Goal: Task Accomplishment & Management: Use online tool/utility

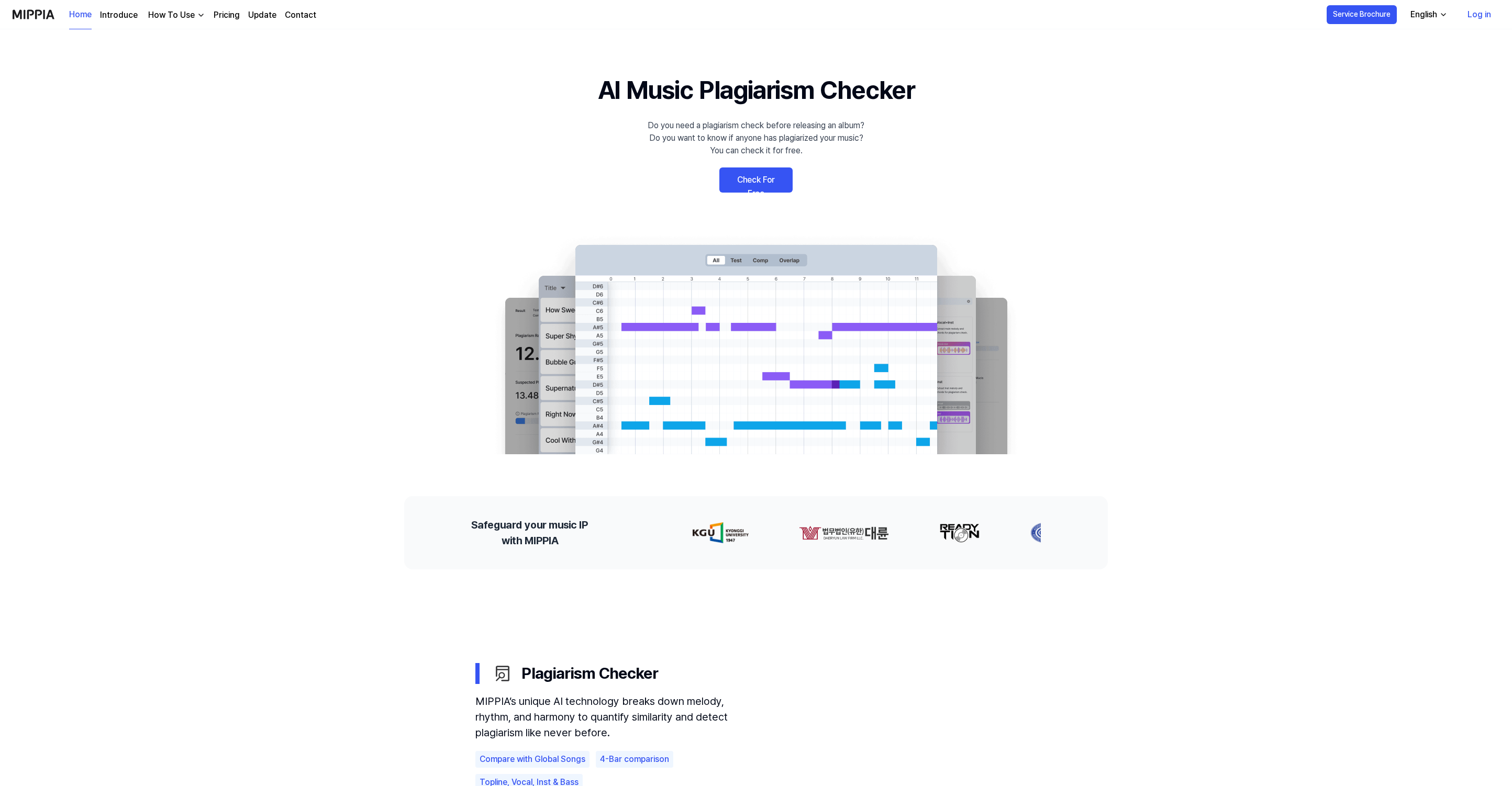
click at [748, 178] on link "Check For Free" at bounding box center [756, 180] width 73 height 25
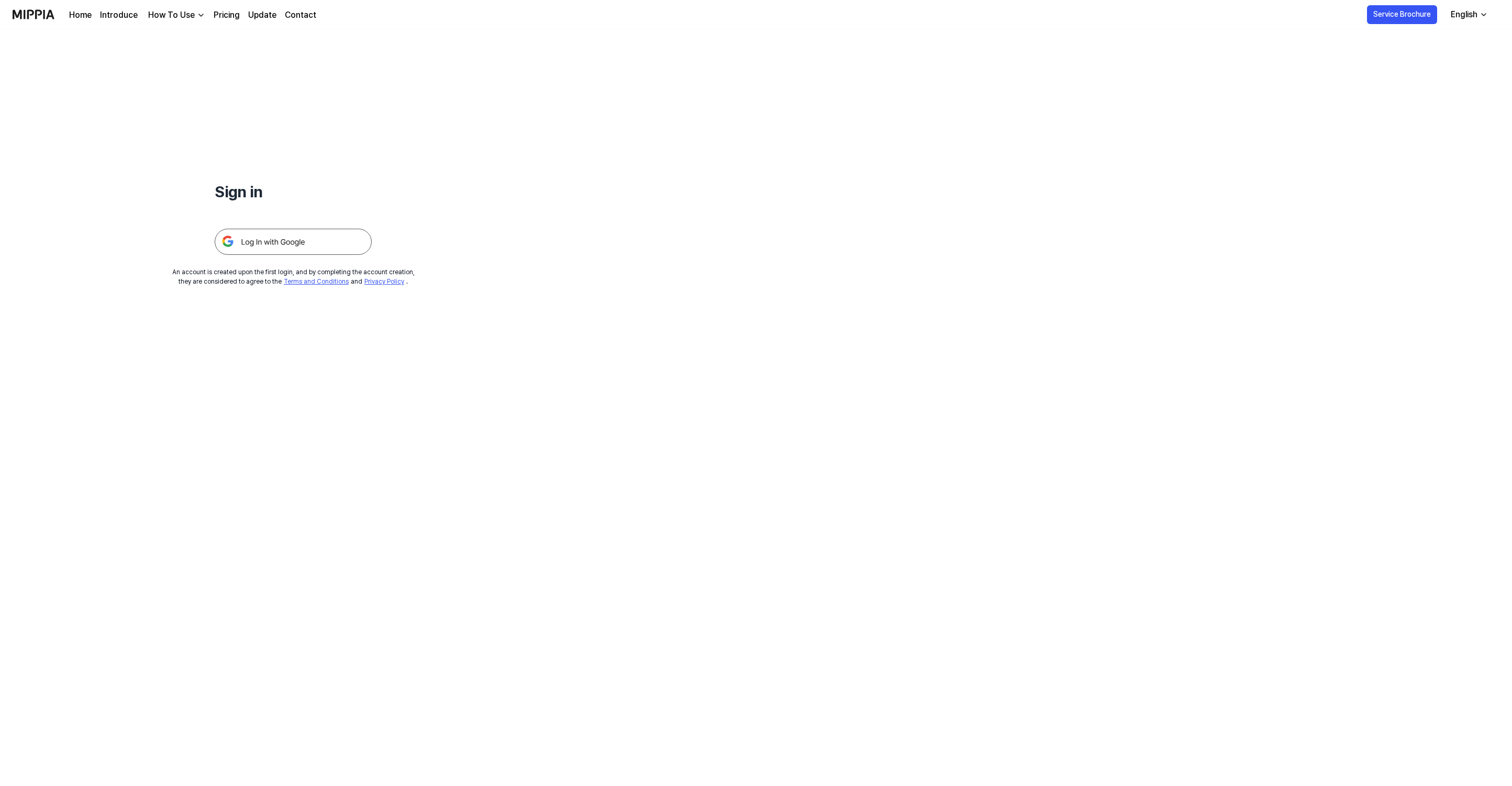
click at [342, 242] on img at bounding box center [293, 242] width 157 height 26
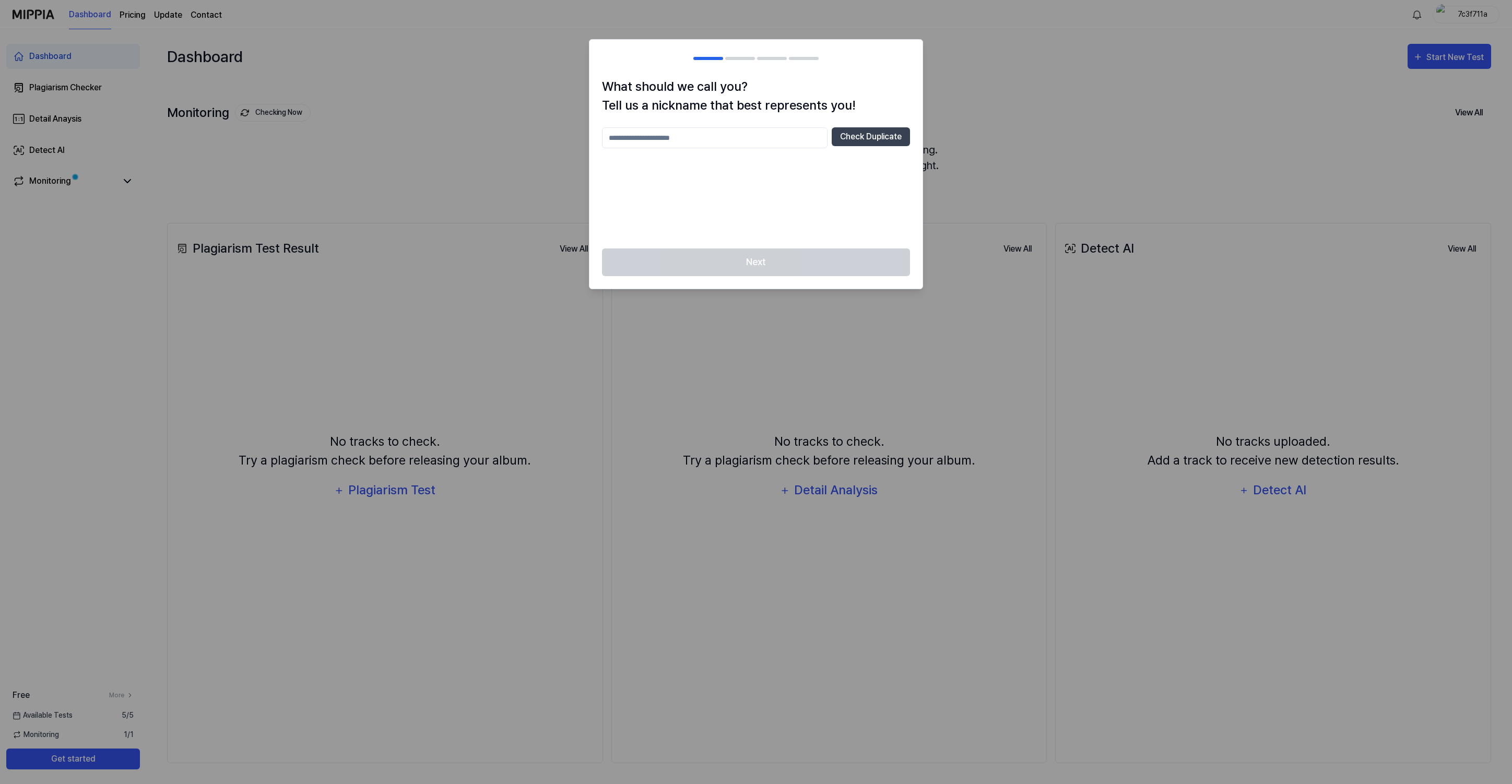
click at [686, 136] on input "text" at bounding box center [715, 138] width 226 height 21
type input "******"
click at [869, 132] on button "Check Duplicate" at bounding box center [871, 136] width 78 height 18
click at [772, 252] on button "Next" at bounding box center [756, 262] width 308 height 27
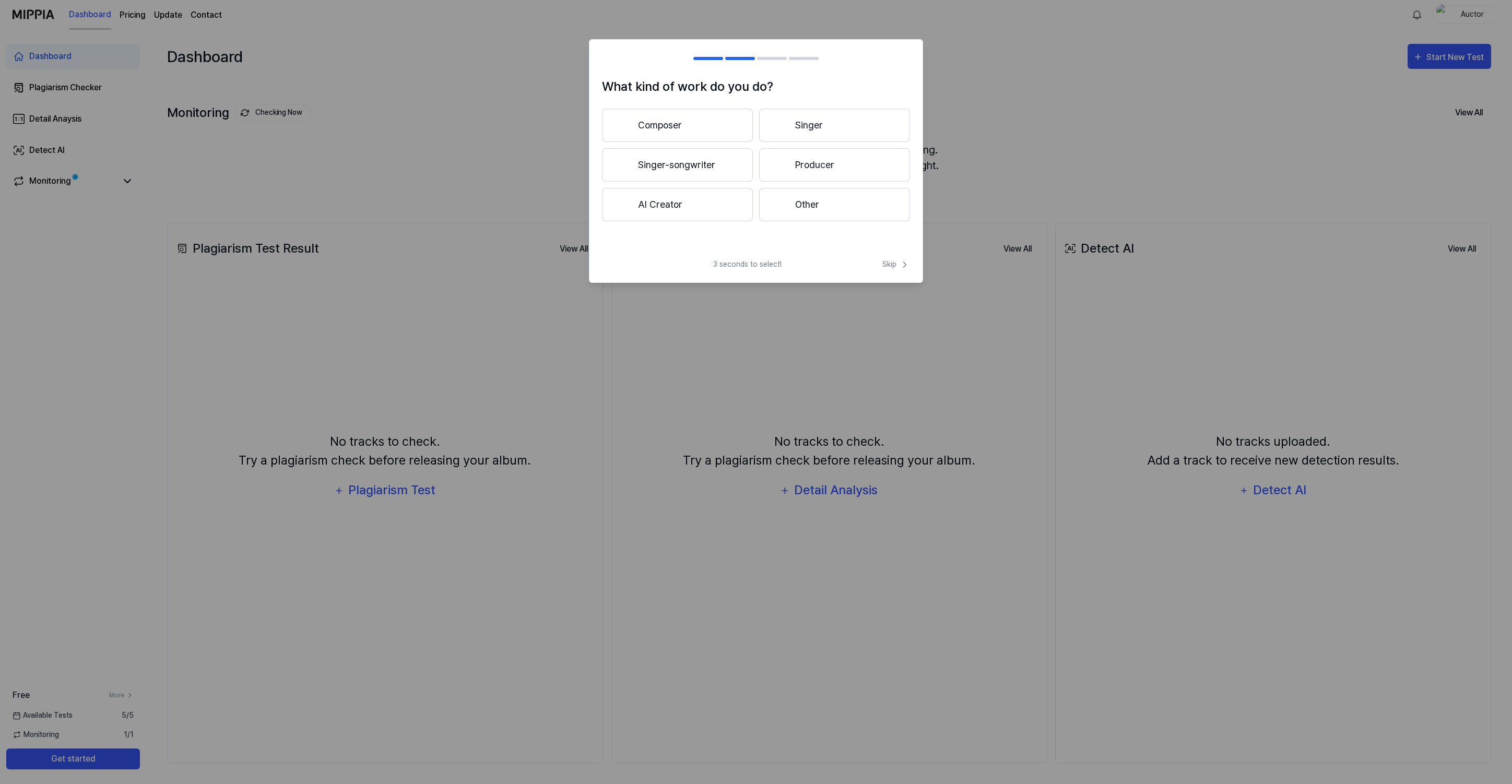
click at [675, 168] on button "Singer-songwriter" at bounding box center [677, 165] width 151 height 34
click at [674, 168] on button "Less than 3 years" at bounding box center [677, 165] width 151 height 34
click at [694, 203] on button "Other" at bounding box center [677, 209] width 150 height 34
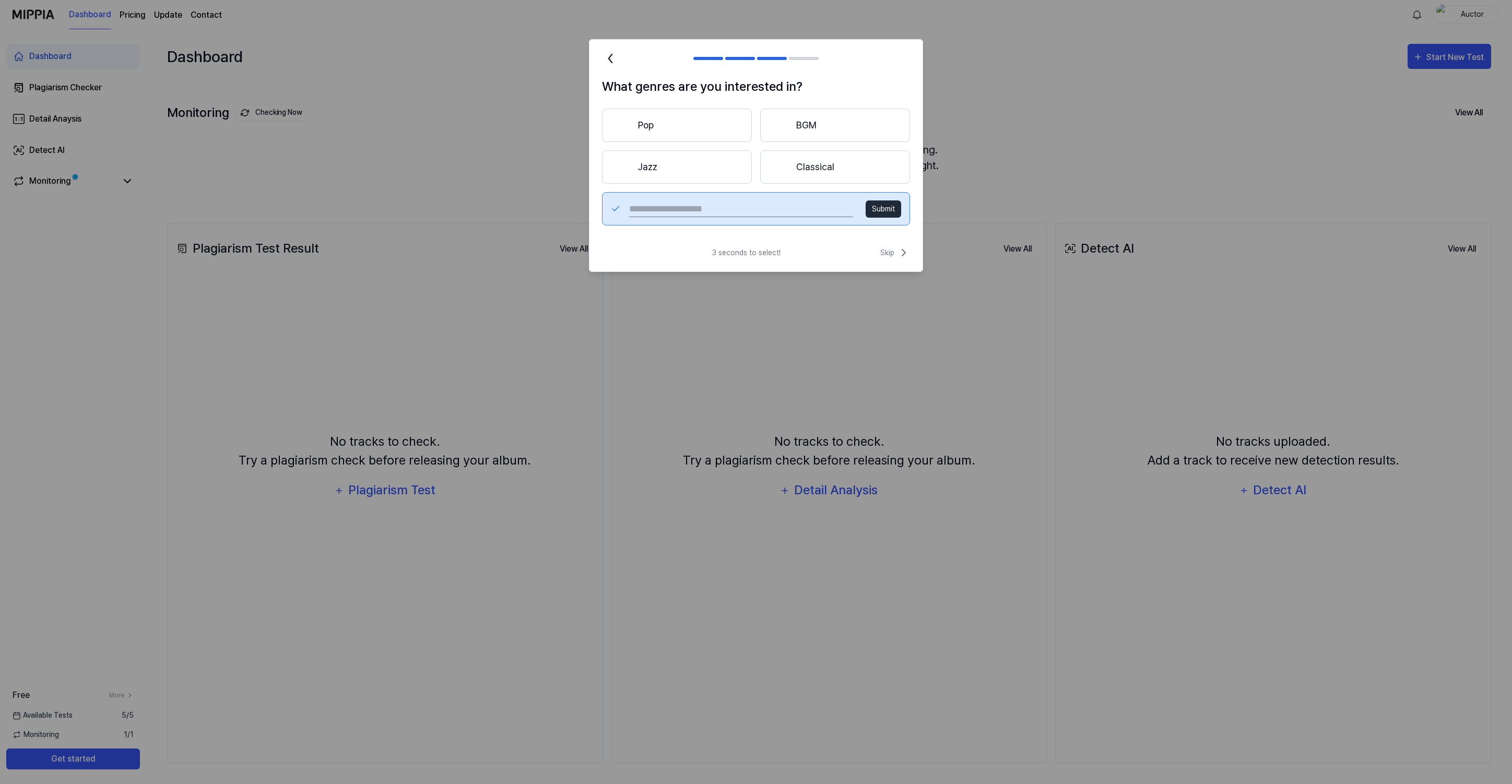
click at [663, 205] on input "text" at bounding box center [741, 209] width 224 height 16
type input "****"
click at [879, 215] on button "Submit" at bounding box center [883, 209] width 36 height 17
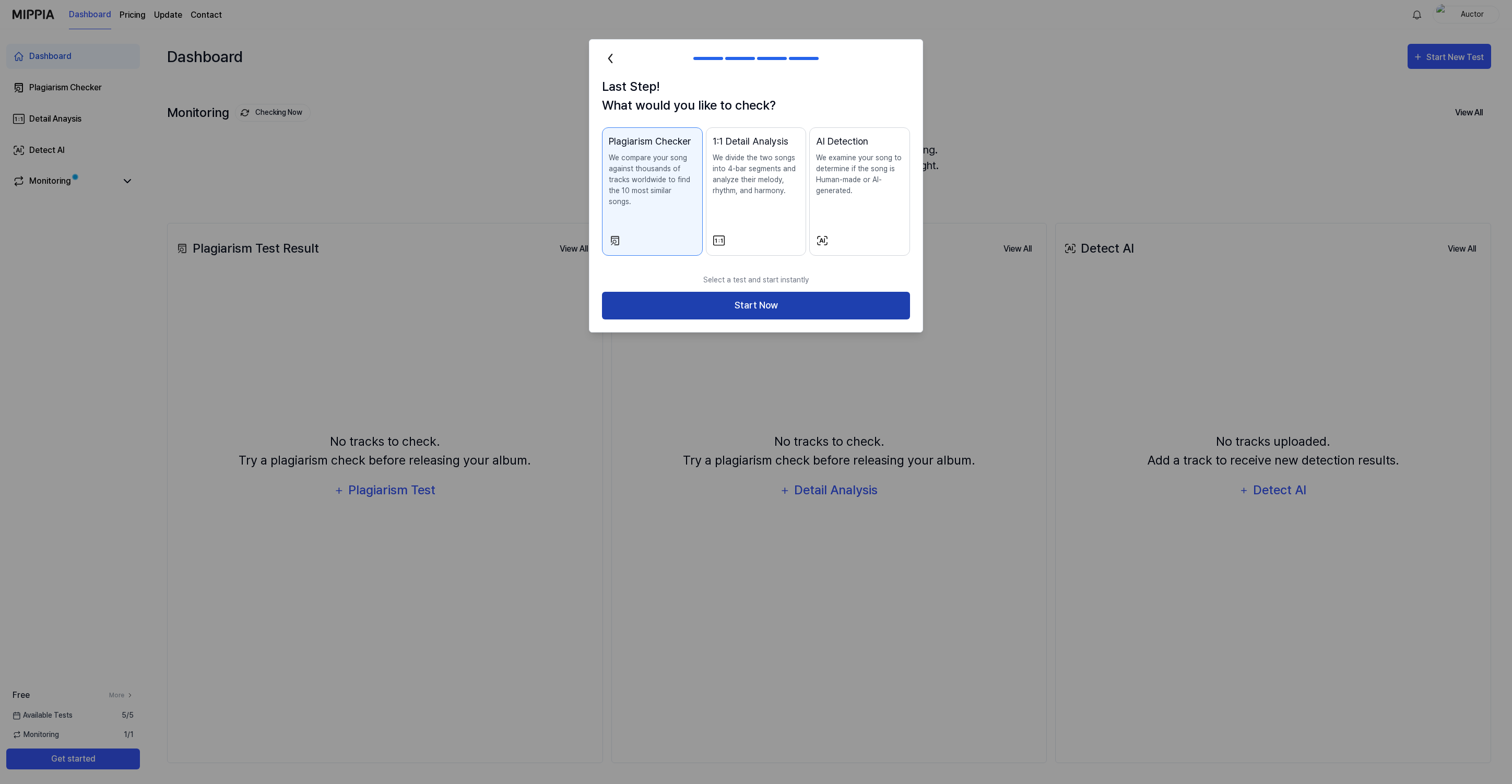
click at [831, 294] on button "Start Now" at bounding box center [756, 306] width 308 height 27
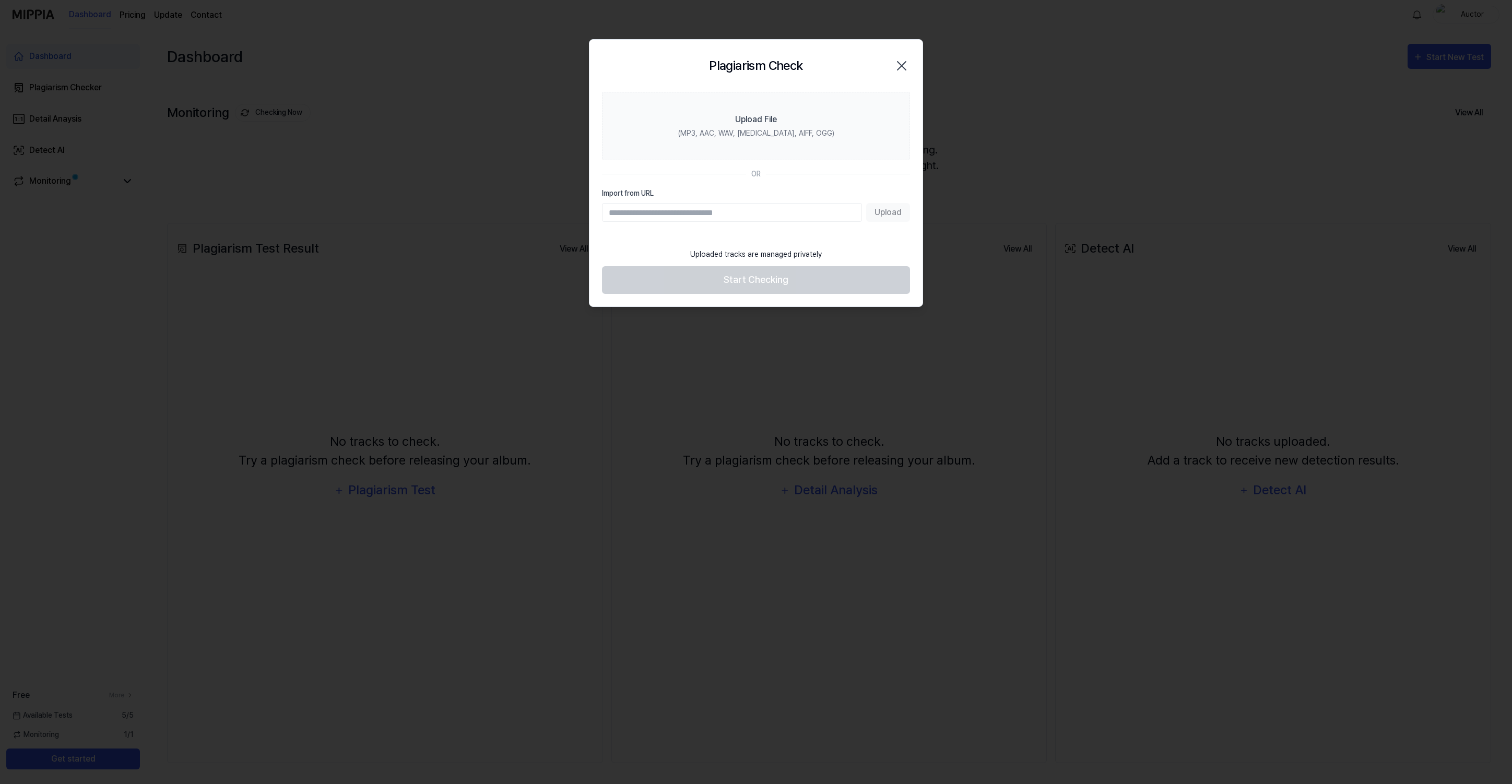
click at [700, 218] on input "Import from URL" at bounding box center [732, 212] width 260 height 18
click at [760, 208] on input "Import from URL" at bounding box center [732, 212] width 260 height 18
paste input "**********"
type input "**********"
click at [885, 211] on button "Upload" at bounding box center [888, 212] width 44 height 18
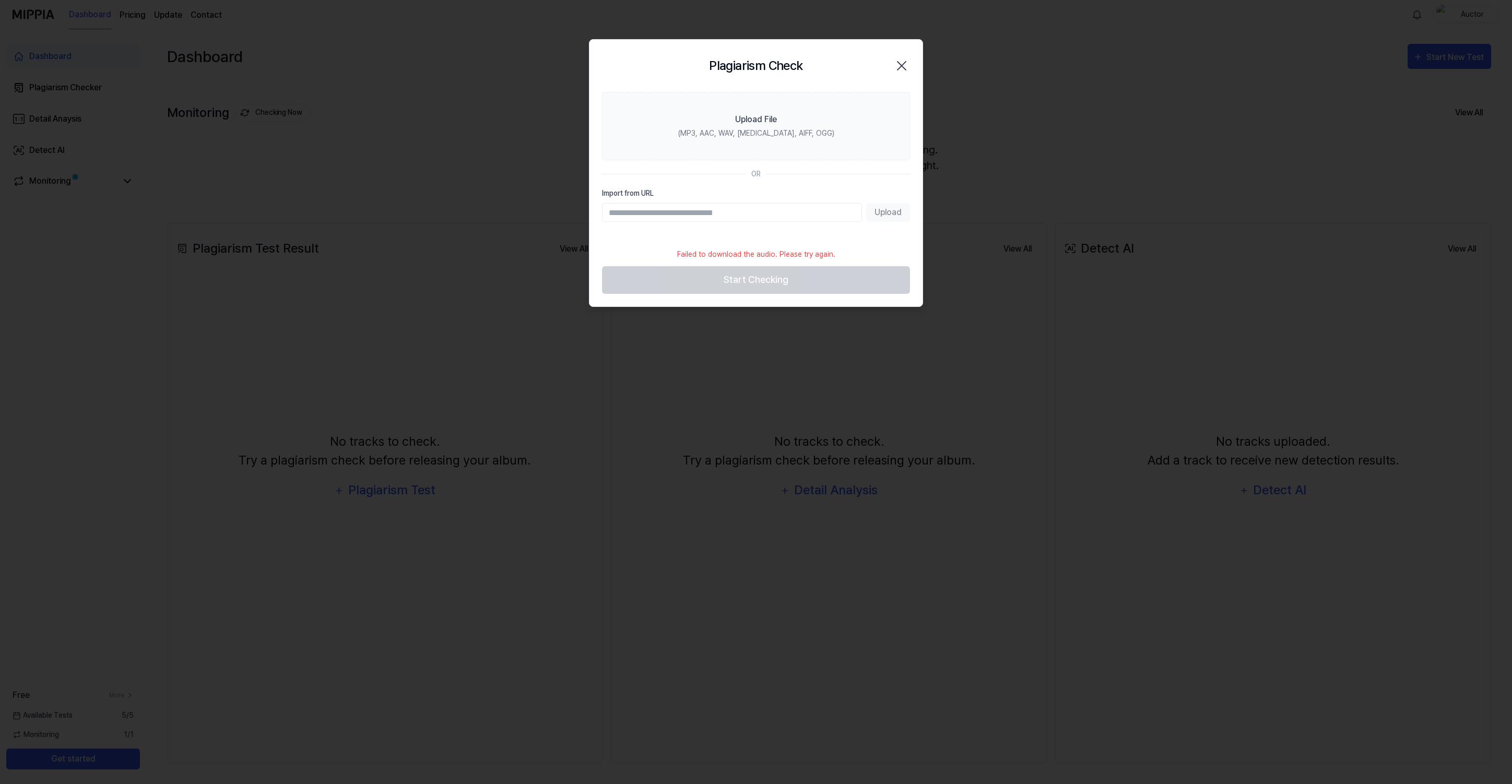
click at [792, 209] on input "Import from URL" at bounding box center [732, 212] width 260 height 18
type input "**********"
click at [894, 218] on button "Upload" at bounding box center [888, 212] width 44 height 18
click at [757, 115] on div "Upload File" at bounding box center [756, 120] width 42 height 12
click at [0, 0] on input "Upload File (MP3, AAC, WAV, FLAC, AIFF, OGG)" at bounding box center [0, 0] width 0 height 0
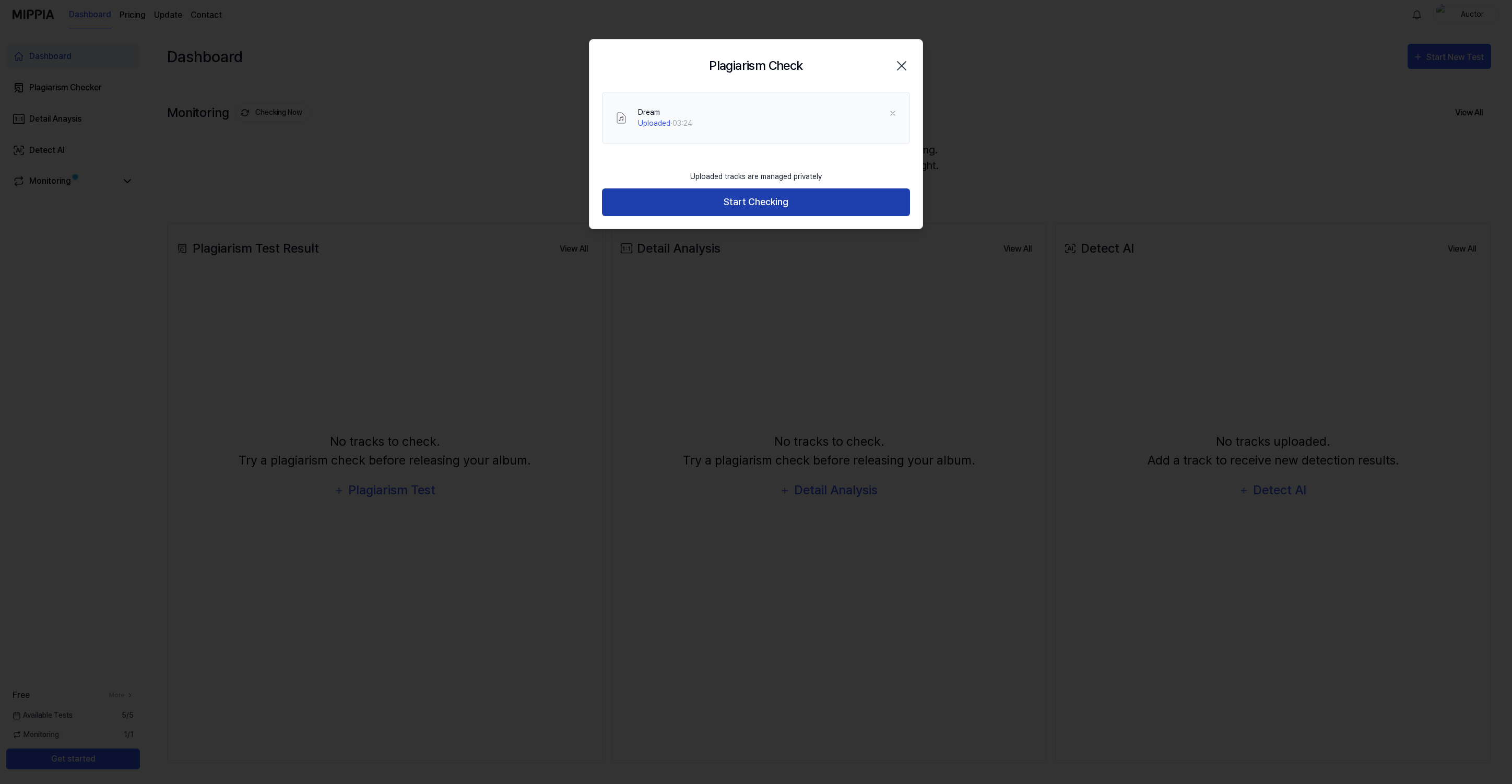
click at [760, 207] on button "Start Checking" at bounding box center [756, 202] width 308 height 27
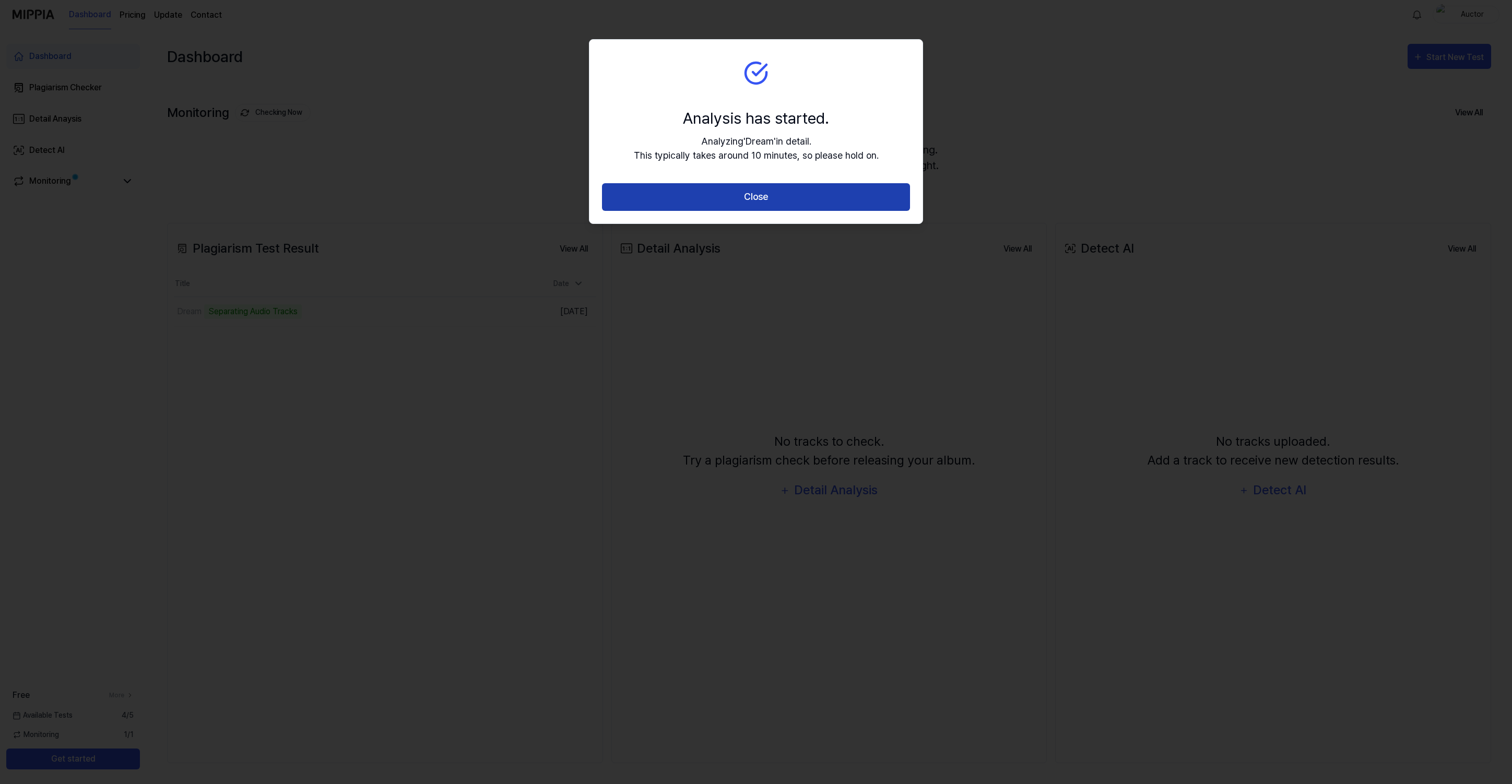
click at [731, 198] on button "Close" at bounding box center [756, 197] width 308 height 27
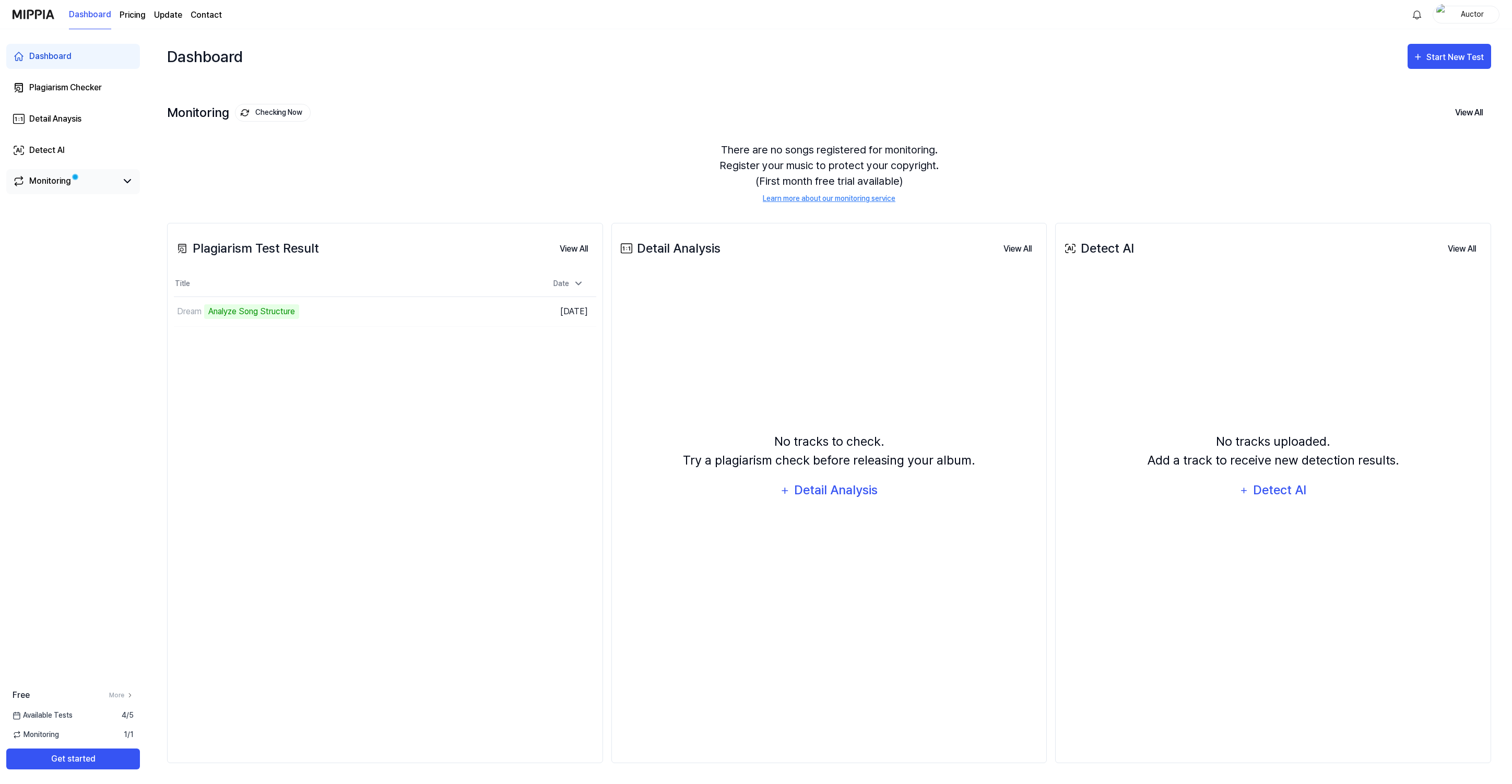
click at [51, 183] on div "Monitoring" at bounding box center [50, 181] width 42 height 12
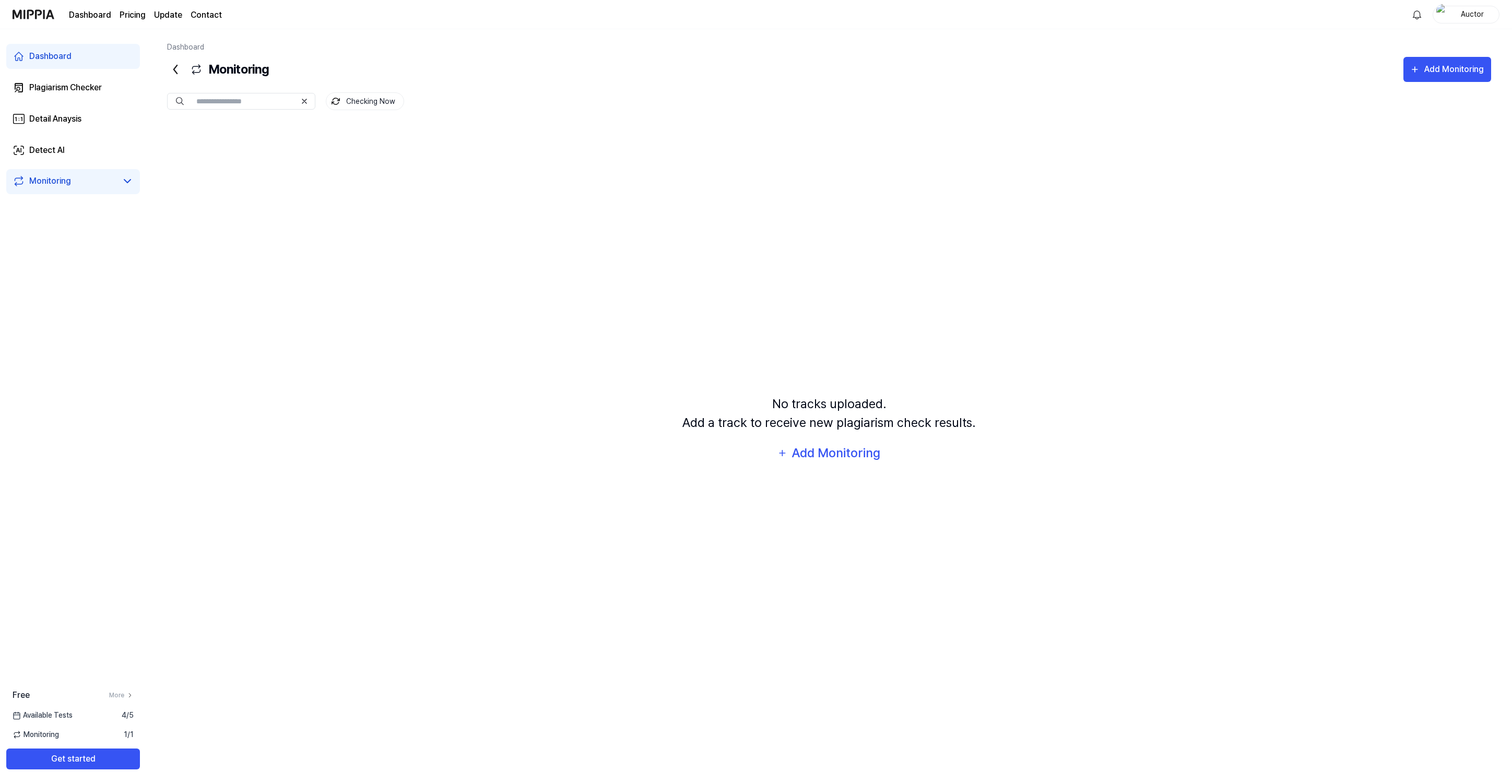
click at [62, 63] on link "Dashboard" at bounding box center [73, 56] width 133 height 25
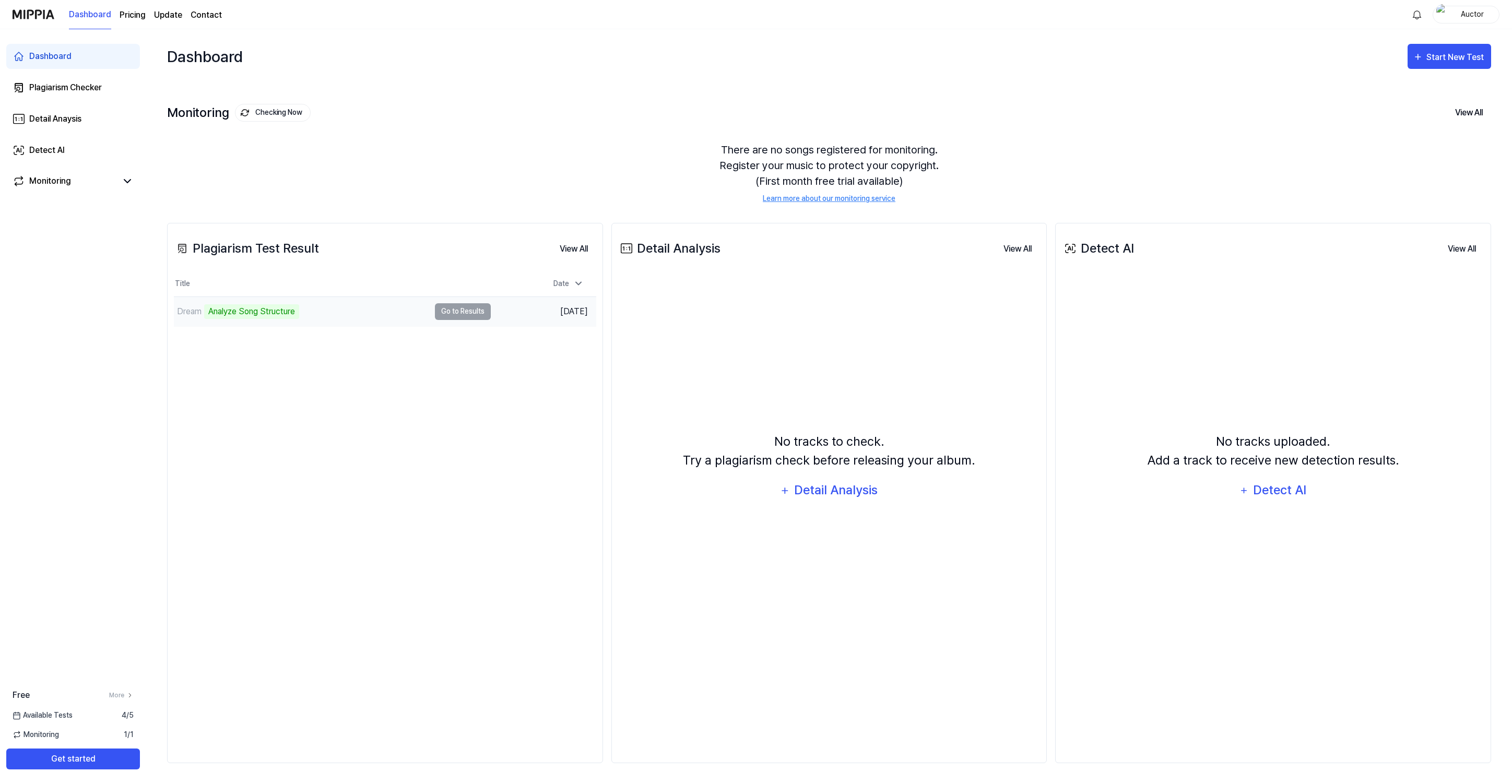
click at [367, 312] on div "Dream Analyze Song Structure" at bounding box center [302, 311] width 256 height 29
click at [790, 491] on icon "button" at bounding box center [785, 491] width 11 height 12
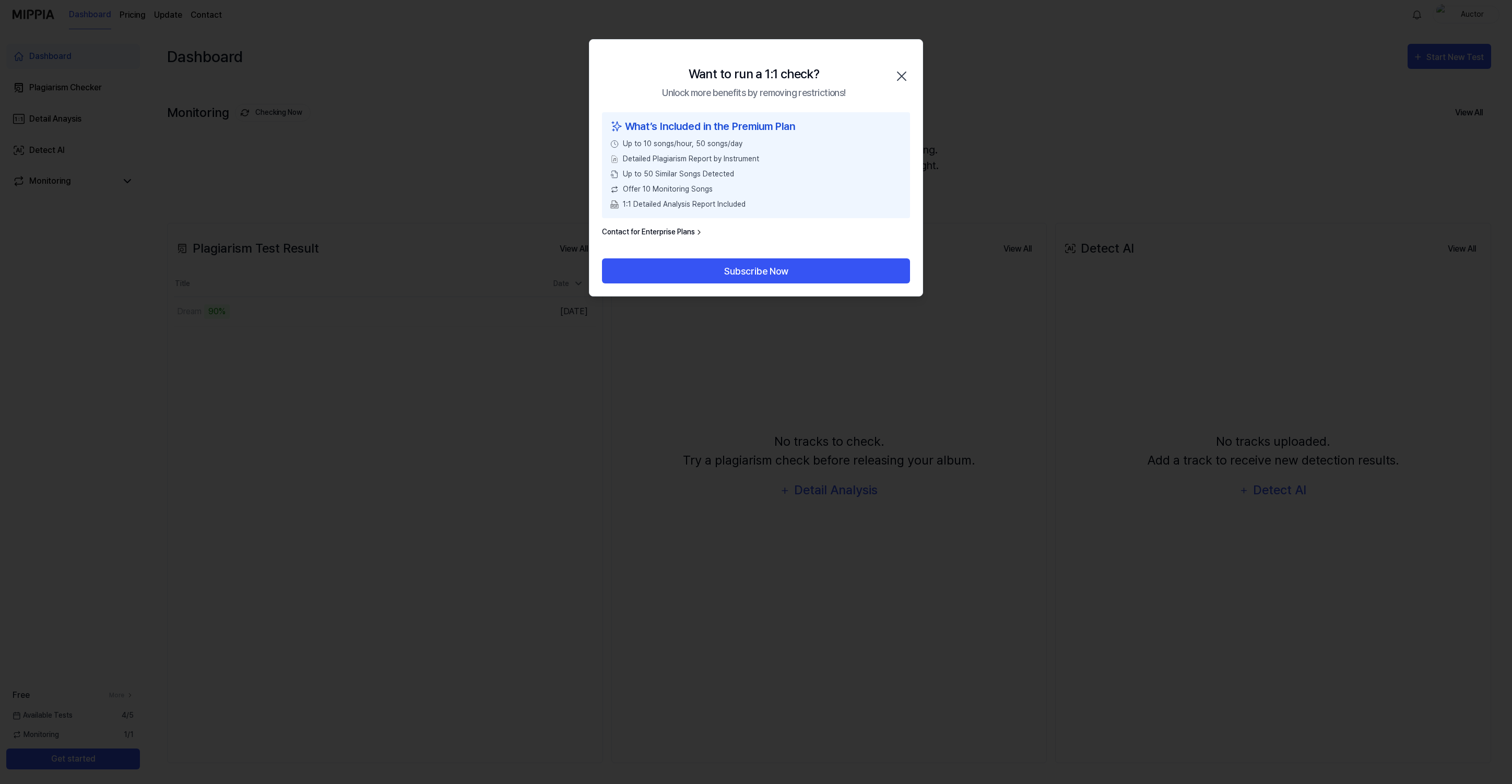
click at [904, 70] on icon "button" at bounding box center [902, 76] width 16 height 16
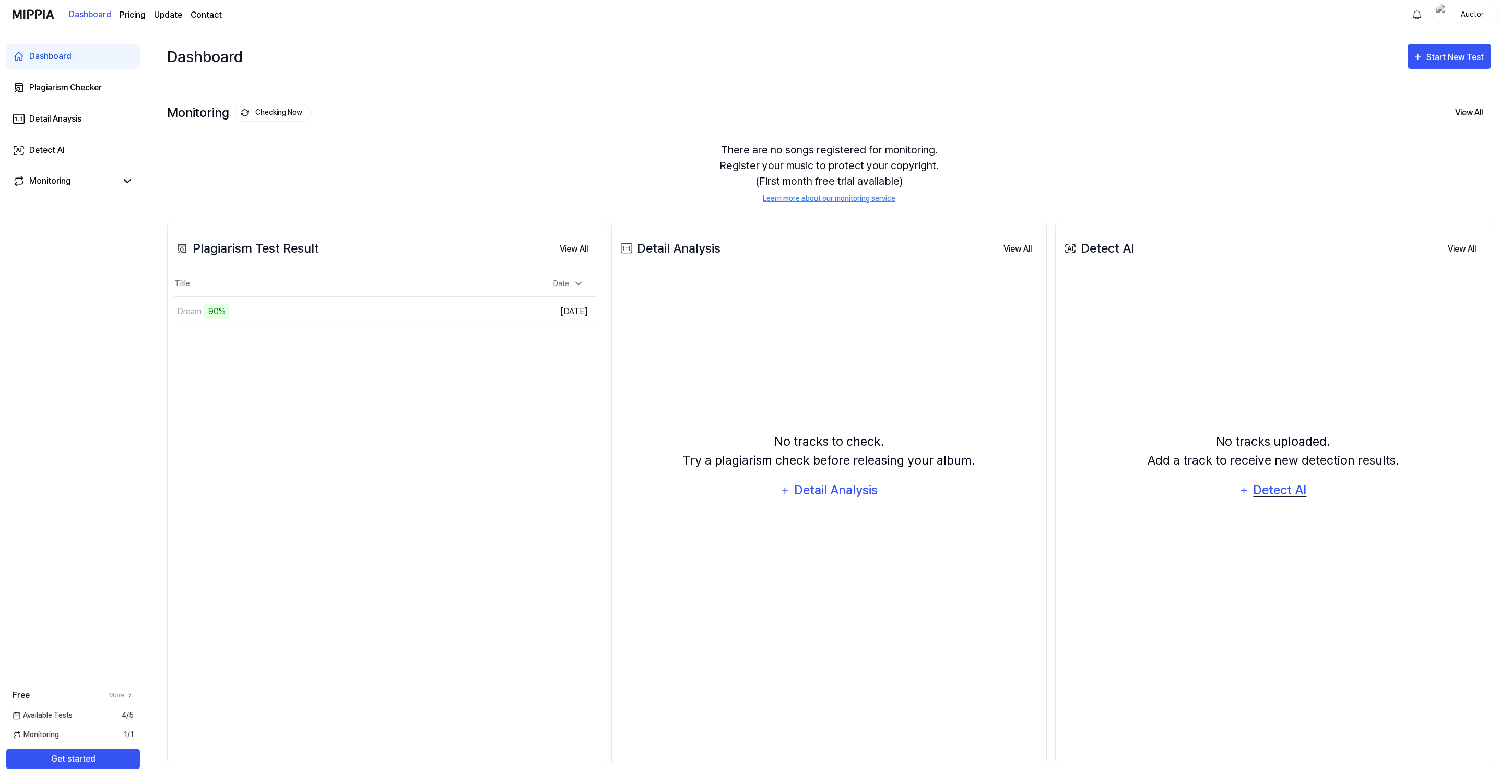
click at [1268, 487] on div "Detect AI" at bounding box center [1280, 490] width 56 height 20
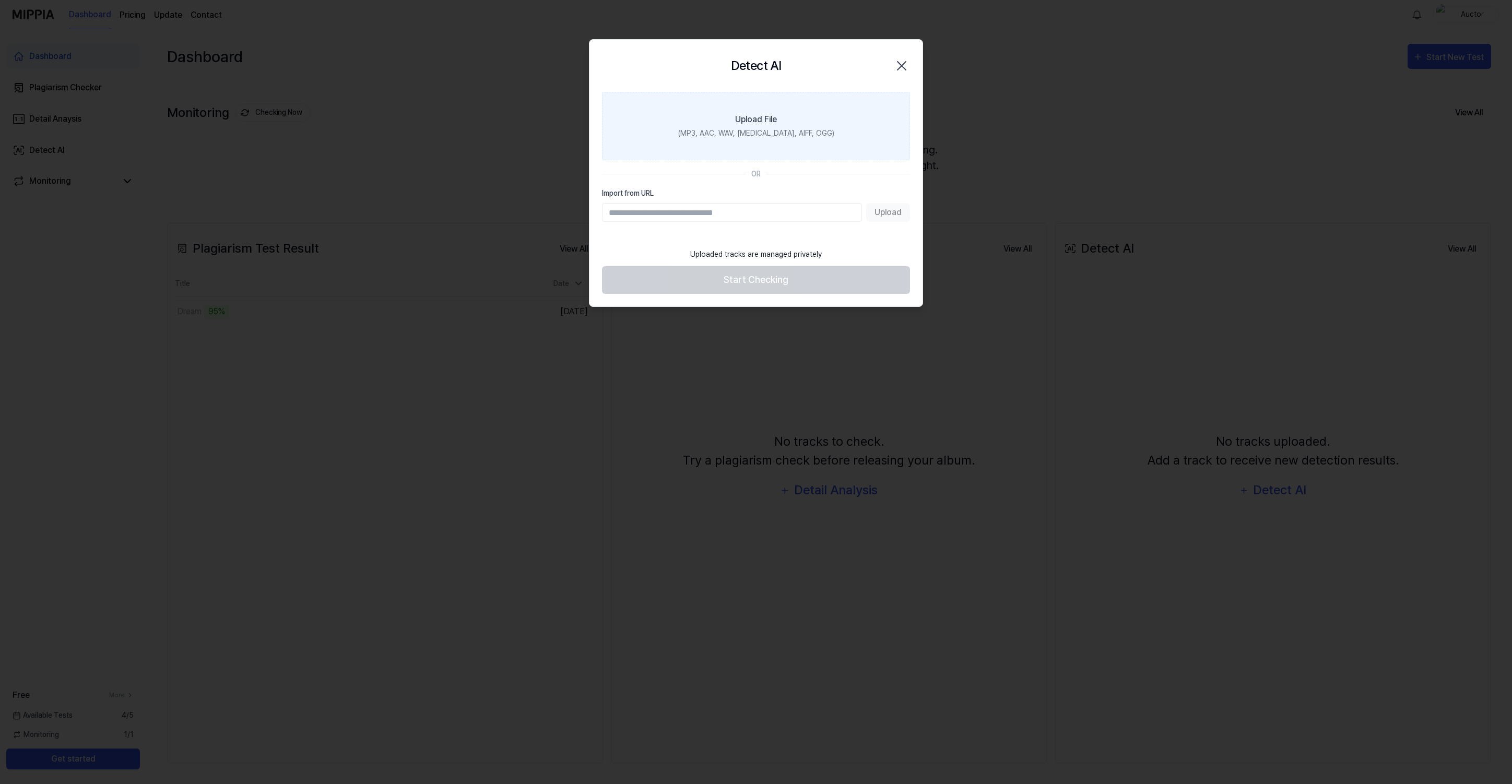
click at [751, 128] on div "(MP3, AAC, WAV, FLAC, AIFF, OGG)" at bounding box center [756, 133] width 156 height 11
click at [0, 0] on input "Upload File (MP3, AAC, WAV, FLAC, AIFF, OGG)" at bounding box center [0, 0] width 0 height 0
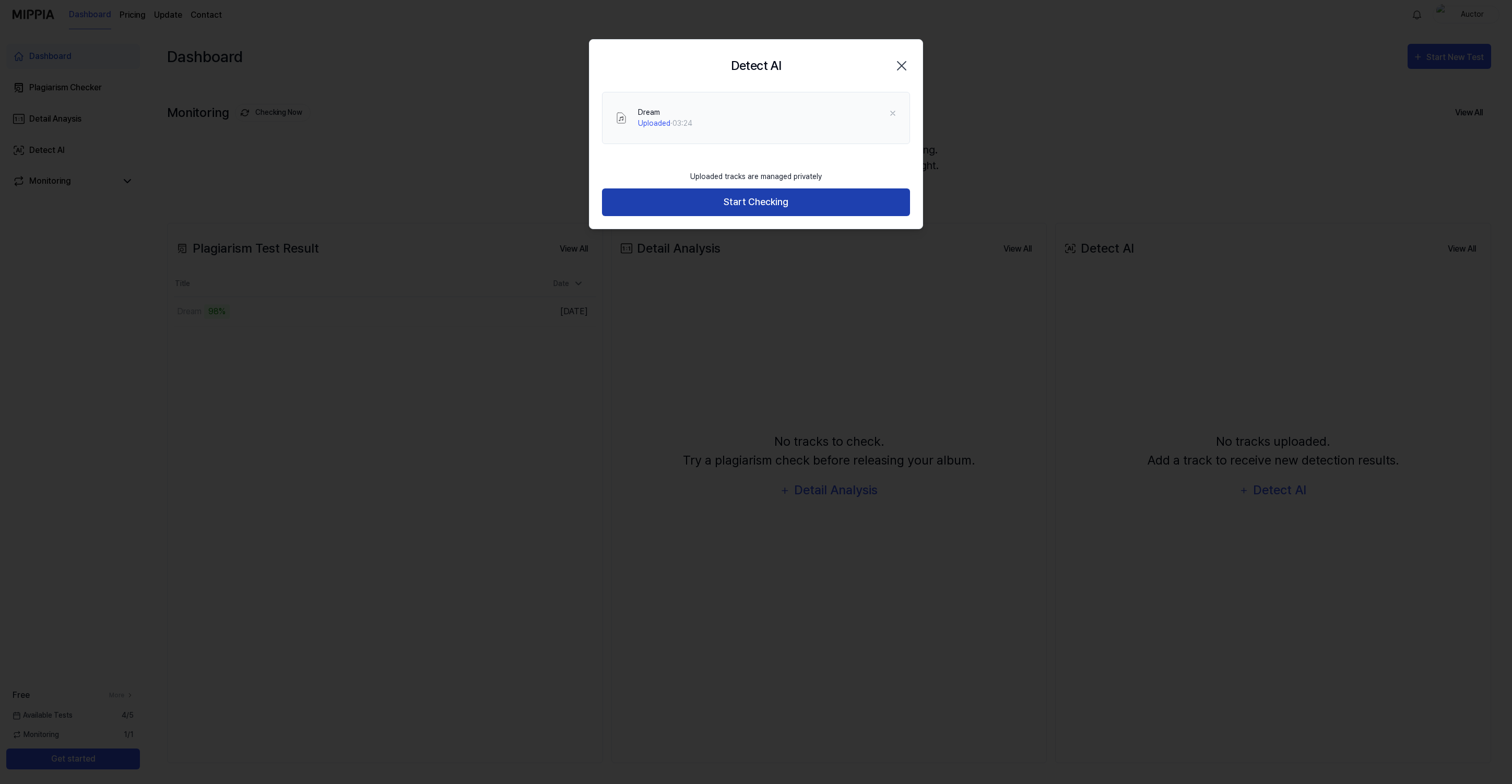
click at [748, 203] on button "Start Checking" at bounding box center [756, 202] width 308 height 27
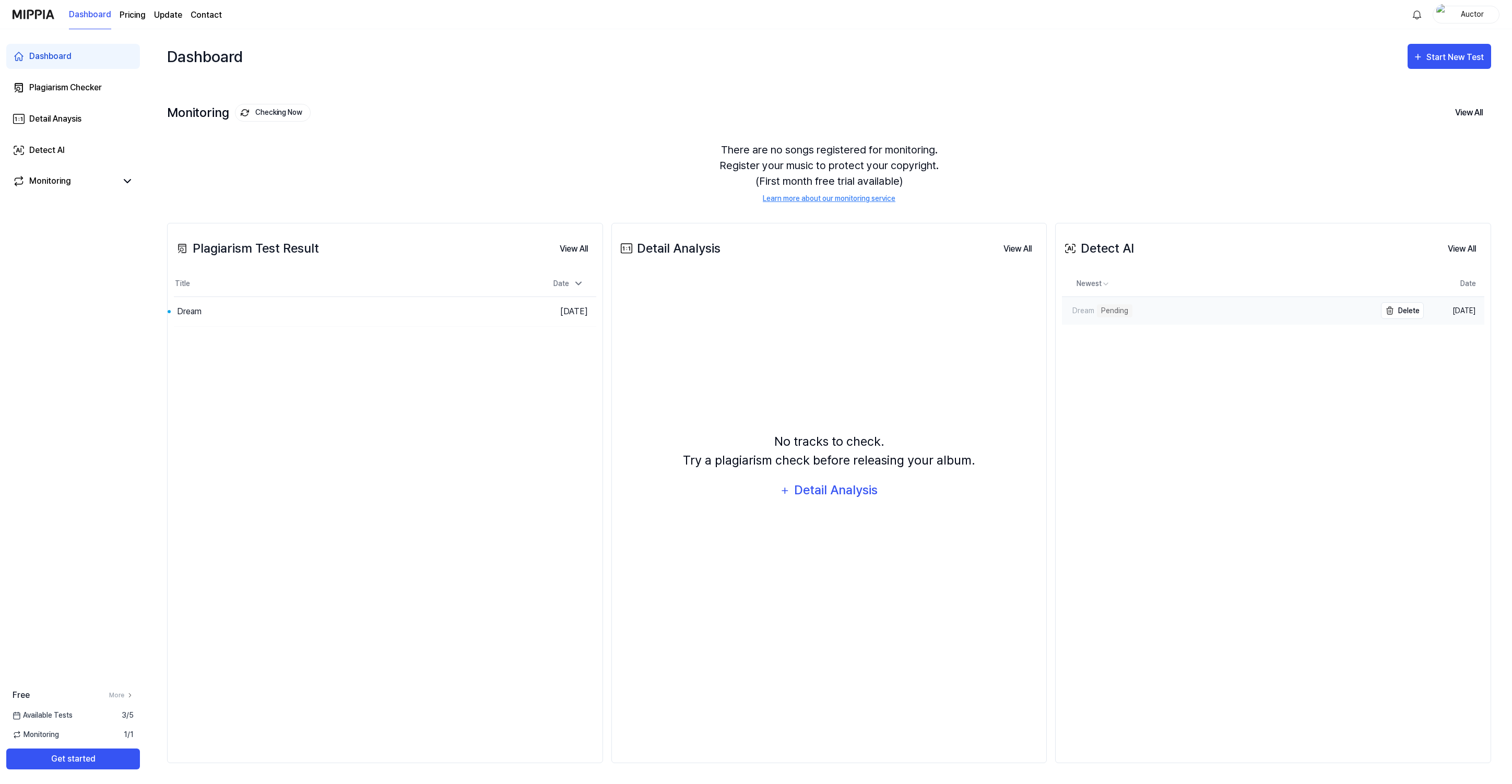
click at [1145, 310] on link "Dream Pending" at bounding box center [1218, 311] width 314 height 27
click at [1106, 312] on div "Pending" at bounding box center [1115, 311] width 36 height 13
click at [1119, 302] on link "Dream Pending" at bounding box center [1218, 311] width 314 height 27
click at [1117, 312] on link "Dream" at bounding box center [1218, 311] width 314 height 27
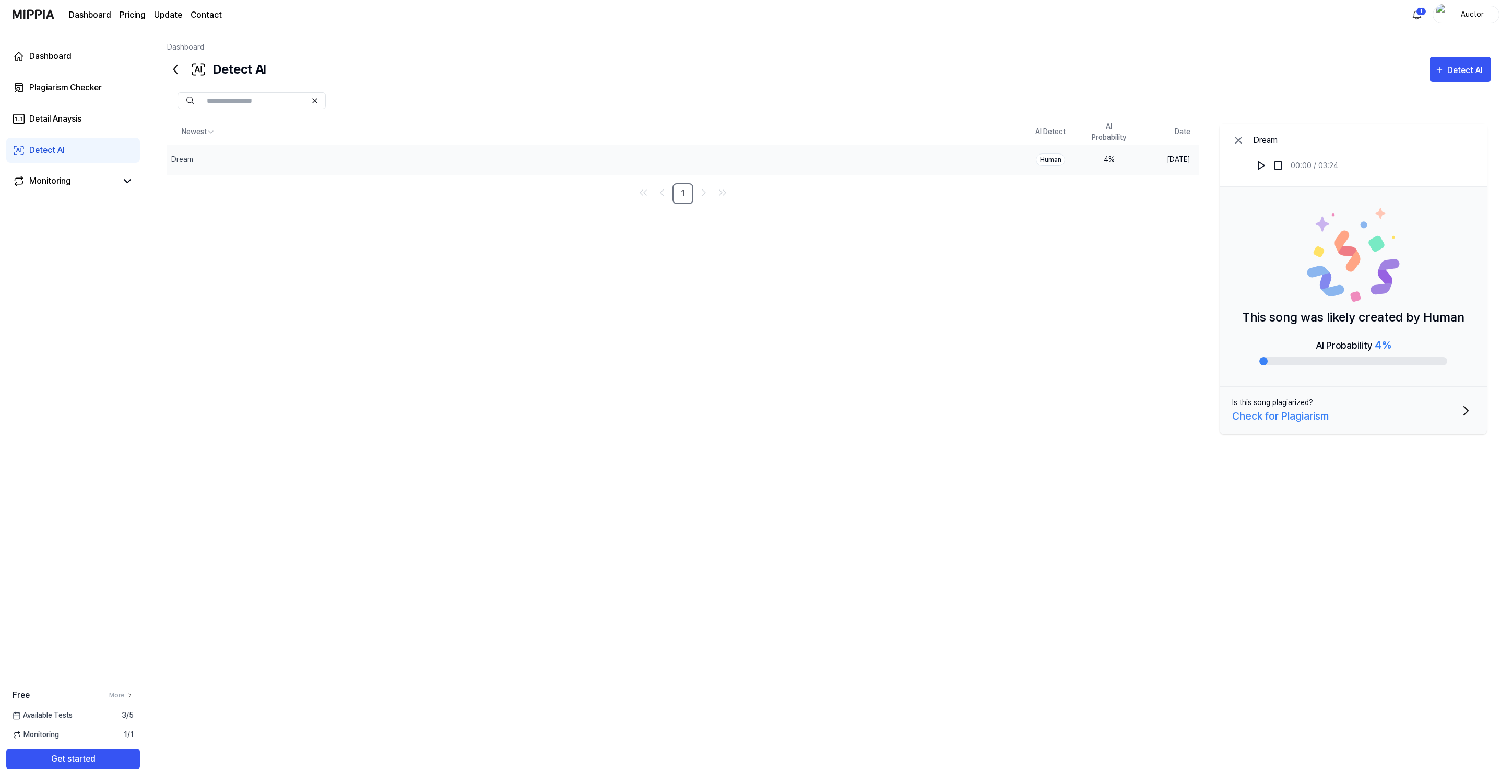
click at [1050, 157] on div "Human" at bounding box center [1050, 159] width 29 height 12
click at [1482, 74] on div "Detect AI" at bounding box center [1467, 70] width 38 height 14
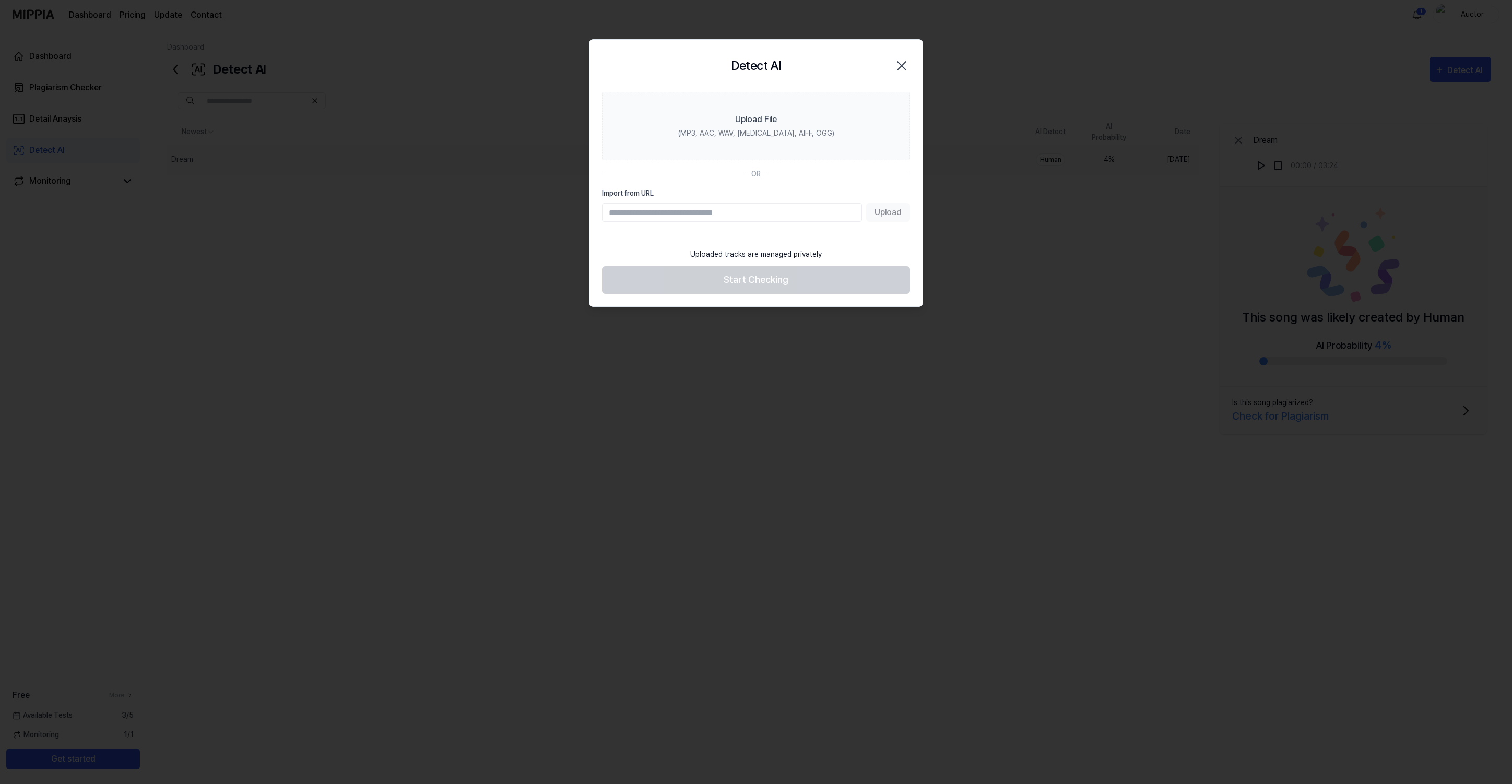
click at [900, 62] on icon "button" at bounding box center [902, 66] width 16 height 16
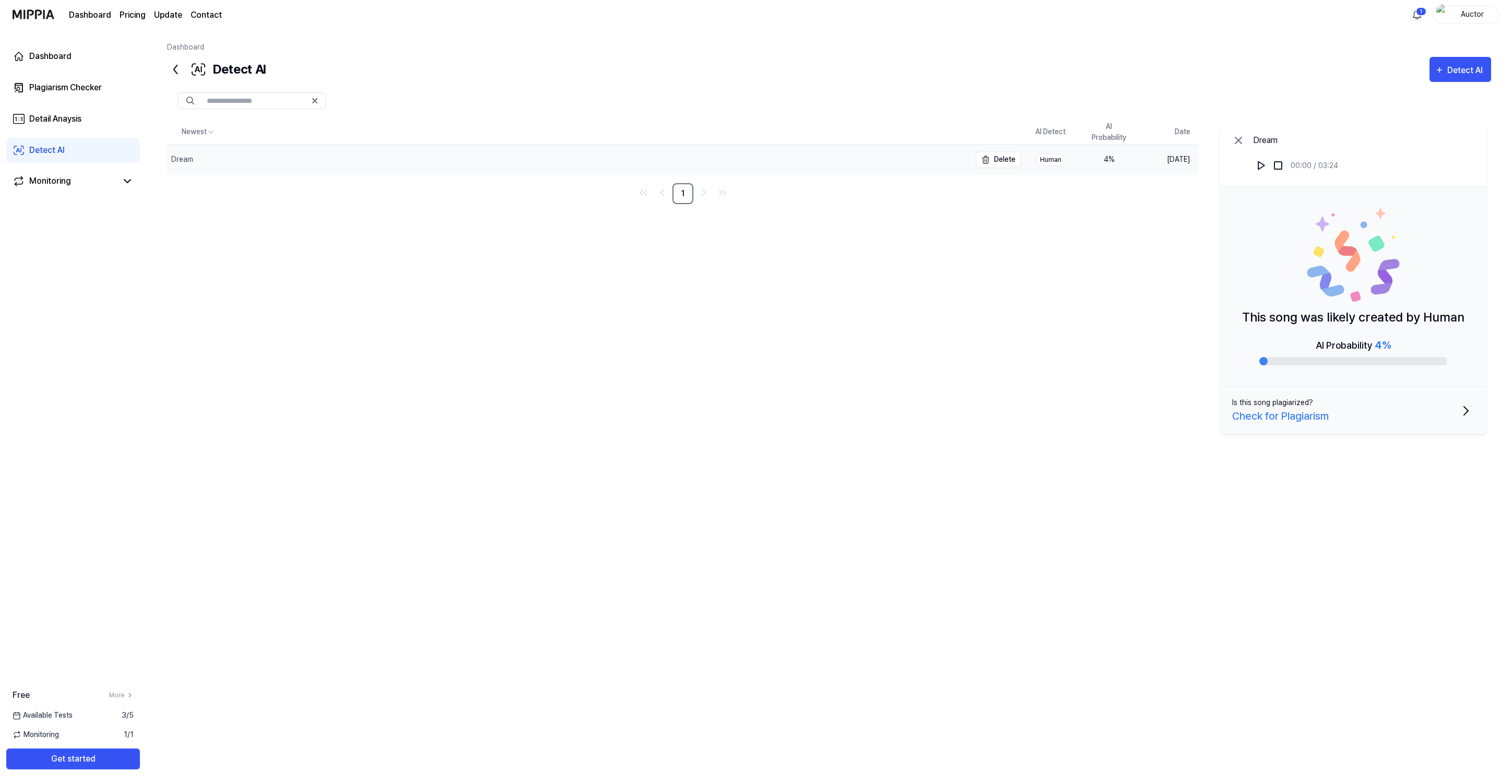
click at [405, 167] on div "Dream" at bounding box center [569, 159] width 804 height 29
click at [1112, 161] on div "4 %" at bounding box center [1109, 159] width 42 height 11
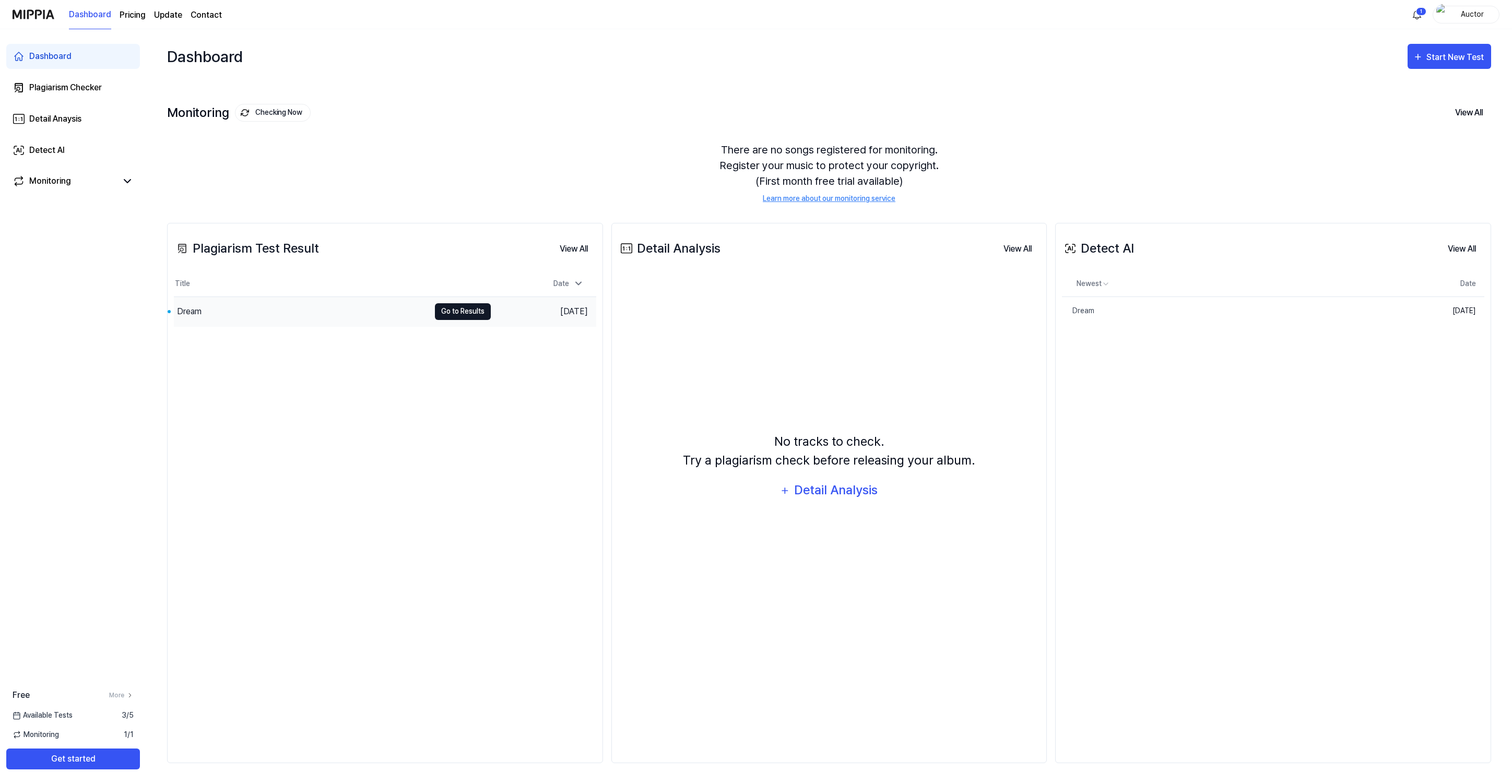
click at [446, 310] on button "Go to Results" at bounding box center [463, 311] width 56 height 16
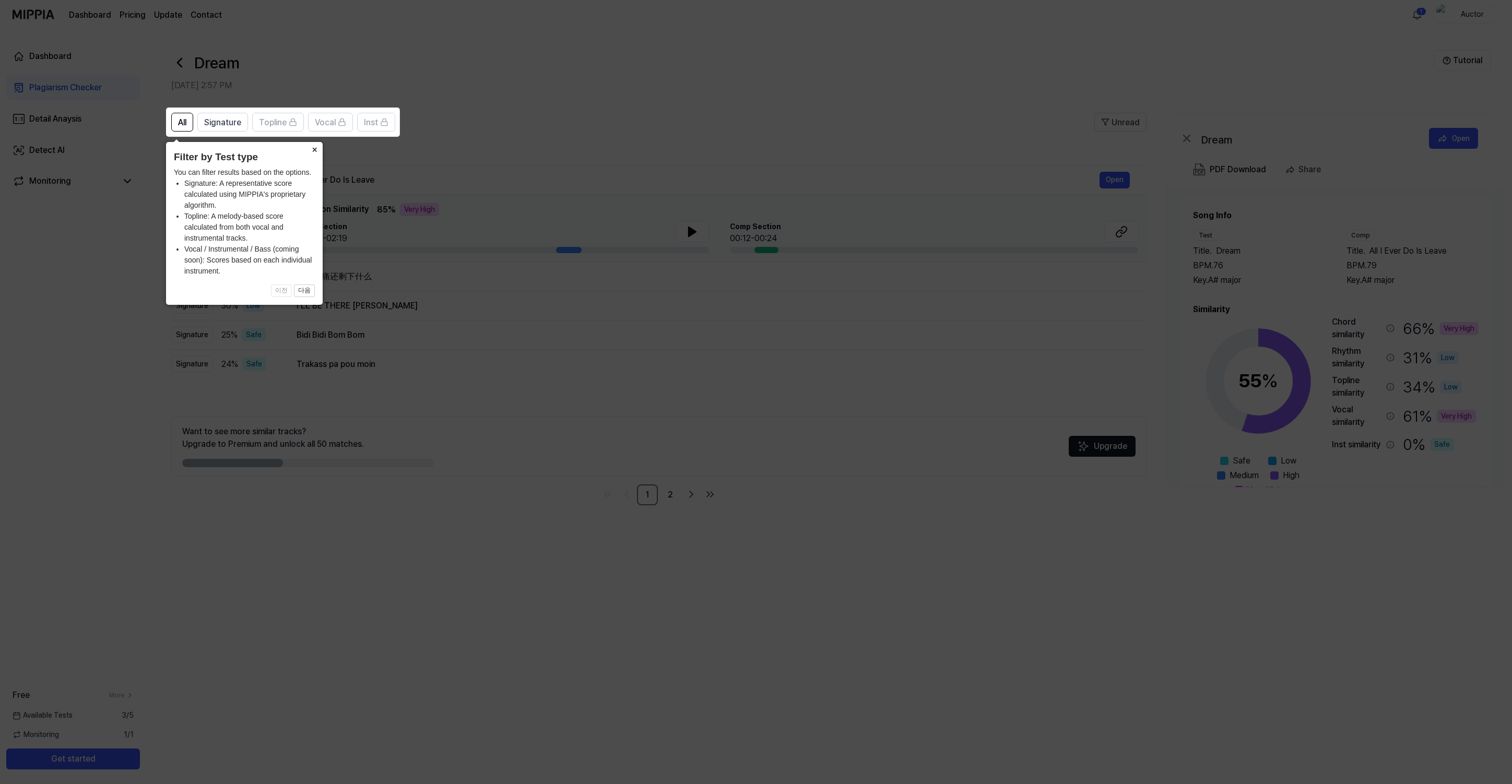
click at [317, 148] on button "×" at bounding box center [314, 149] width 16 height 14
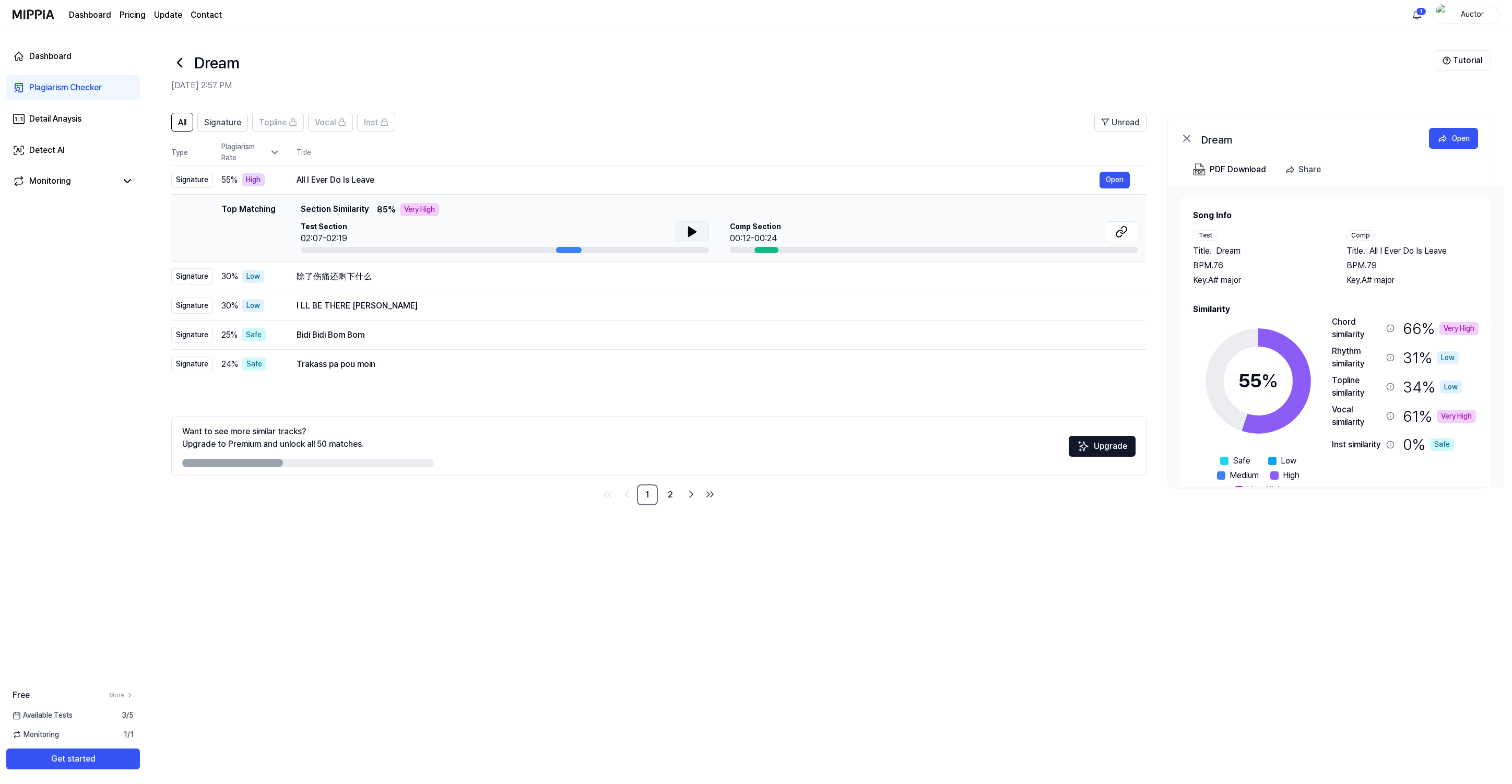
click at [689, 224] on button at bounding box center [692, 232] width 34 height 21
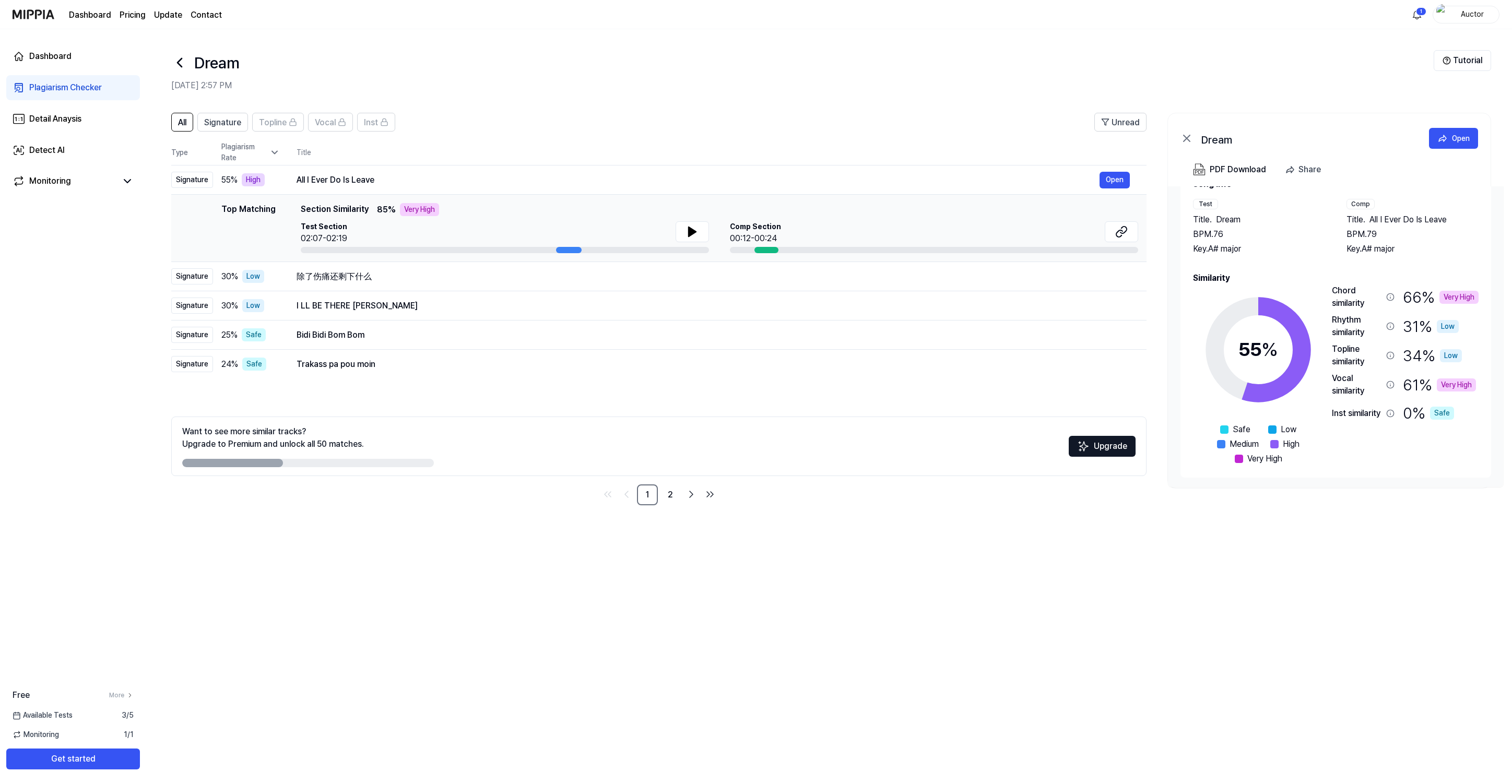
scroll to position [32, 0]
click at [698, 233] on button at bounding box center [692, 232] width 34 height 21
click at [790, 700] on div "All Signature Topline Vocal Inst Unread All Signature Topline Vocal Inst Type P…" at bounding box center [829, 443] width 1366 height 682
click at [1448, 218] on div "Title . All I Ever Do Is Leave" at bounding box center [1413, 219] width 133 height 12
click at [1413, 218] on span "All I Ever Do Is Leave" at bounding box center [1408, 219] width 77 height 12
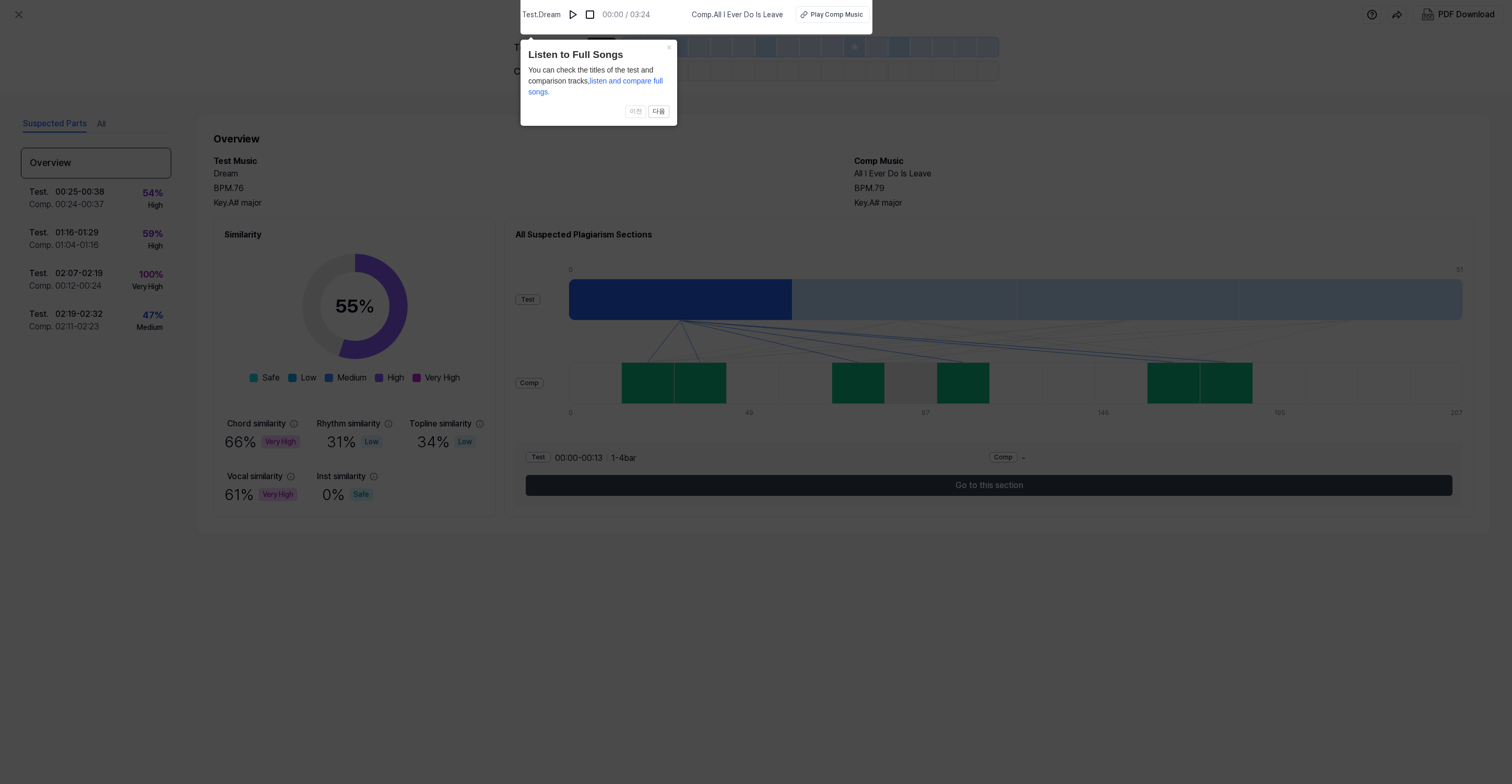
click at [596, 191] on icon at bounding box center [756, 389] width 1512 height 789
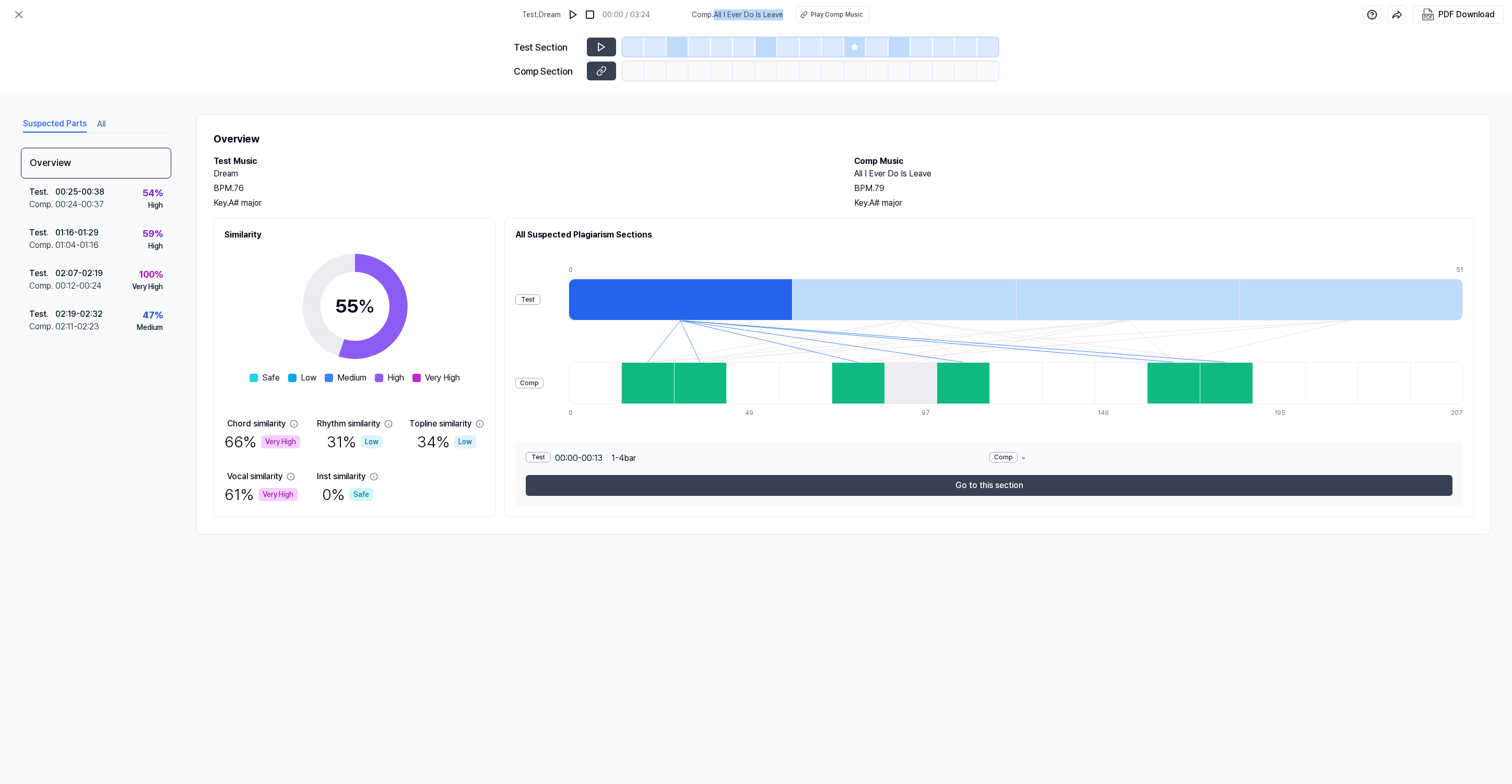
drag, startPoint x: 786, startPoint y: 12, endPoint x: 718, endPoint y: 15, distance: 68.1
click at [718, 15] on div "Comp . All I Ever Do Is Leave Play Comp Music" at bounding box center [781, 14] width 178 height 16
copy span "All I Ever Do Is Leave"
click at [594, 70] on button at bounding box center [601, 70] width 29 height 18
click at [595, 51] on button at bounding box center [601, 47] width 29 height 18
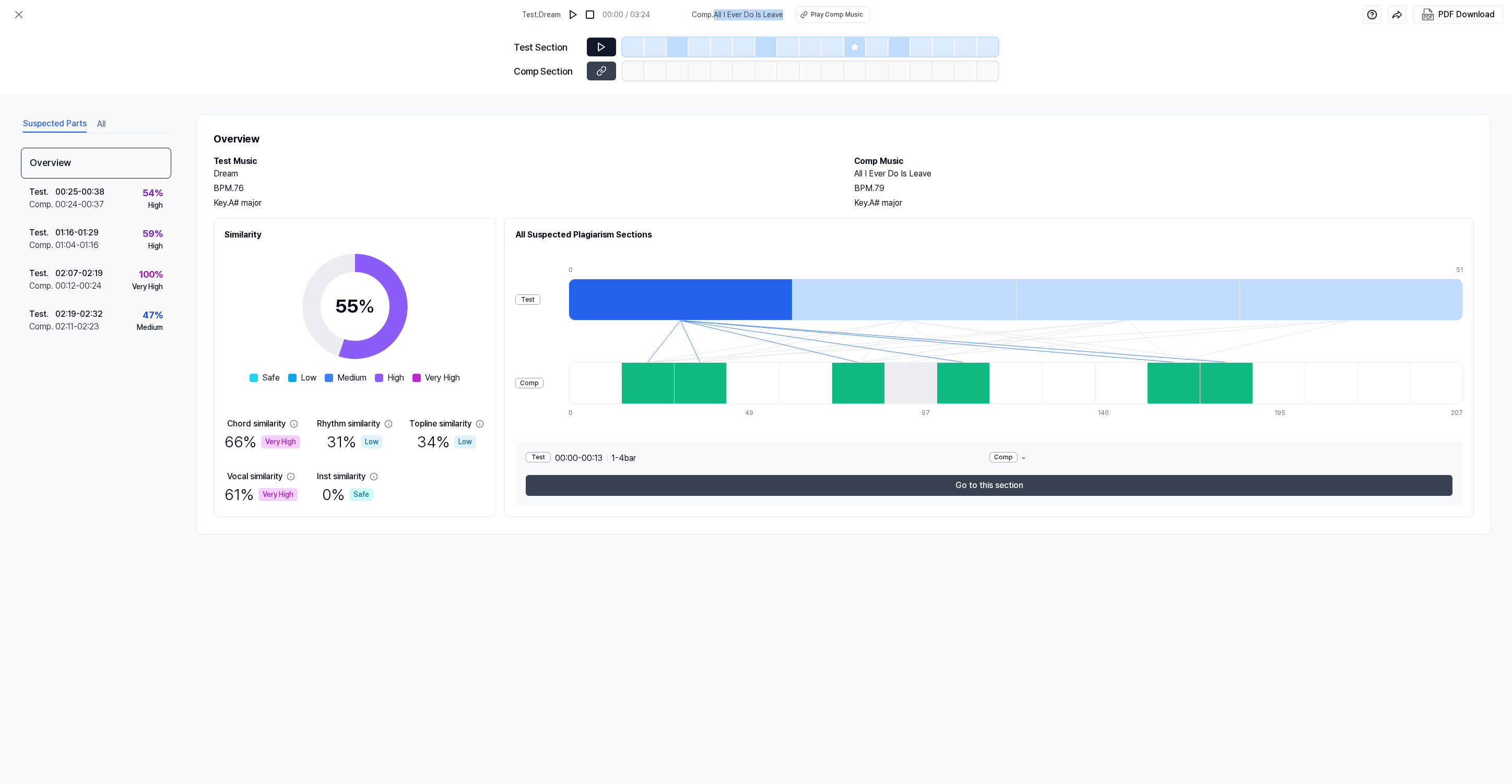
click at [597, 43] on icon at bounding box center [601, 47] width 10 height 10
click at [575, 15] on img at bounding box center [573, 14] width 10 height 10
drag, startPoint x: 278, startPoint y: 204, endPoint x: 232, endPoint y: 203, distance: 46.0
click at [232, 203] on div "Key. A# major" at bounding box center [523, 203] width 620 height 12
click at [603, 45] on icon at bounding box center [603, 47] width 1 height 7
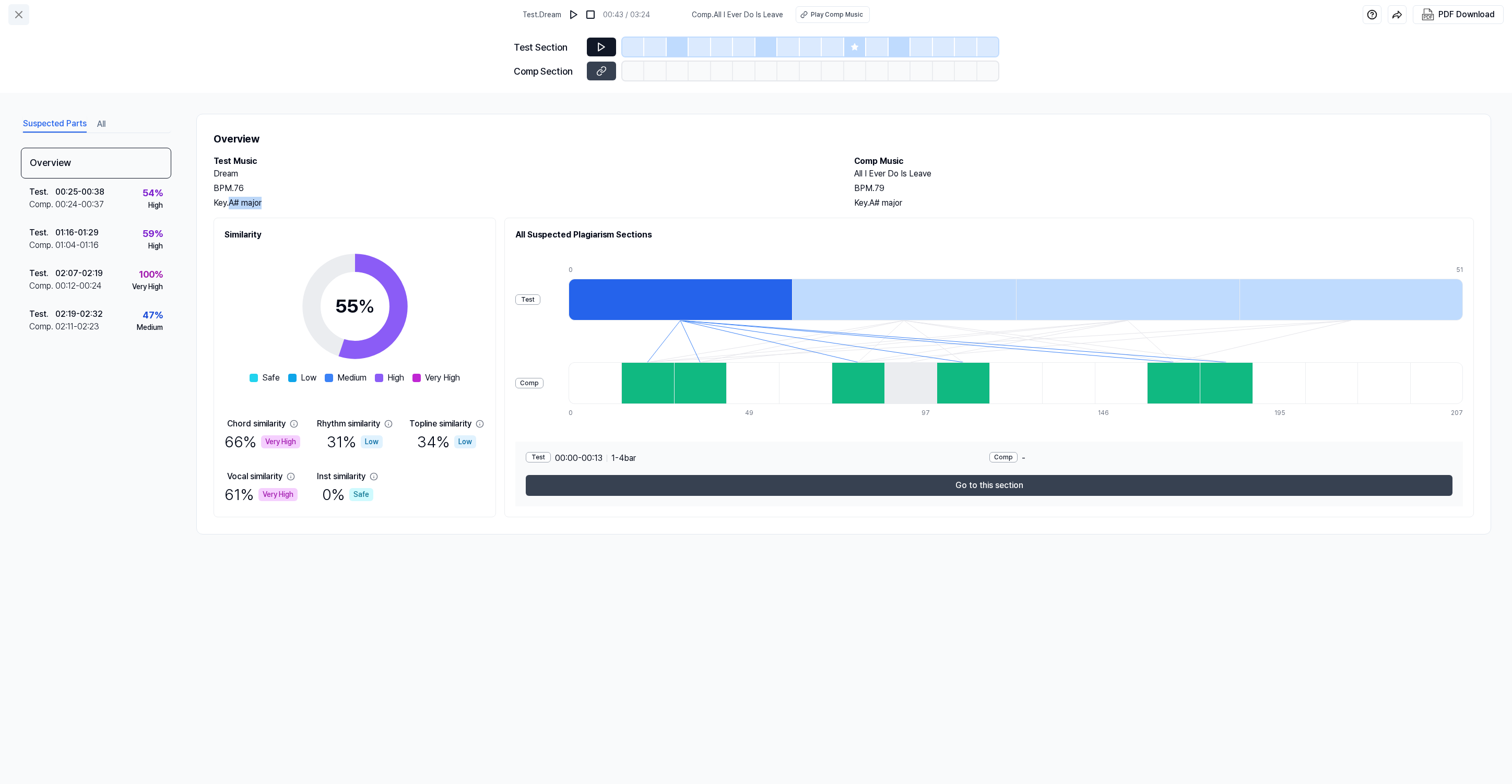
click at [14, 14] on icon at bounding box center [18, 14] width 12 height 12
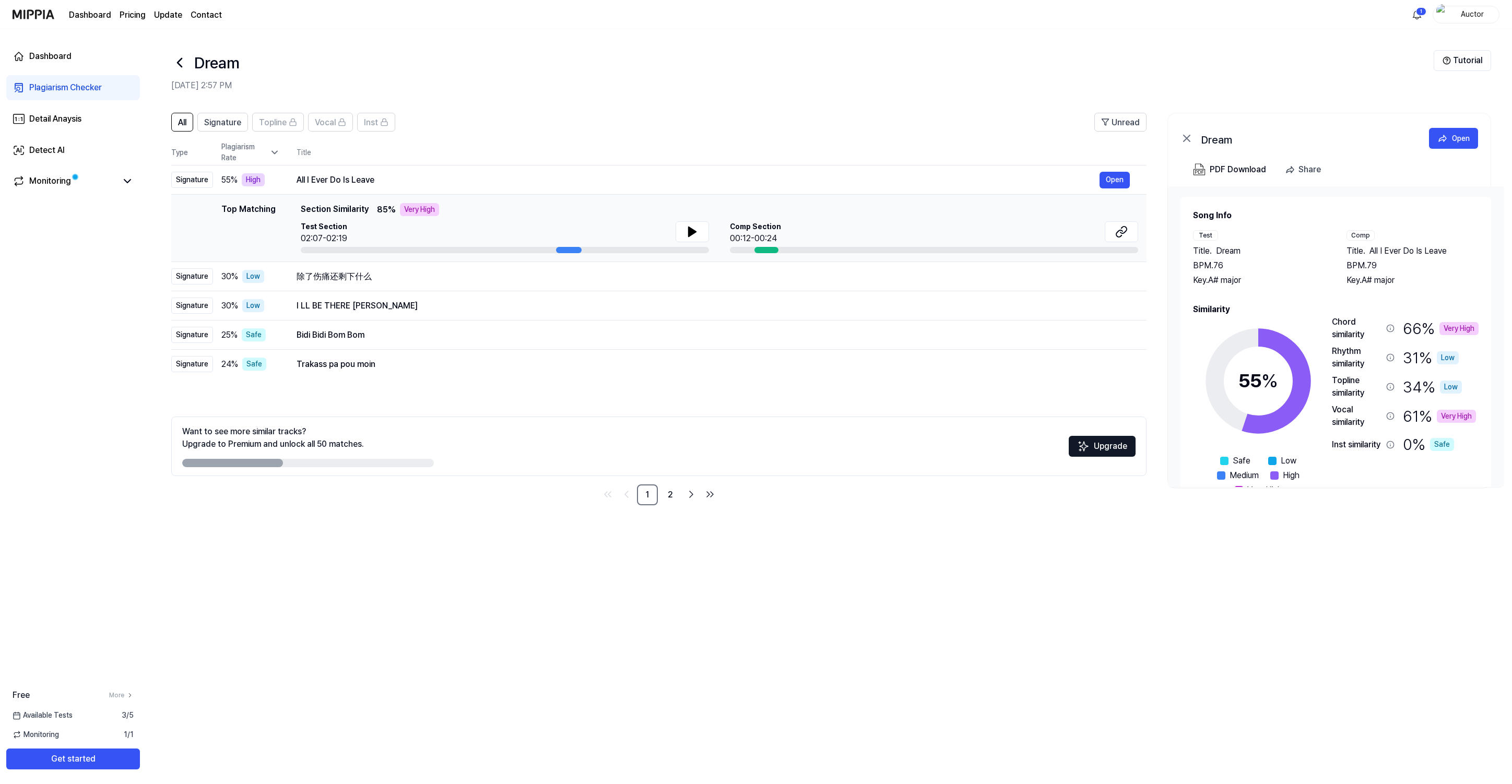
click at [177, 61] on icon at bounding box center [179, 62] width 16 height 16
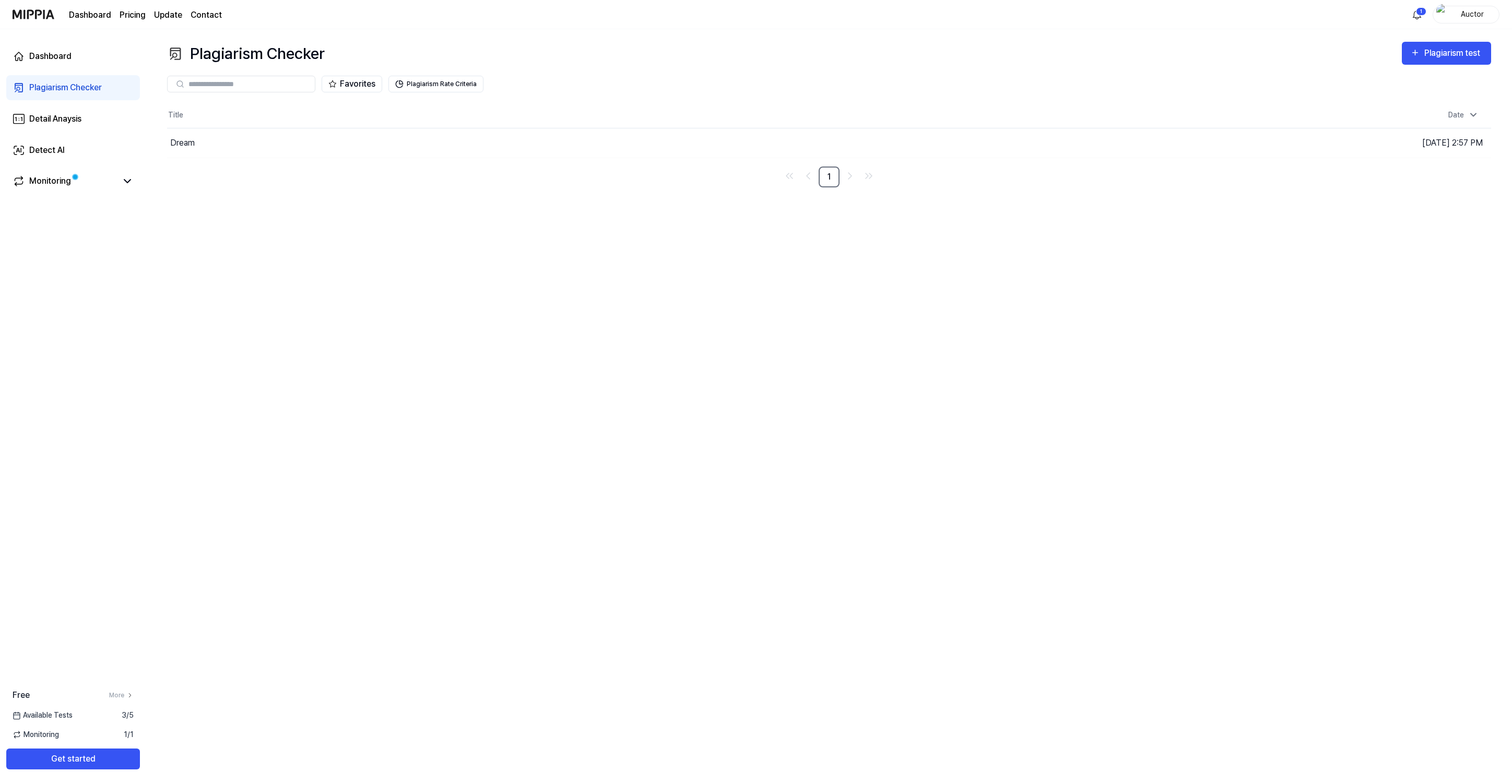
click at [68, 92] on div "Plagiarism Checker" at bounding box center [66, 88] width 73 height 12
click at [50, 57] on div "Dashboard" at bounding box center [51, 56] width 42 height 12
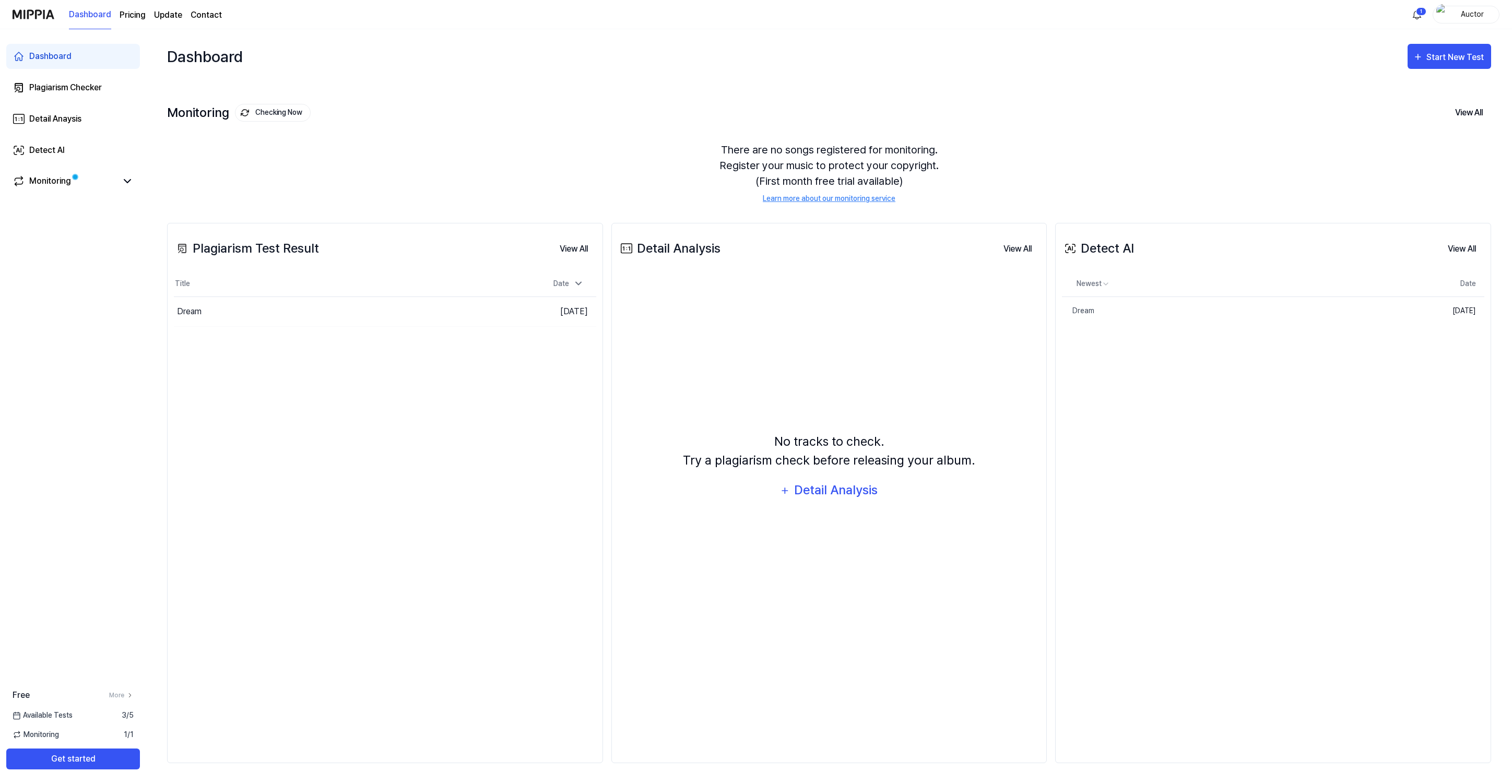
click at [276, 374] on div "Plagiarism Test Result View All Plagiarism Test Result Title Date Dream Go to R…" at bounding box center [384, 493] width 436 height 540
drag, startPoint x: 278, startPoint y: 369, endPoint x: 244, endPoint y: 350, distance: 38.9
click at [244, 350] on div "Plagiarism Test Result View All Plagiarism Test Result Title Date Dream Go to R…" at bounding box center [384, 493] width 436 height 540
click at [1442, 62] on div "Start New Test" at bounding box center [1456, 57] width 60 height 14
click at [1451, 93] on div "Plagiarism test" at bounding box center [1436, 90] width 91 height 14
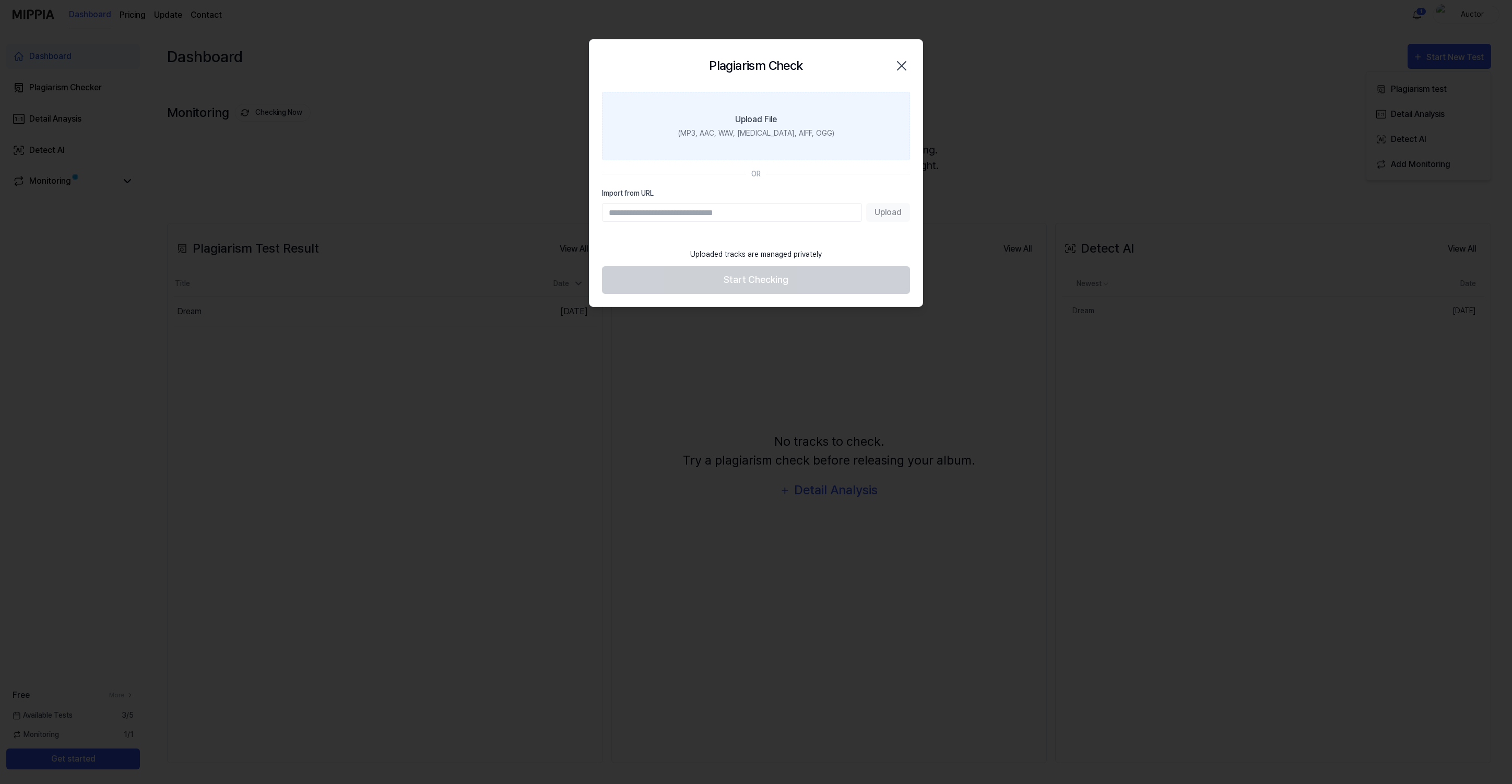
click at [738, 134] on div "(MP3, AAC, WAV, FLAC, AIFF, OGG)" at bounding box center [756, 133] width 156 height 11
click at [0, 0] on input "Upload File (MP3, AAC, WAV, FLAC, AIFF, OGG)" at bounding box center [0, 0] width 0 height 0
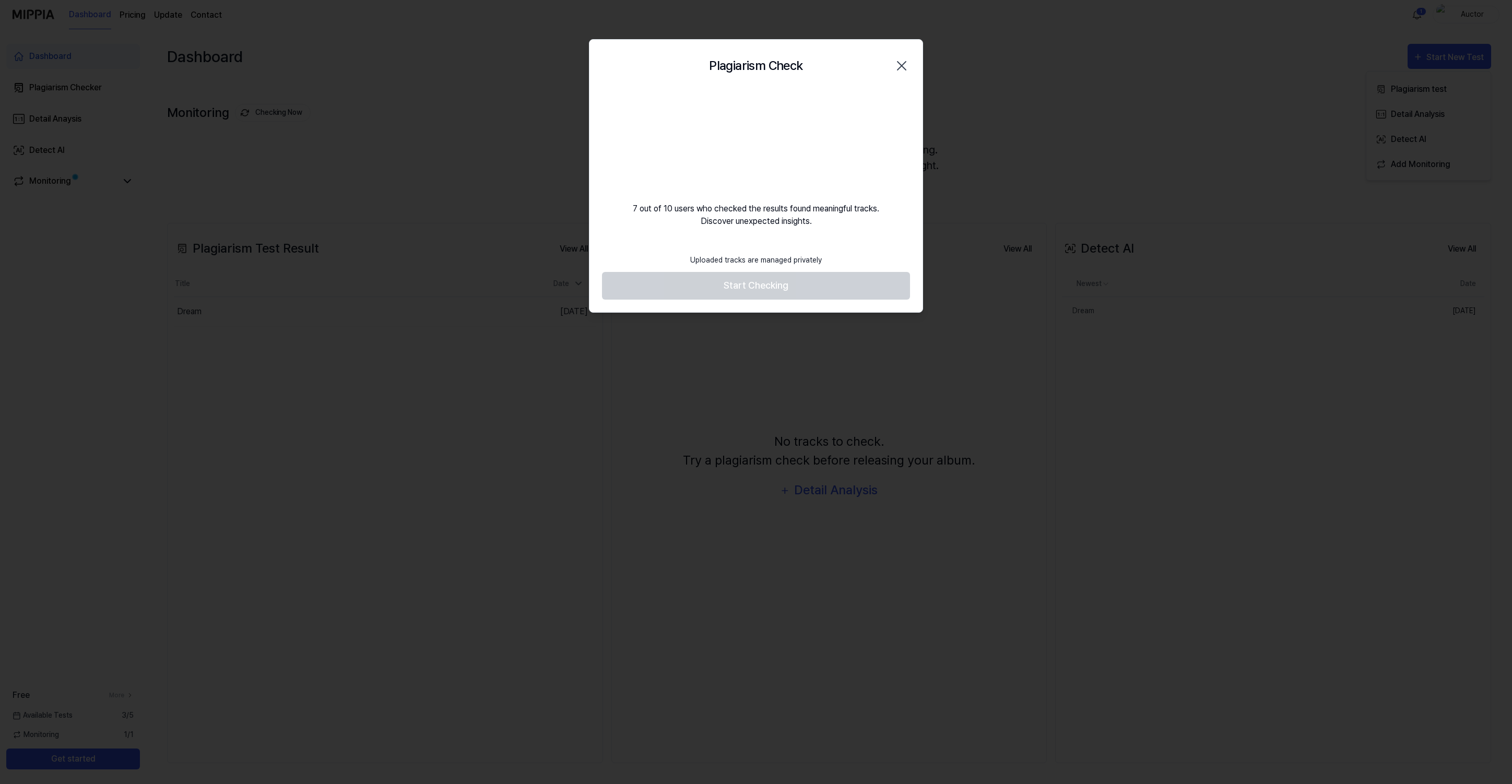
click at [670, 109] on div "7 out of 10 users who checked the results found meaningful tracks. Discover une…" at bounding box center [756, 159] width 333 height 135
click at [50, 180] on div at bounding box center [756, 392] width 1512 height 784
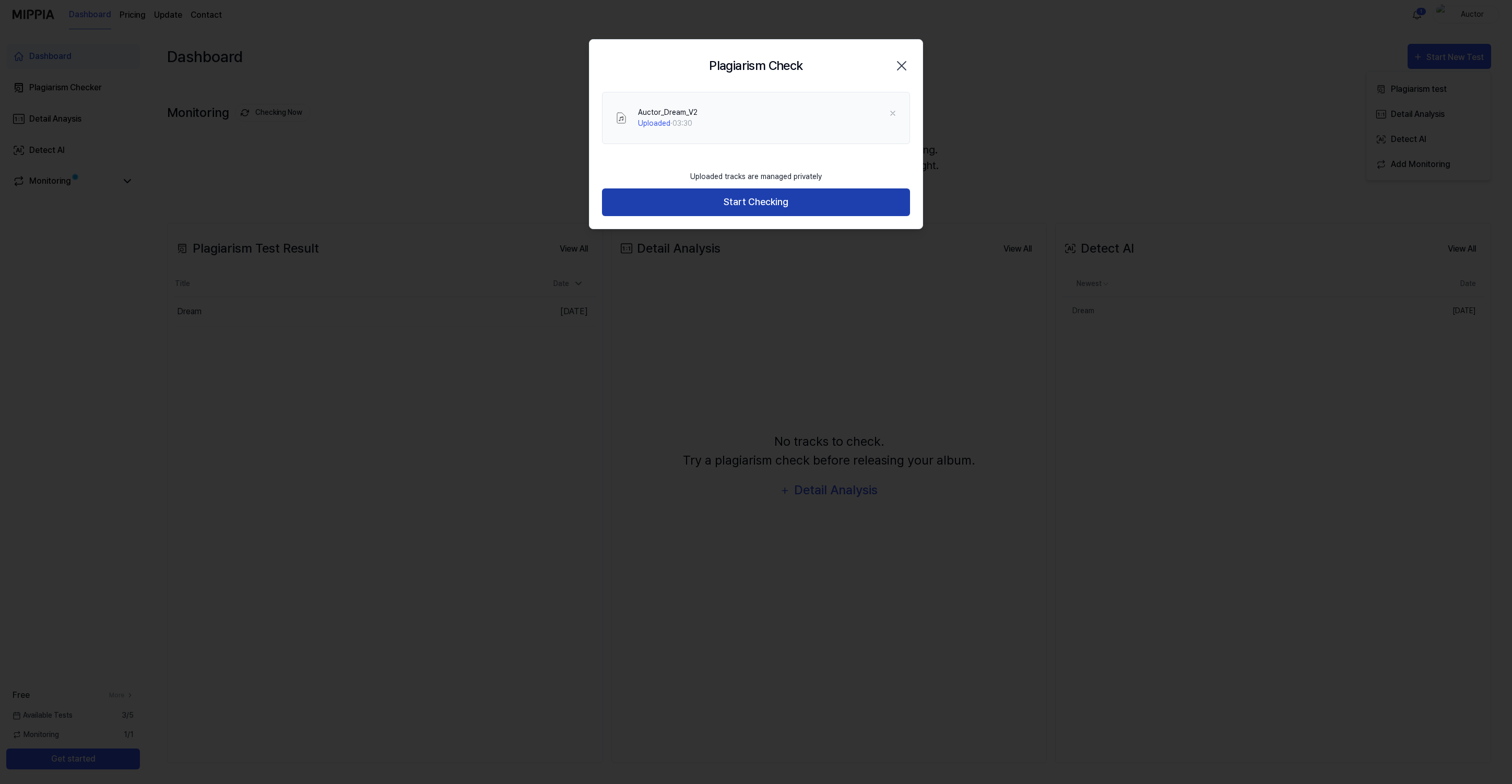
click at [839, 196] on button "Start Checking" at bounding box center [756, 202] width 308 height 27
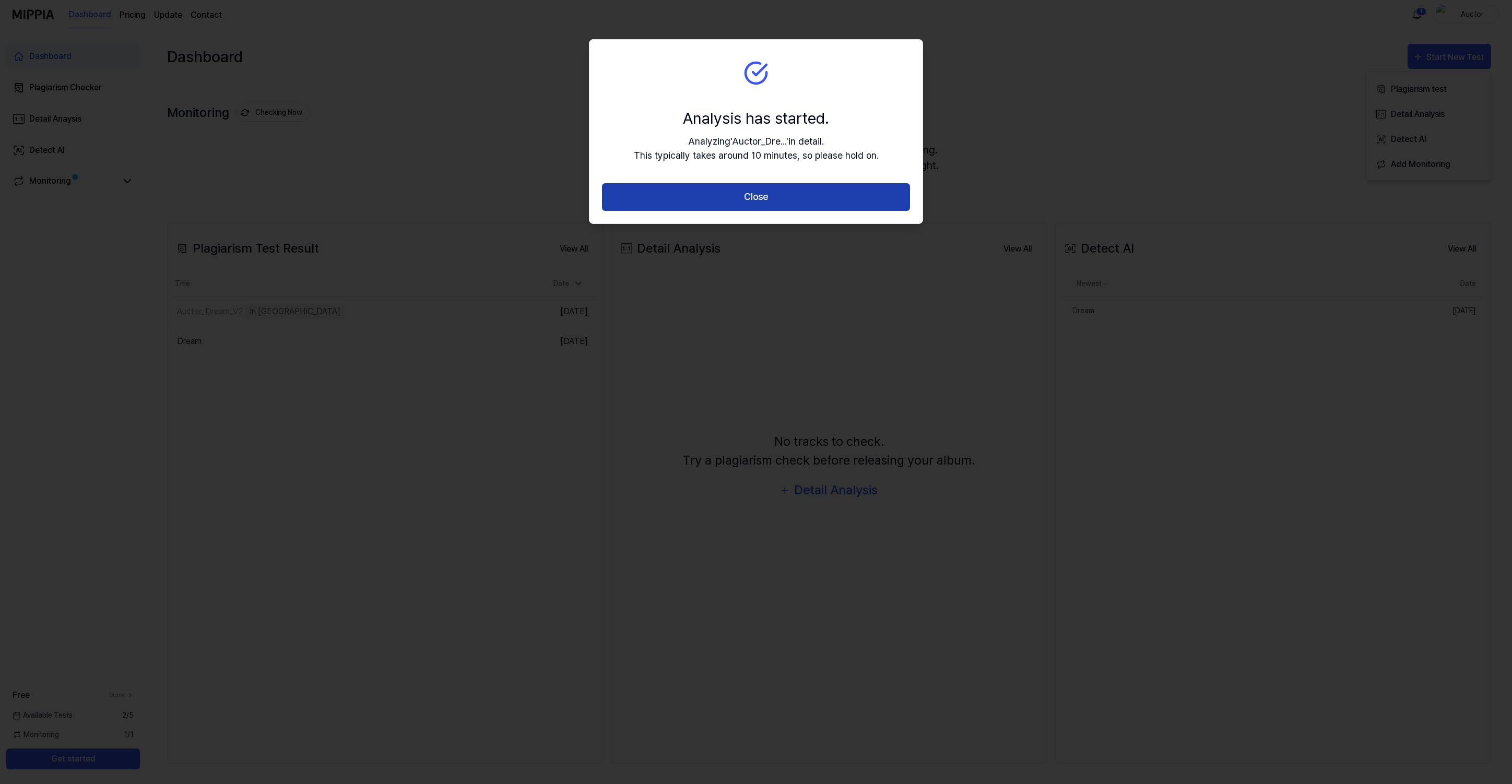
click at [761, 200] on button "Close" at bounding box center [756, 197] width 308 height 27
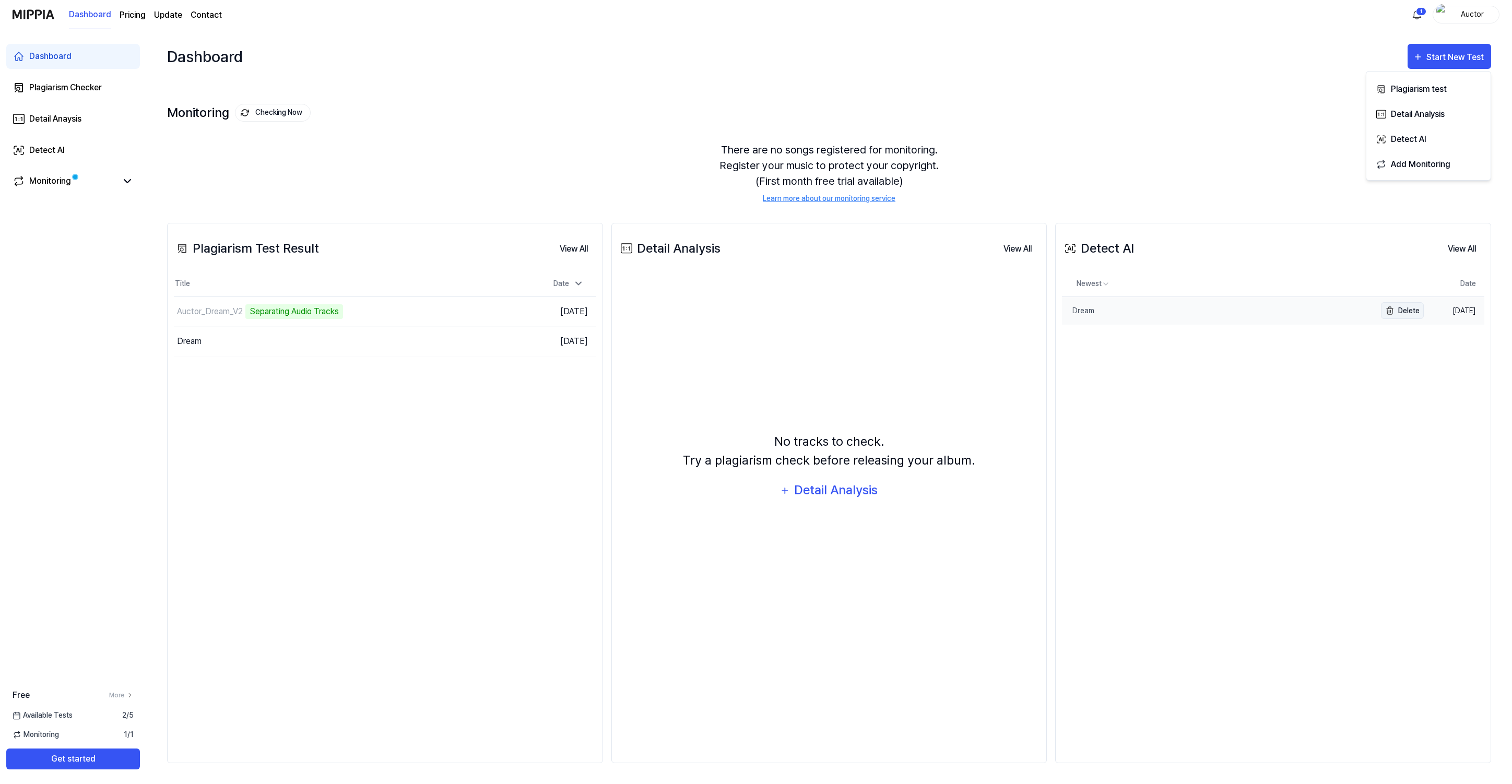
click at [1406, 312] on button "Delete" at bounding box center [1403, 311] width 43 height 16
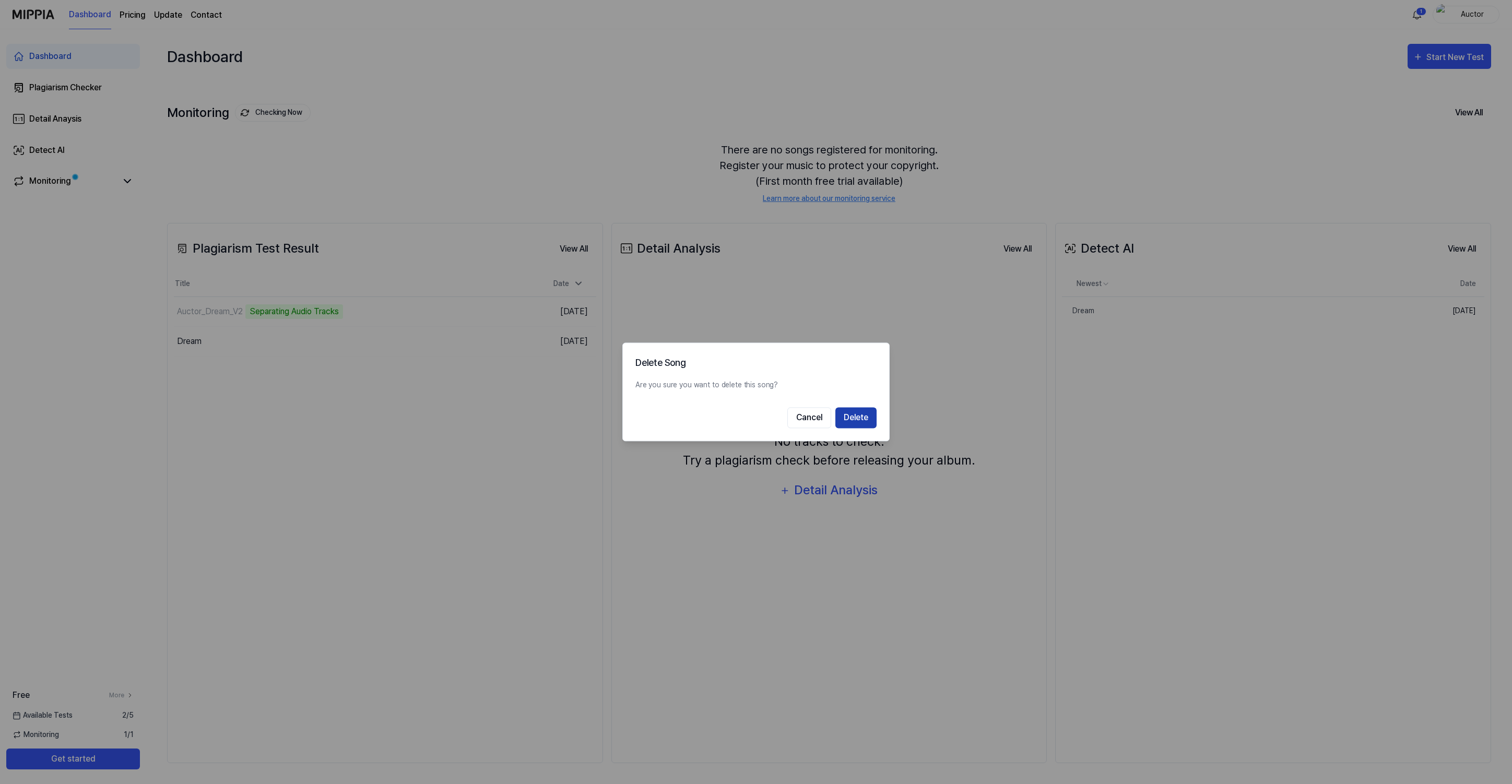
click at [872, 416] on button "Delete" at bounding box center [856, 418] width 41 height 21
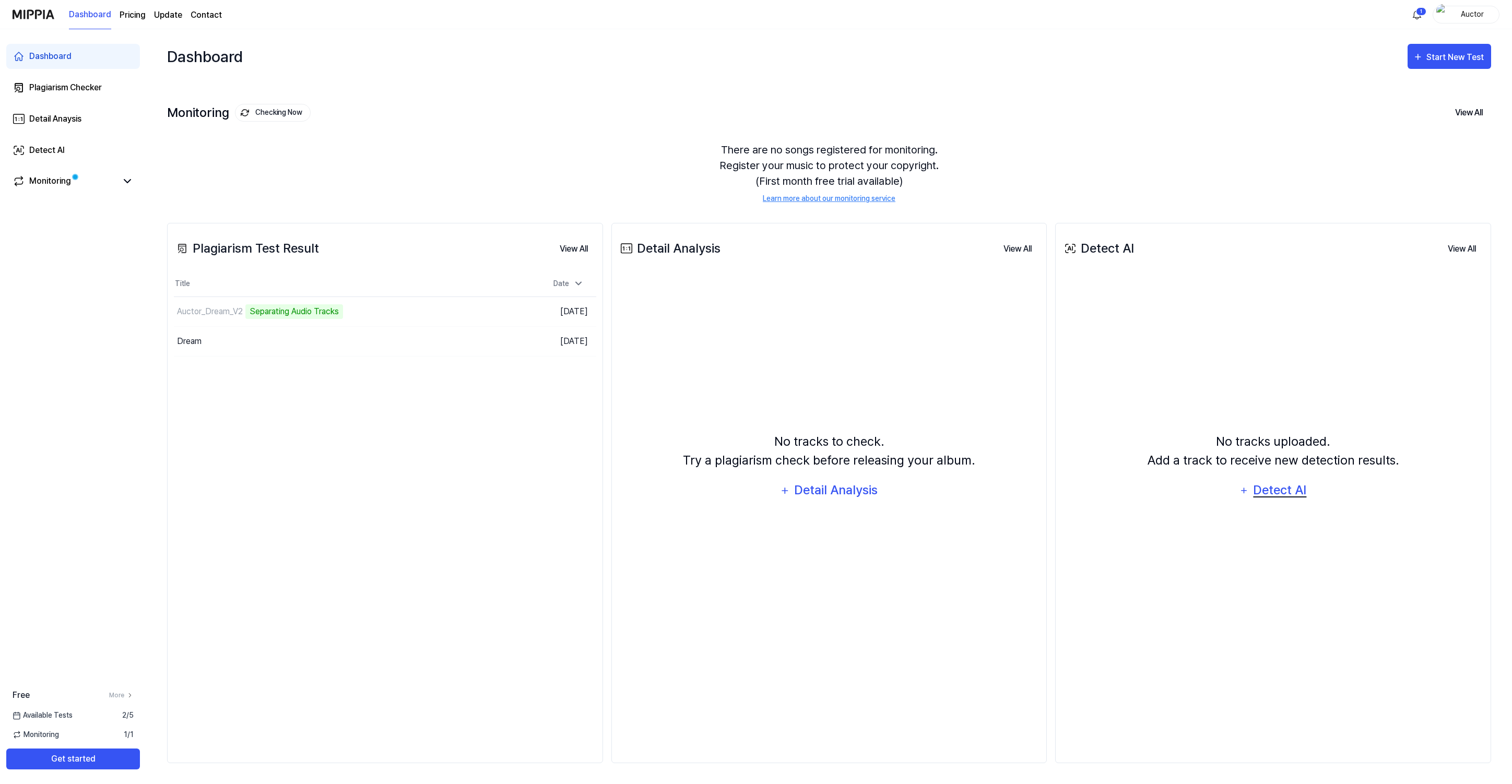
click at [1283, 488] on div "Detect AI" at bounding box center [1280, 490] width 56 height 20
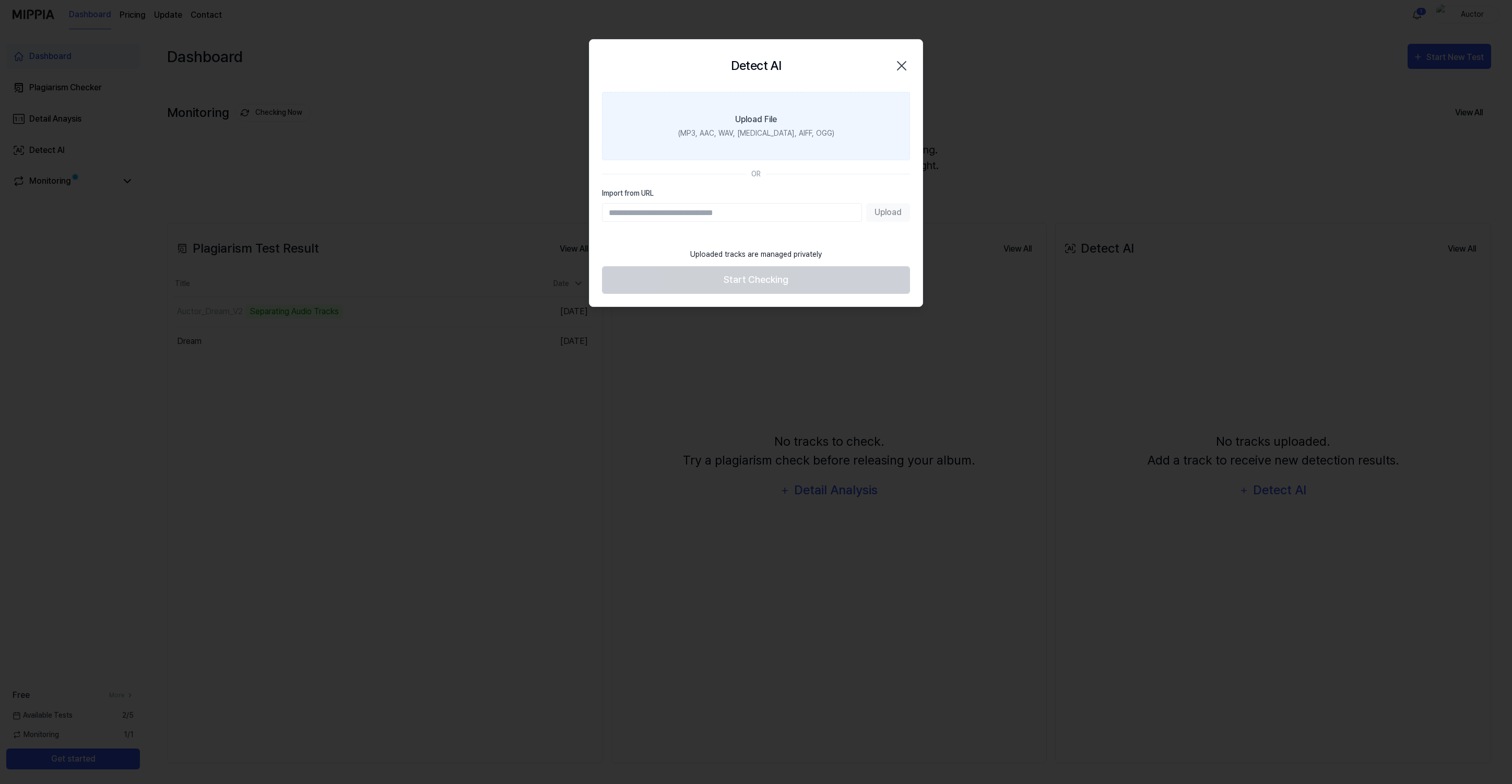
click at [781, 129] on div "(MP3, AAC, WAV, FLAC, AIFF, OGG)" at bounding box center [756, 133] width 156 height 11
click at [0, 0] on input "Upload File (MP3, AAC, WAV, FLAC, AIFF, OGG)" at bounding box center [0, 0] width 0 height 0
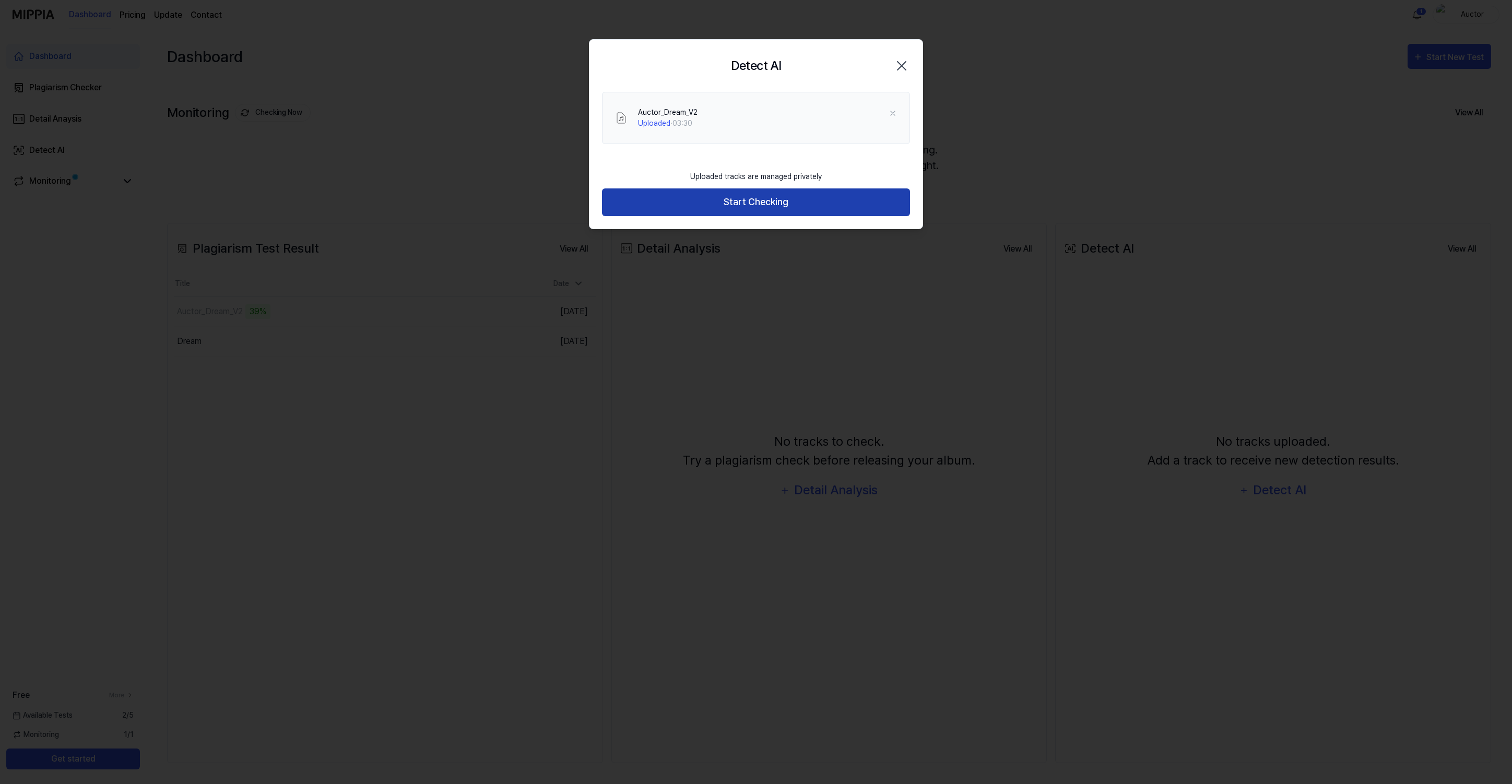
click at [835, 200] on button "Start Checking" at bounding box center [756, 202] width 308 height 27
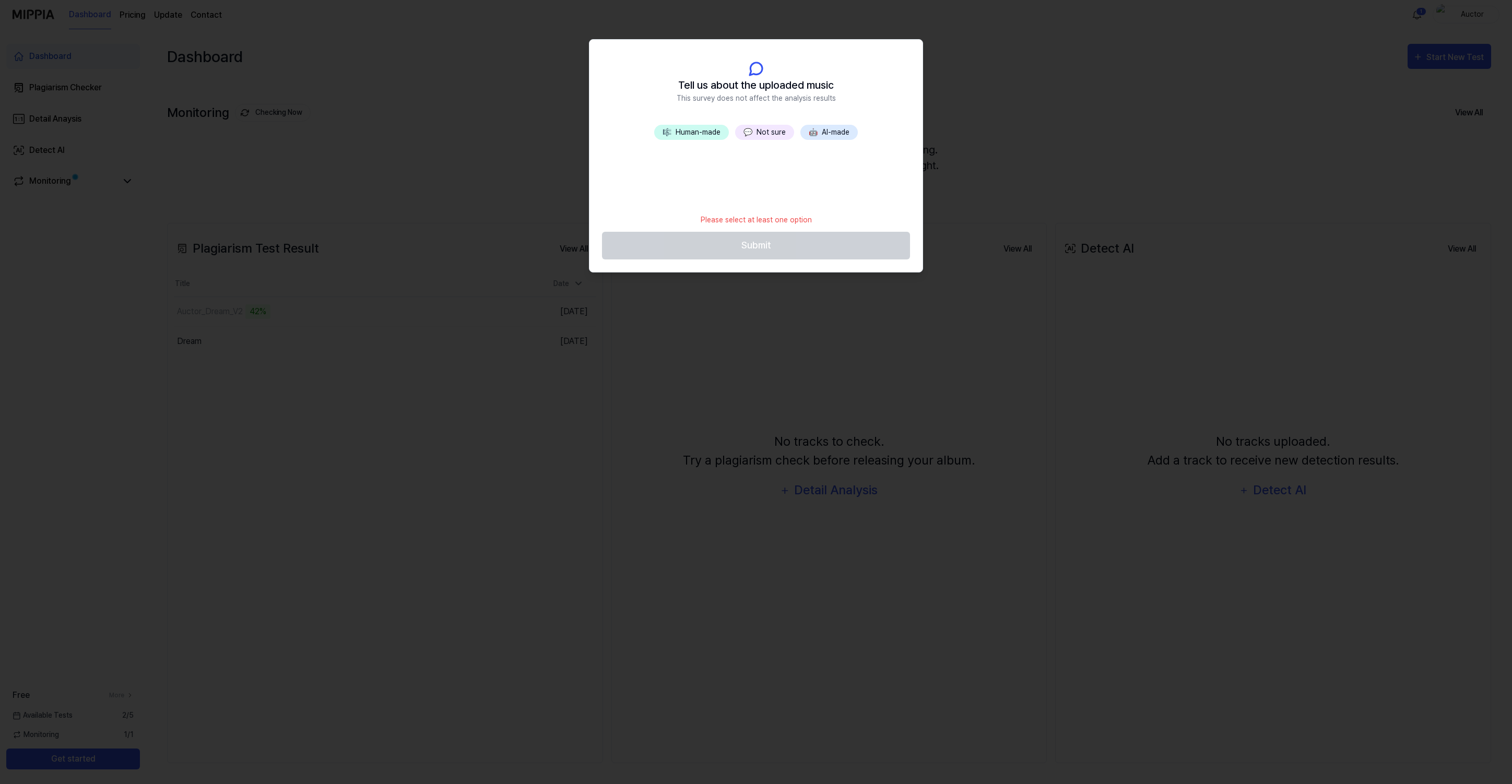
click at [834, 134] on button "🤖 AI-made" at bounding box center [829, 132] width 57 height 15
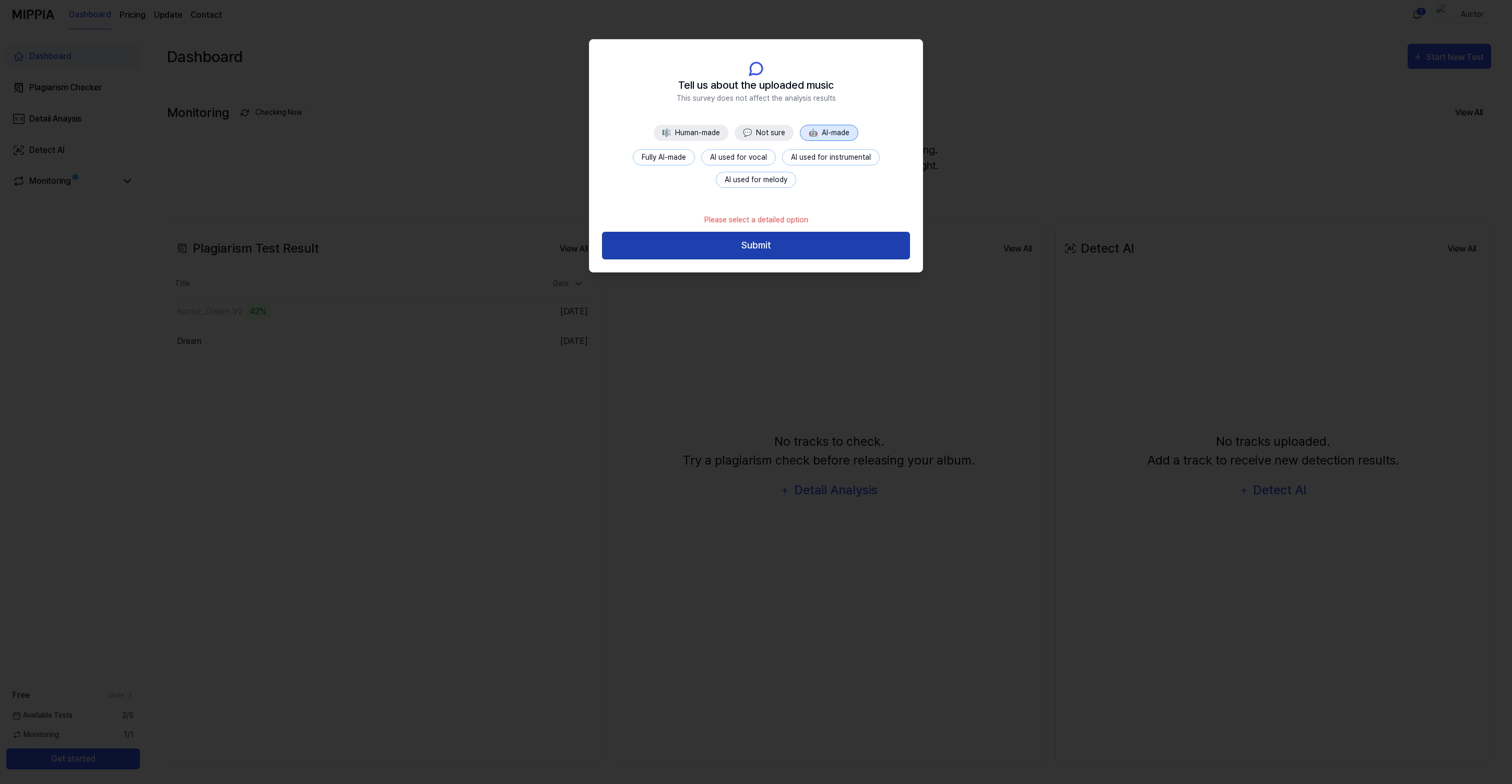
click at [803, 239] on button "Submit" at bounding box center [756, 246] width 308 height 27
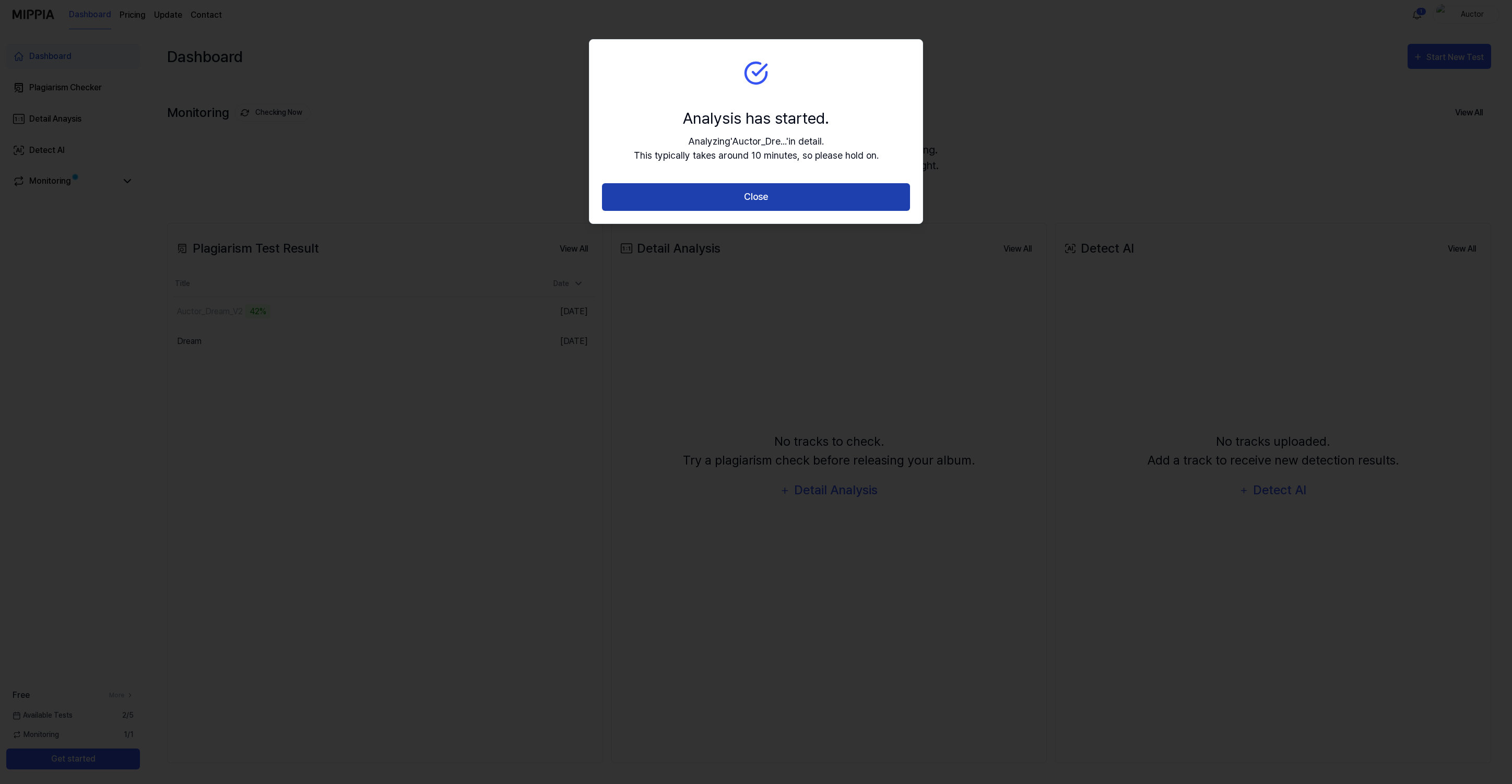
click at [802, 198] on button "Close" at bounding box center [756, 197] width 308 height 27
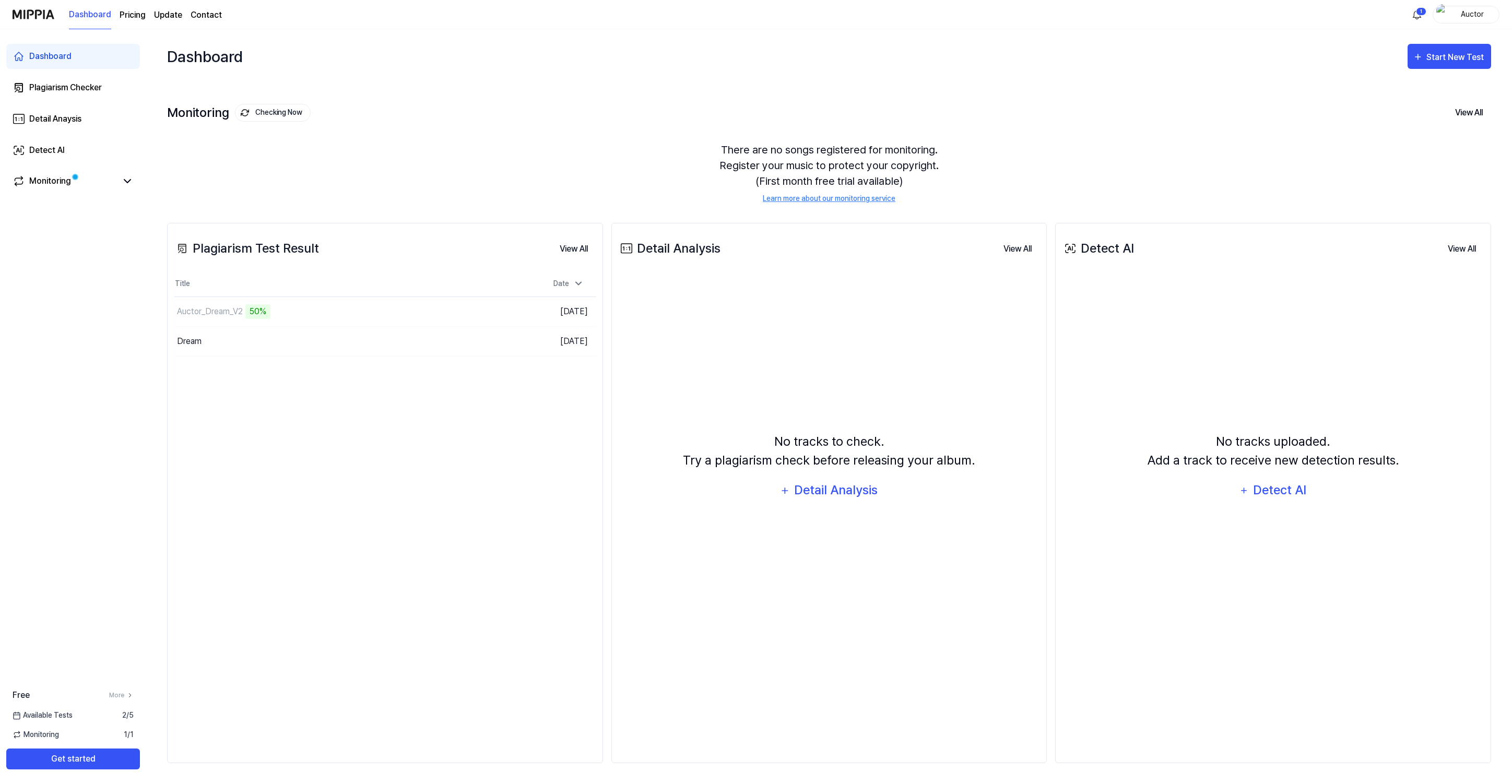
click at [1163, 397] on div "No tracks uploaded. Add a track to receive new detection results. Detect AI" at bounding box center [1273, 467] width 422 height 376
click at [473, 308] on td "Auctor_Dream_V2 File generation error Go to Results" at bounding box center [332, 311] width 317 height 29
click at [268, 310] on div "File generation error" at bounding box center [286, 311] width 81 height 14
click at [204, 314] on div "Auctor_Dream_V2" at bounding box center [210, 311] width 66 height 12
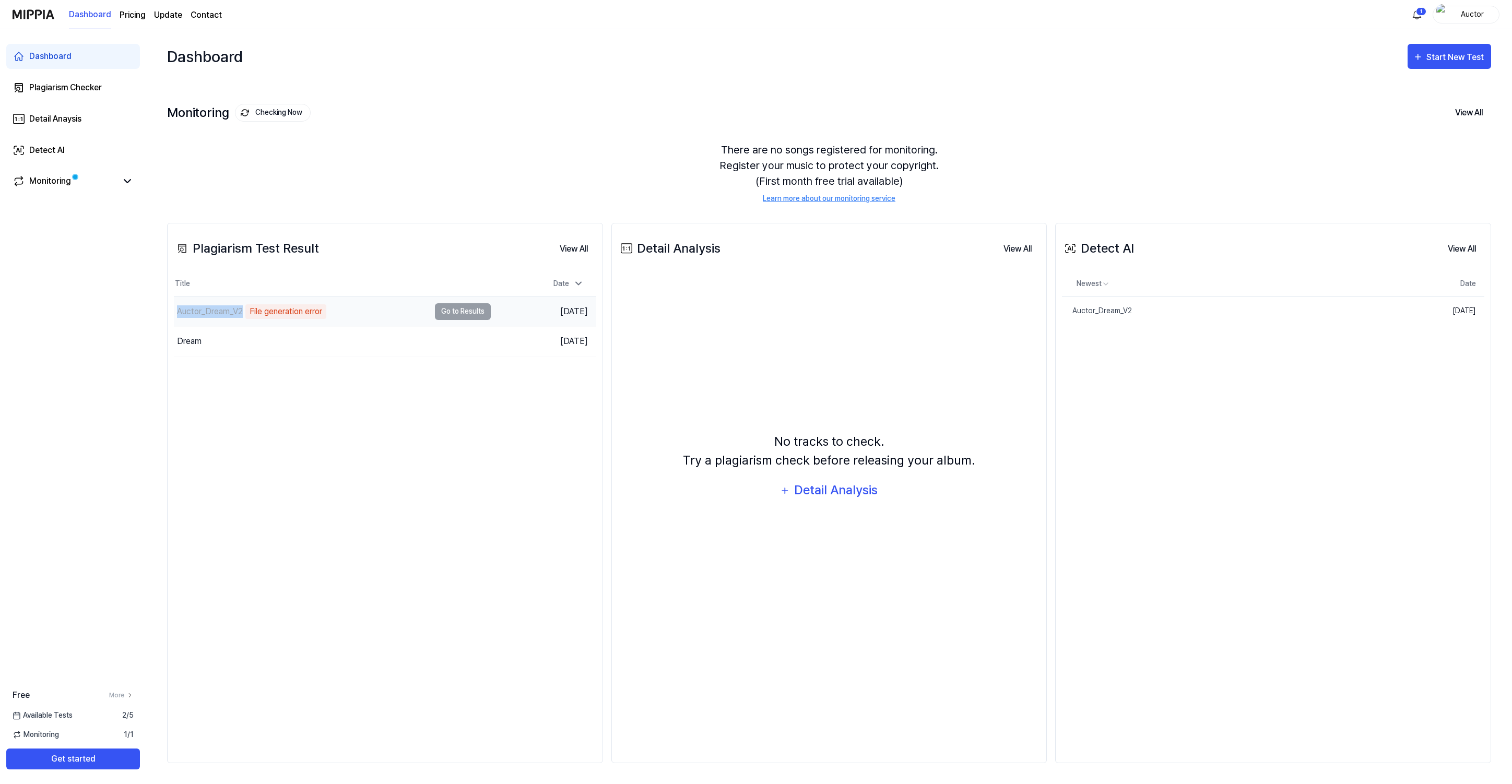
click at [204, 314] on div "Auctor_Dream_V2" at bounding box center [210, 311] width 66 height 12
click at [66, 172] on div "Monitoring" at bounding box center [73, 181] width 133 height 25
click at [88, 183] on link "Monitoring" at bounding box center [64, 181] width 105 height 12
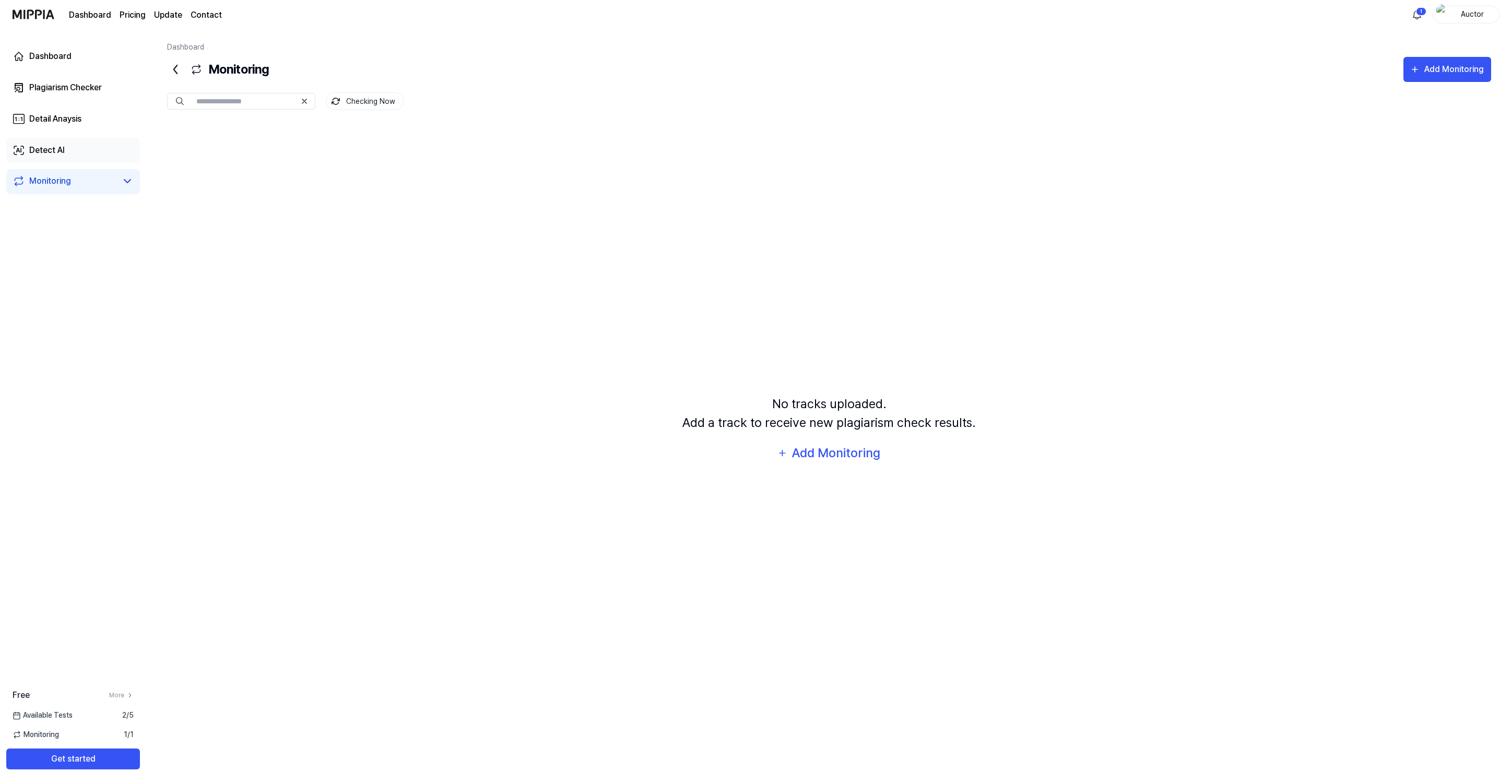
click at [58, 155] on div "Detect AI" at bounding box center [47, 151] width 36 height 12
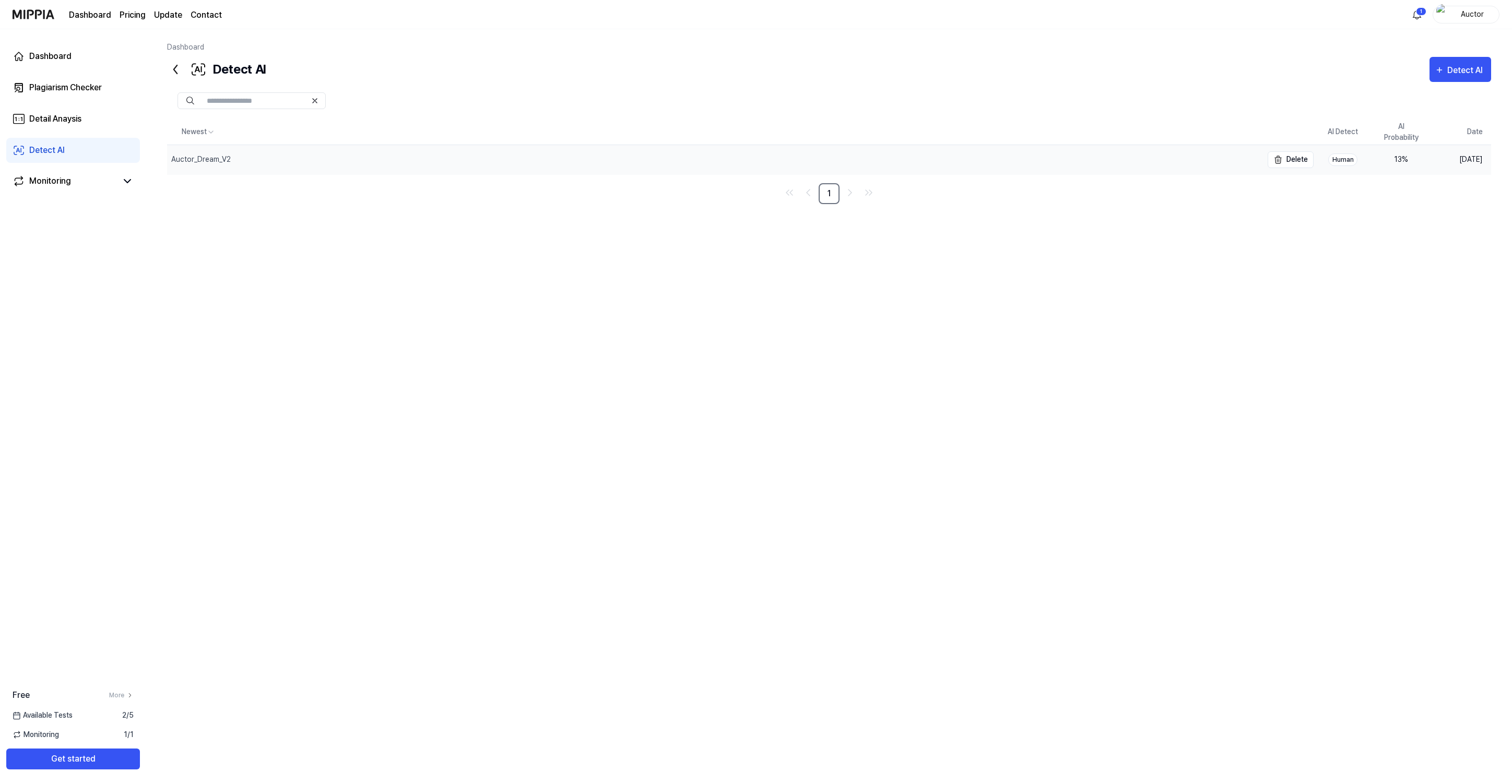
click at [288, 166] on div "Auctor_Dream_V2" at bounding box center [714, 159] width 1095 height 29
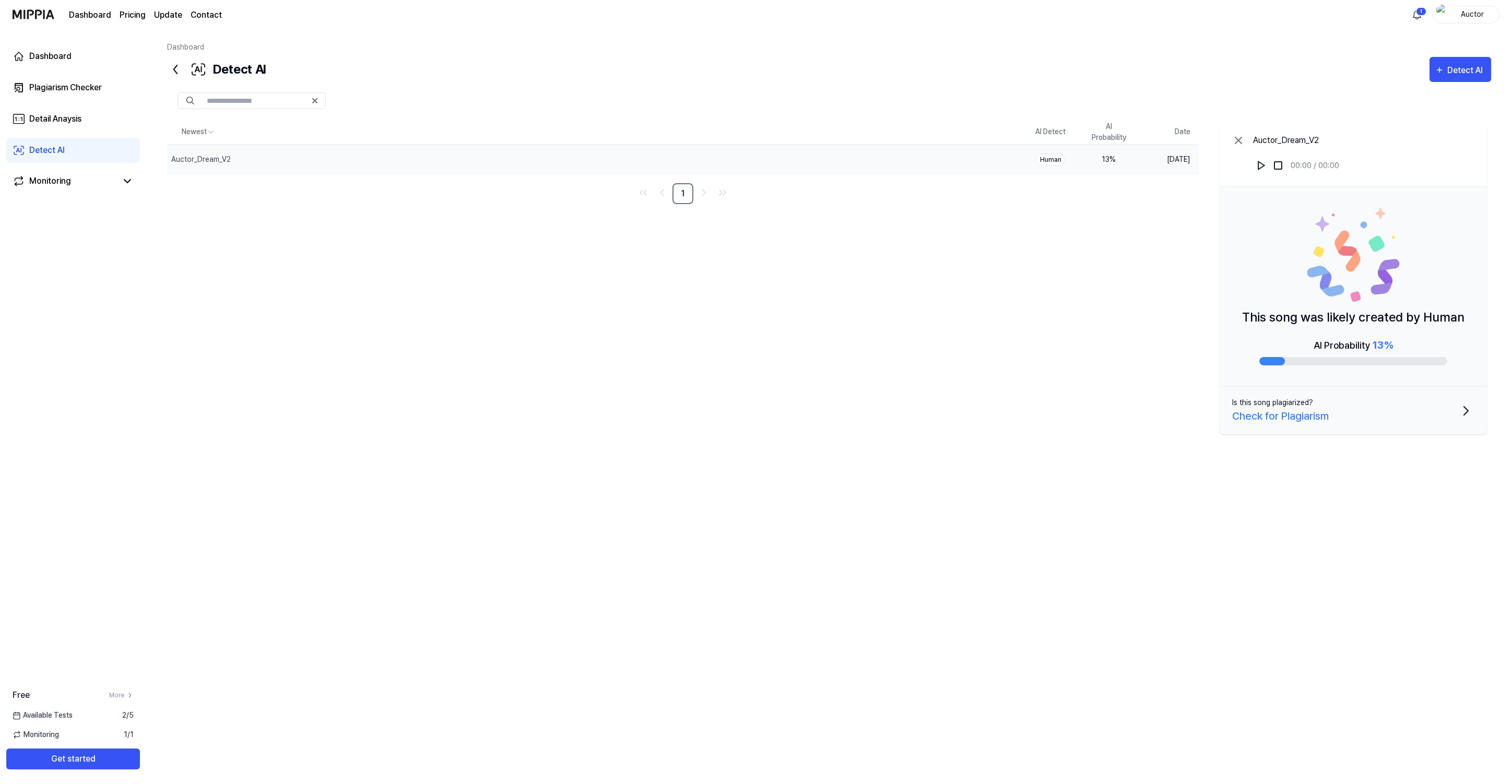
click at [1260, 414] on div "Check for Plagiarism" at bounding box center [1280, 416] width 96 height 16
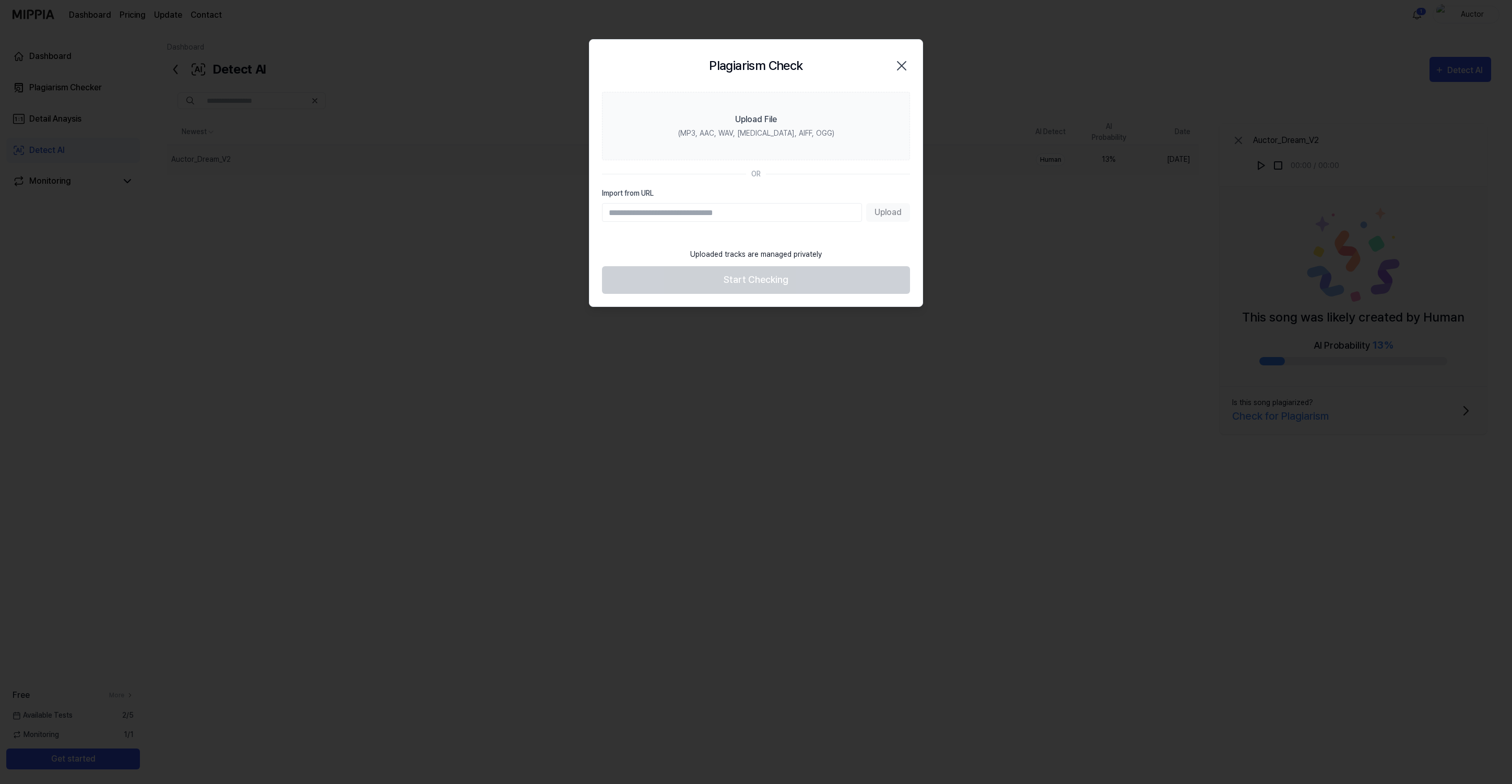
click at [904, 67] on icon "button" at bounding box center [902, 66] width 8 height 8
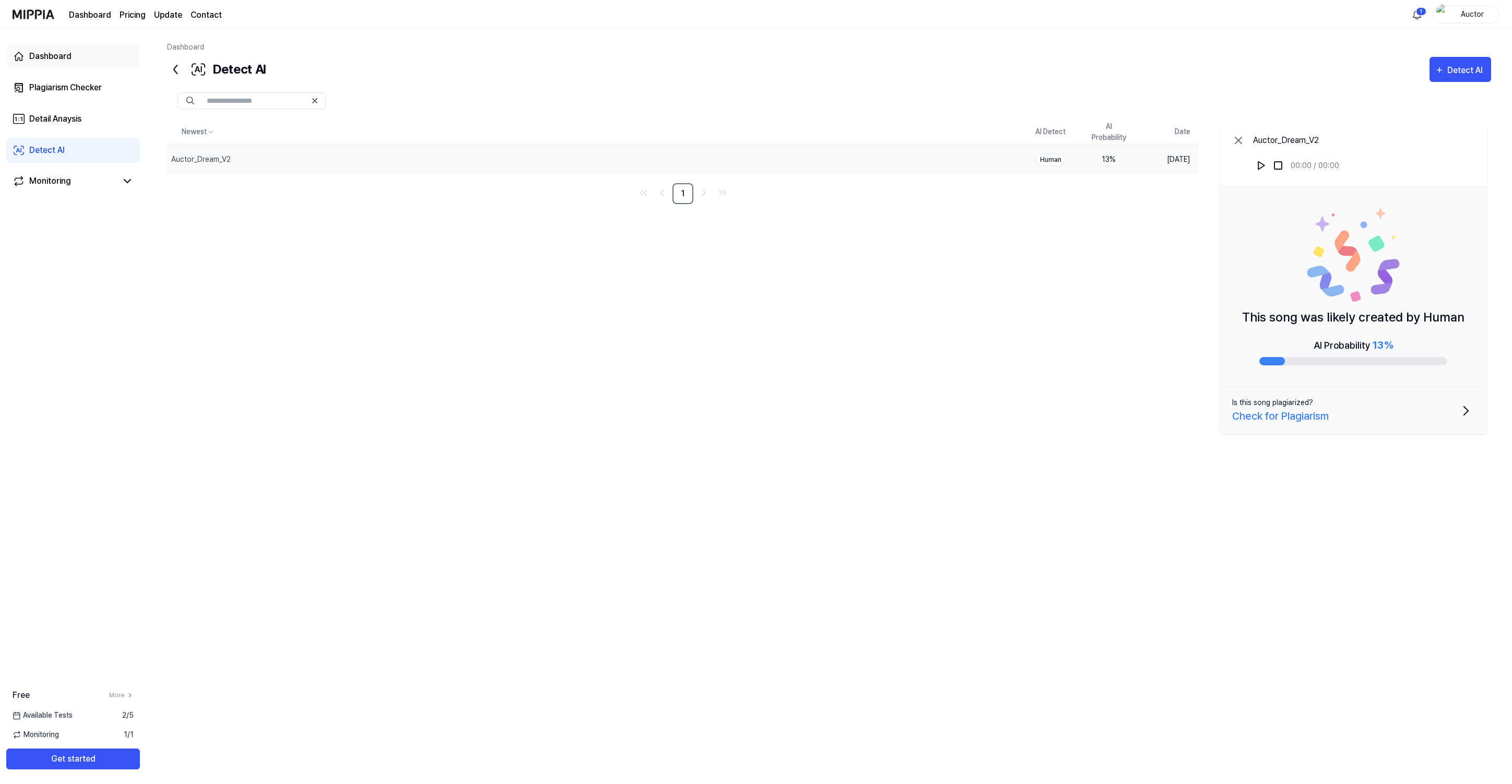
click at [75, 54] on link "Dashboard" at bounding box center [73, 56] width 133 height 25
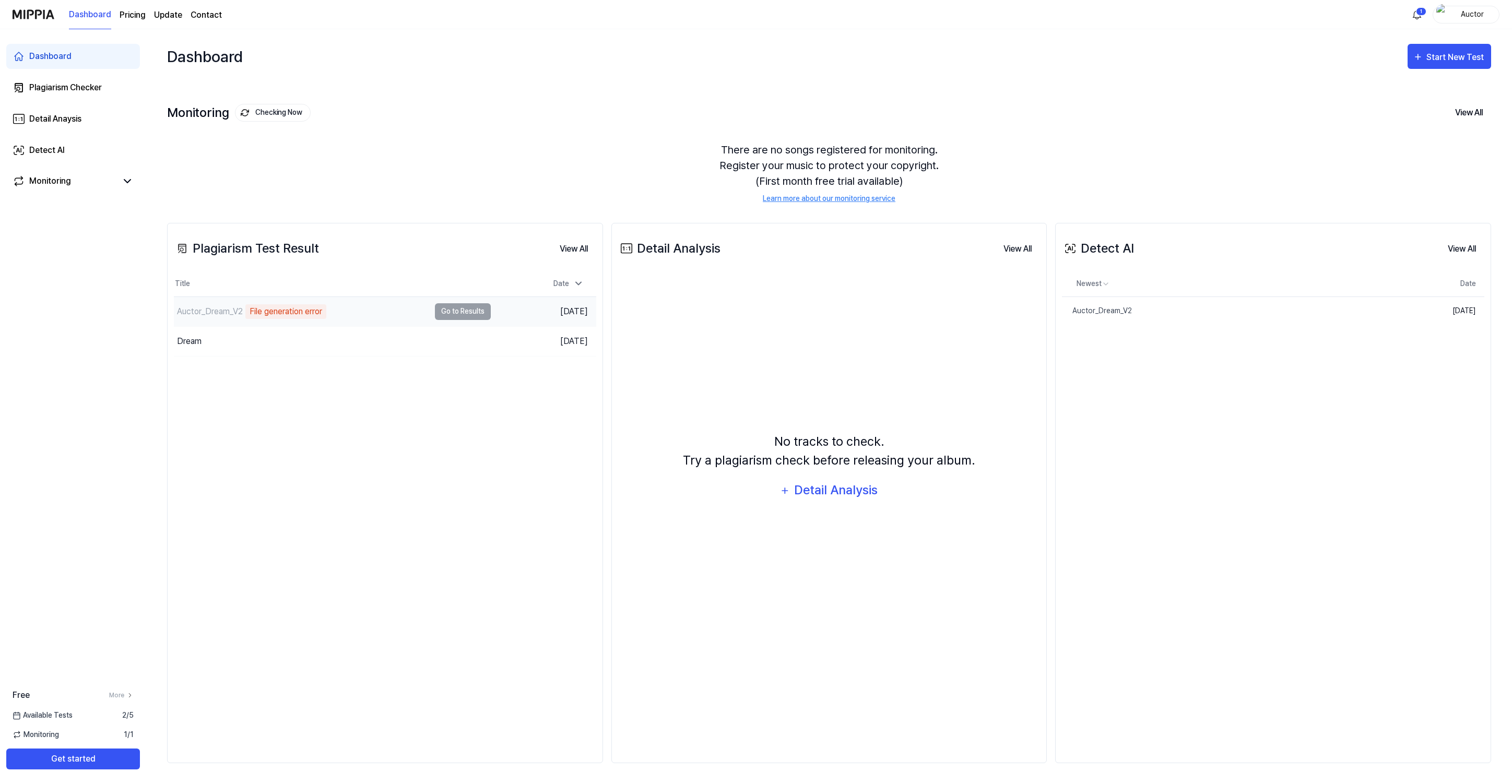
drag, startPoint x: 274, startPoint y: 303, endPoint x: 274, endPoint y: 310, distance: 7.0
click at [274, 308] on div "File generation error" at bounding box center [286, 311] width 81 height 14
click at [477, 315] on td "Auctor_Dream_V2 File generation error Go to Results" at bounding box center [332, 311] width 317 height 29
click at [528, 307] on td "[DATE]" at bounding box center [543, 312] width 105 height 30
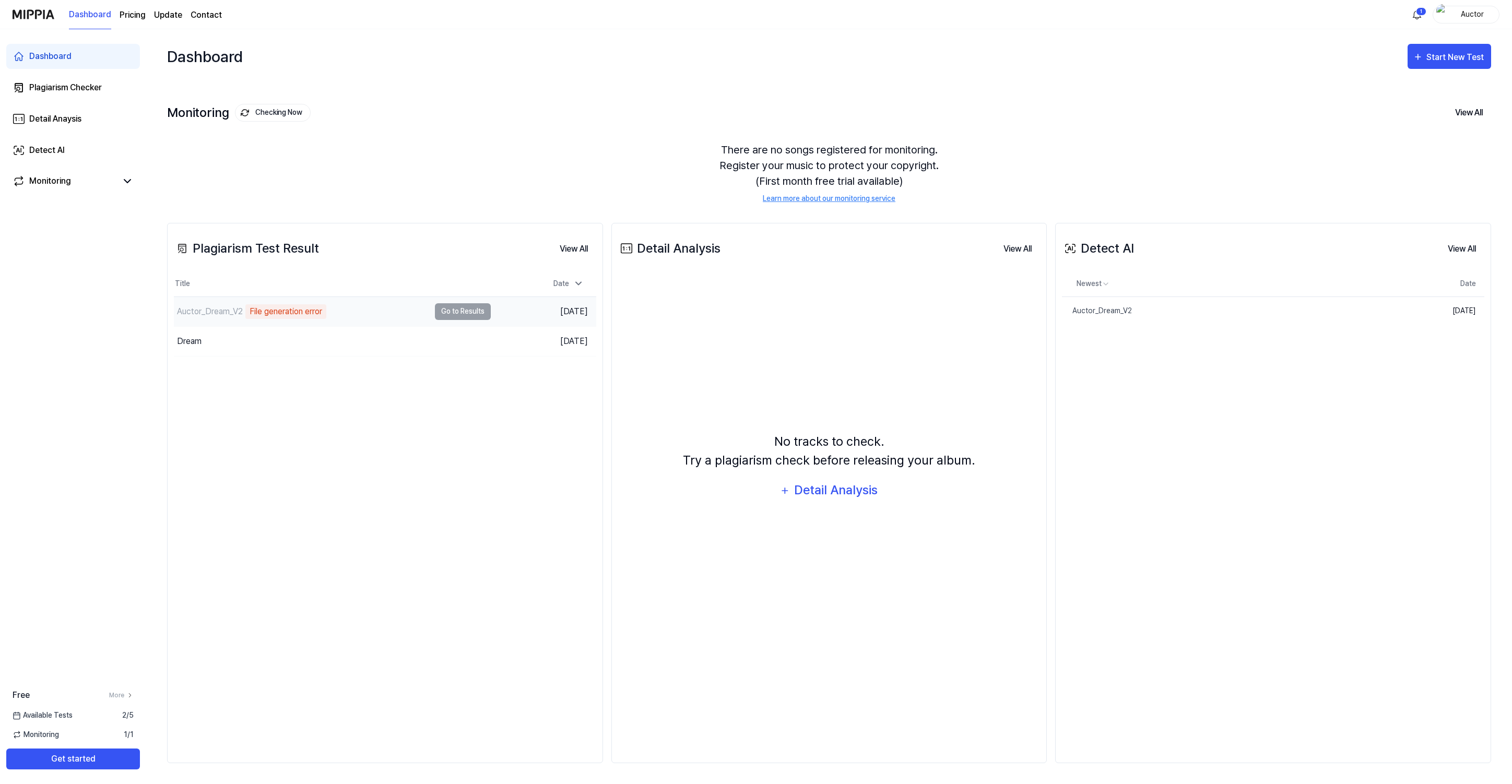
click at [265, 306] on div "File generation error" at bounding box center [286, 311] width 81 height 14
click at [184, 316] on div "Auctor_Dream_V2" at bounding box center [210, 311] width 66 height 12
click at [372, 404] on div "Plagiarism Test Result View All Plagiarism Test Result Title Date Auctor_Dream_…" at bounding box center [384, 493] width 436 height 540
click at [81, 90] on div "Plagiarism Checker" at bounding box center [66, 88] width 73 height 12
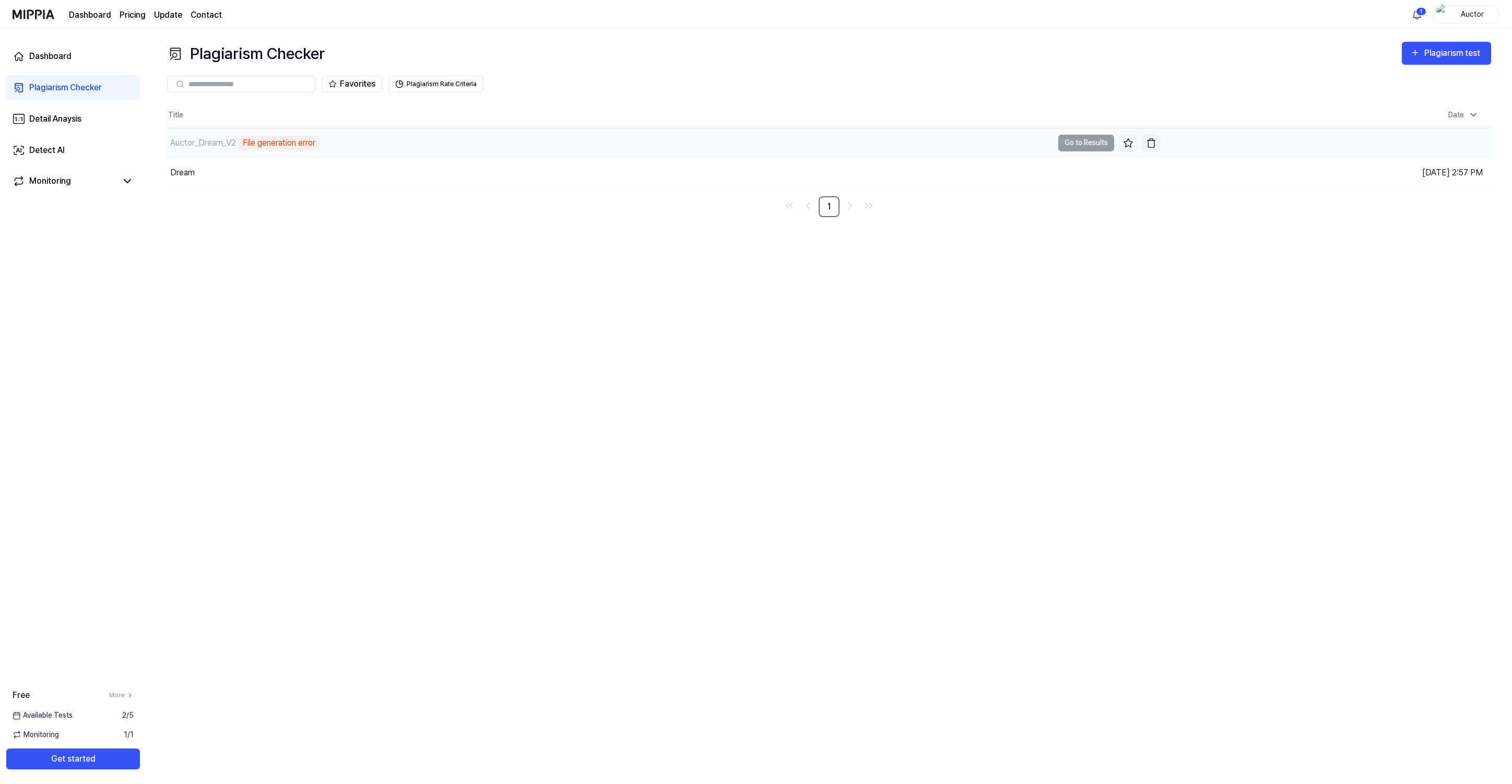
click at [1157, 142] on button "button" at bounding box center [1151, 143] width 18 height 16
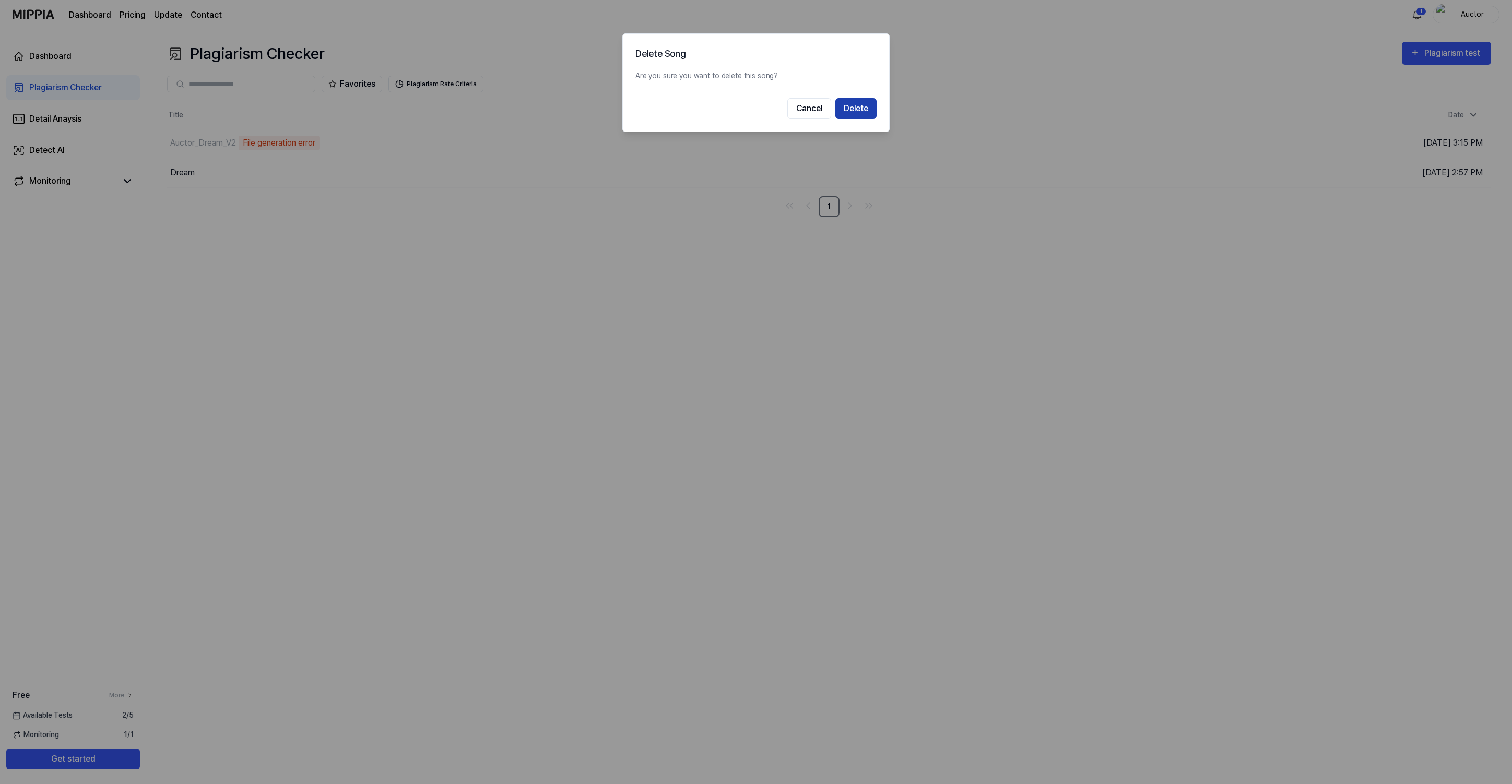
click at [869, 105] on button "Delete" at bounding box center [856, 108] width 41 height 21
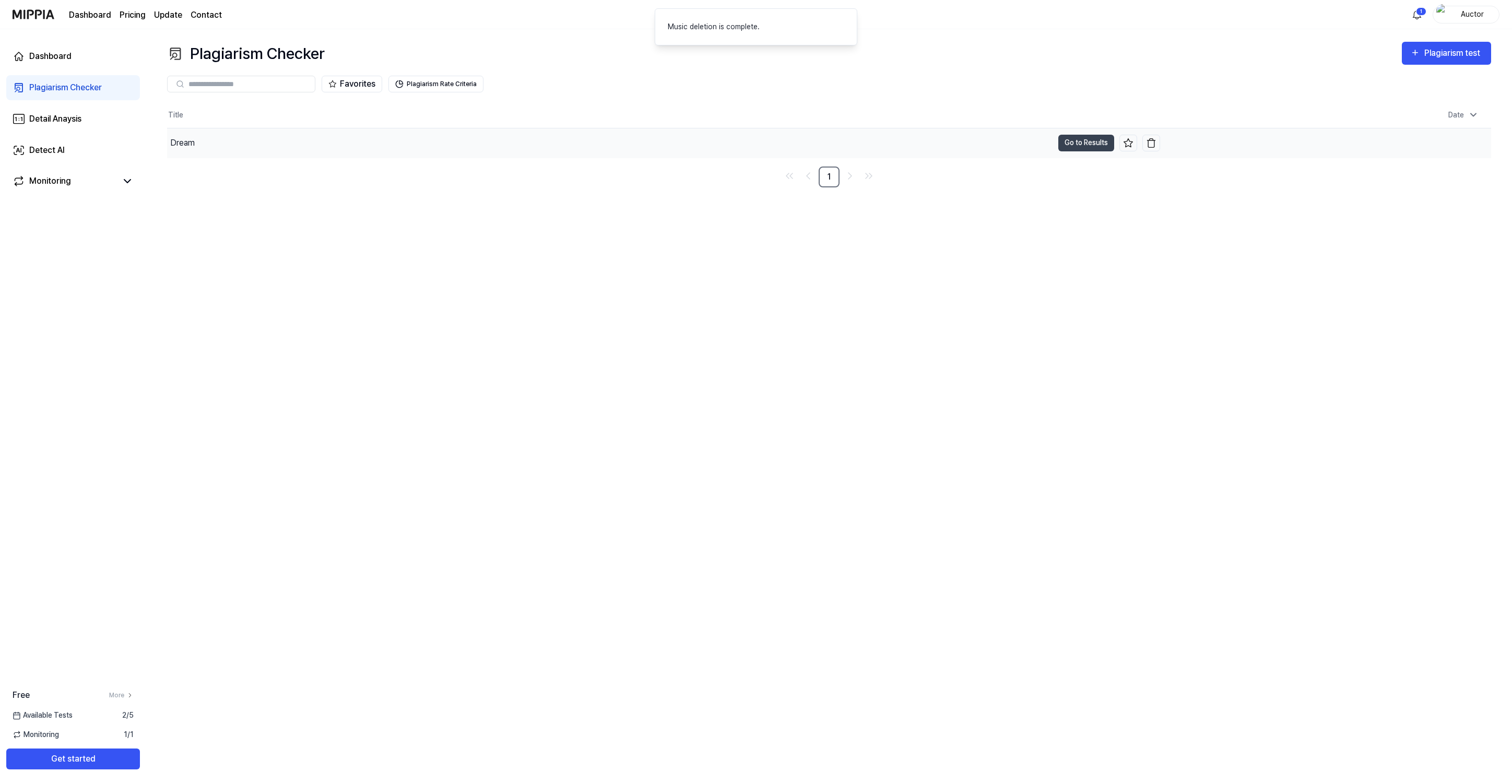
click at [1119, 147] on td "Dream Go to Results" at bounding box center [664, 143] width 993 height 29
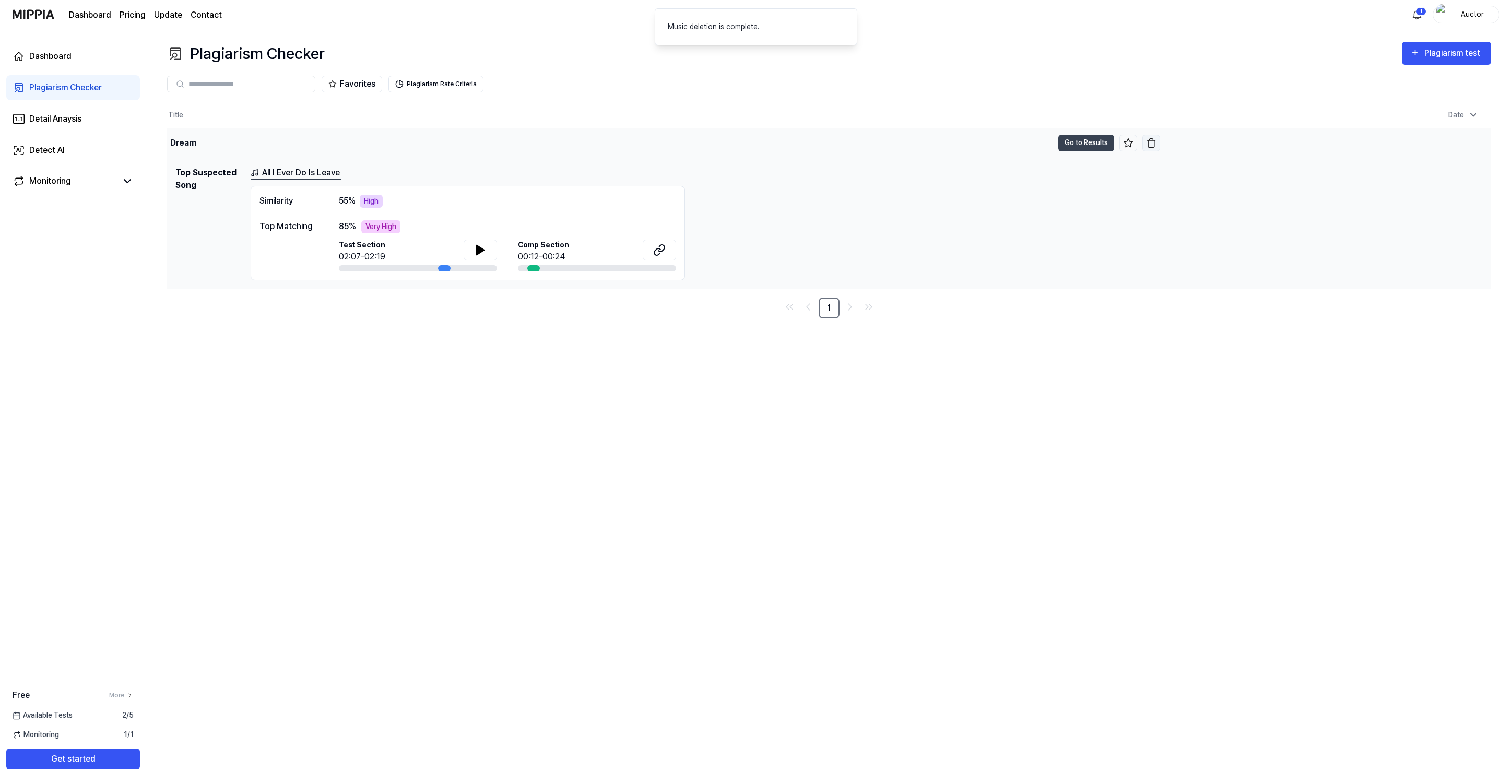
click at [1156, 141] on img "button" at bounding box center [1151, 142] width 10 height 10
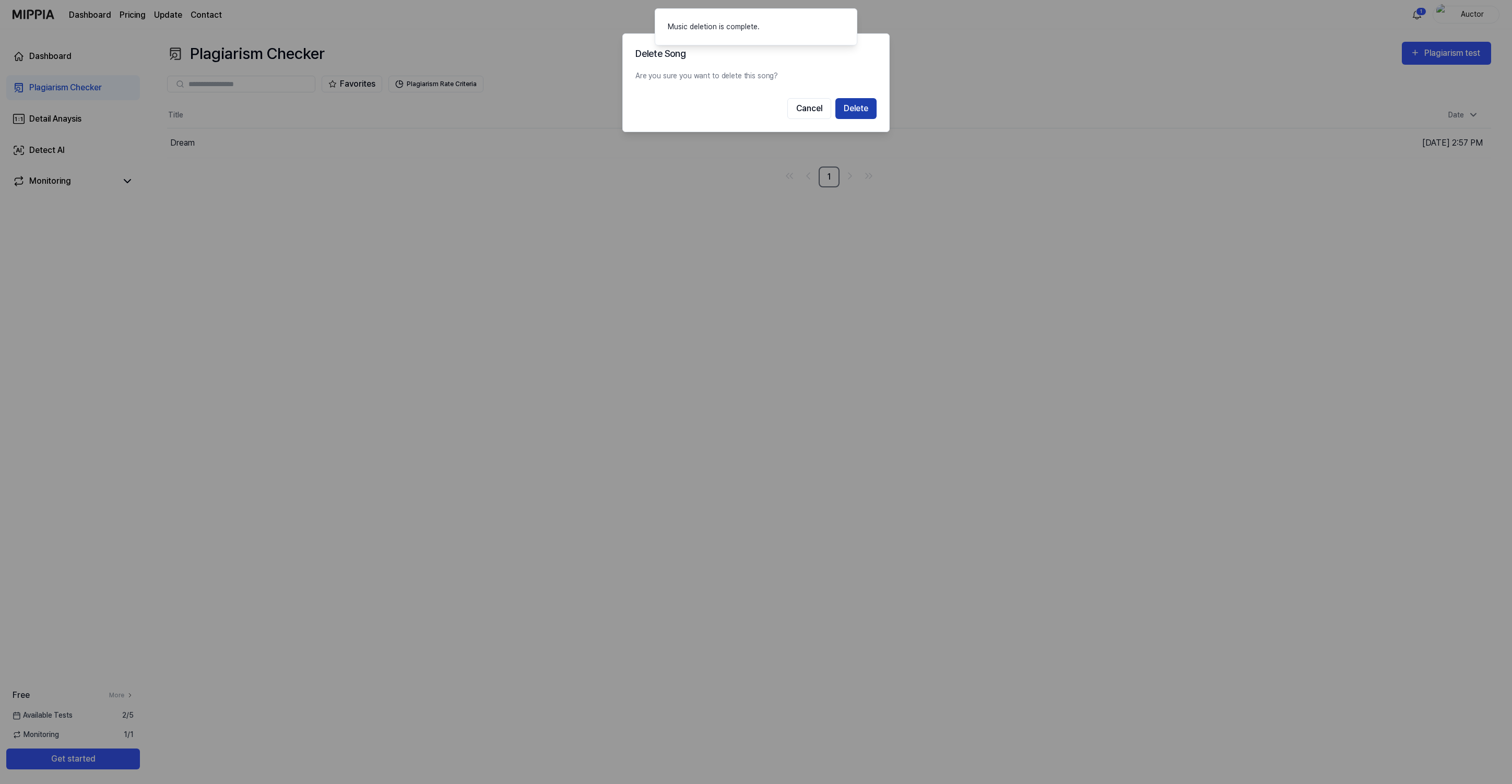
click at [846, 107] on button "Delete" at bounding box center [856, 108] width 41 height 21
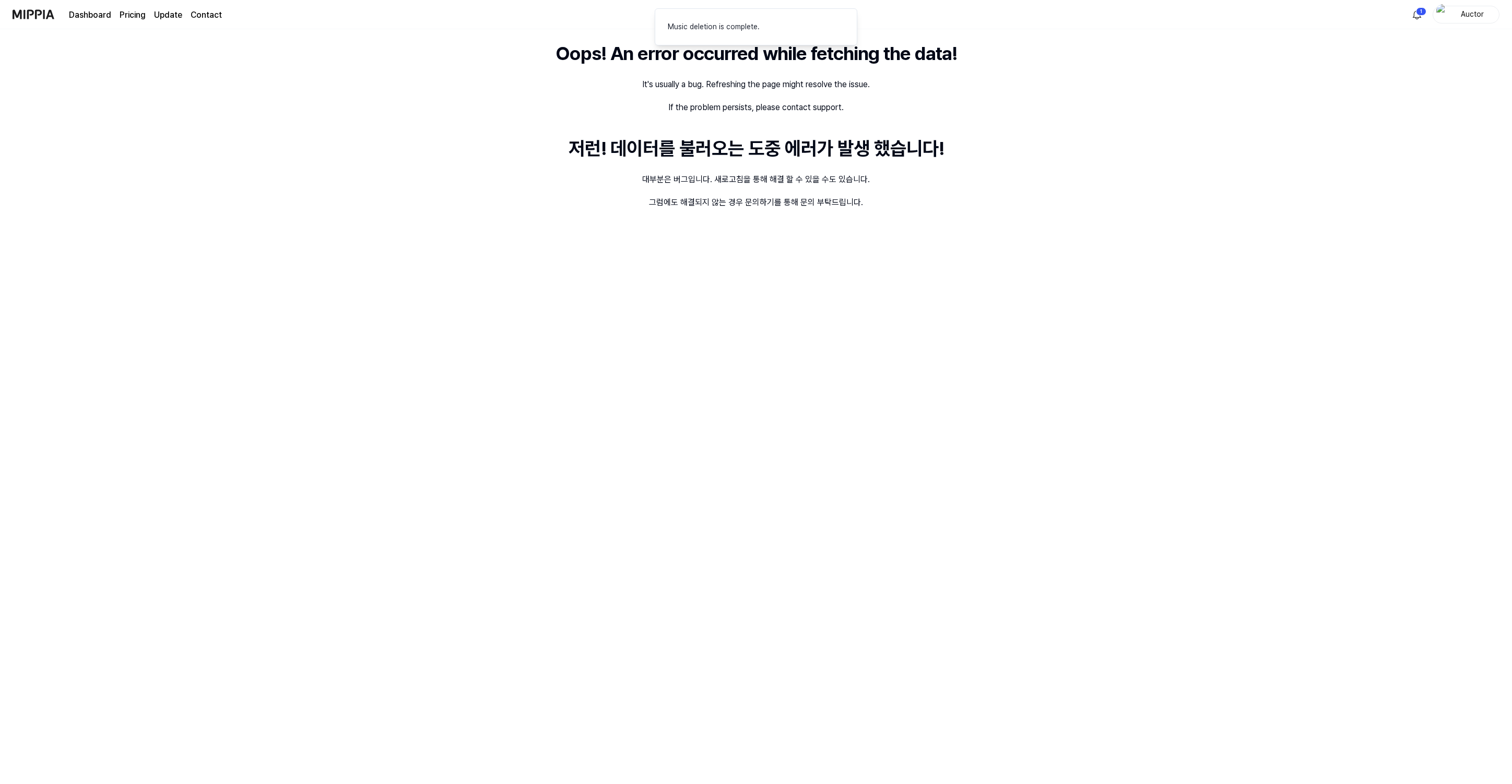
click at [403, 138] on div "Oops! An error occurred while fetching the data! It's usually a bug. Refreshing…" at bounding box center [756, 407] width 1512 height 755
click at [99, 12] on link "Dashboard" at bounding box center [90, 15] width 42 height 12
click at [103, 14] on link "Dashboard" at bounding box center [90, 15] width 42 height 29
click at [39, 12] on img at bounding box center [33, 14] width 42 height 29
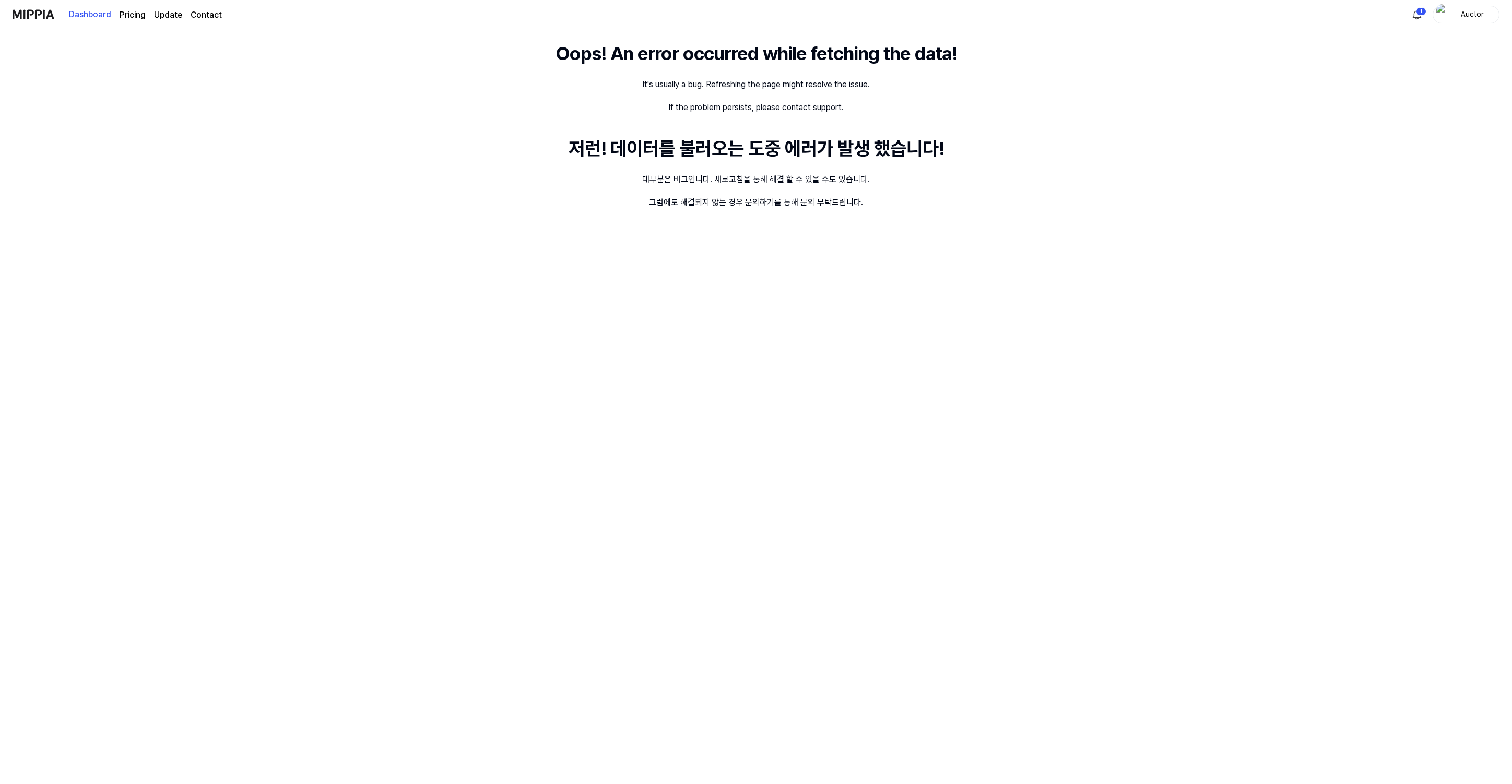
drag, startPoint x: 175, startPoint y: 125, endPoint x: 165, endPoint y: 122, distance: 10.4
click at [170, 124] on div "Oops! An error occurred while fetching the data! It's usually a bug. Refreshing…" at bounding box center [756, 407] width 1512 height 755
drag, startPoint x: 165, startPoint y: 122, endPoint x: 172, endPoint y: 125, distance: 7.6
click at [127, 9] on page\) "Pricing" at bounding box center [133, 15] width 26 height 12
click at [178, 12] on link "Update" at bounding box center [168, 15] width 28 height 12
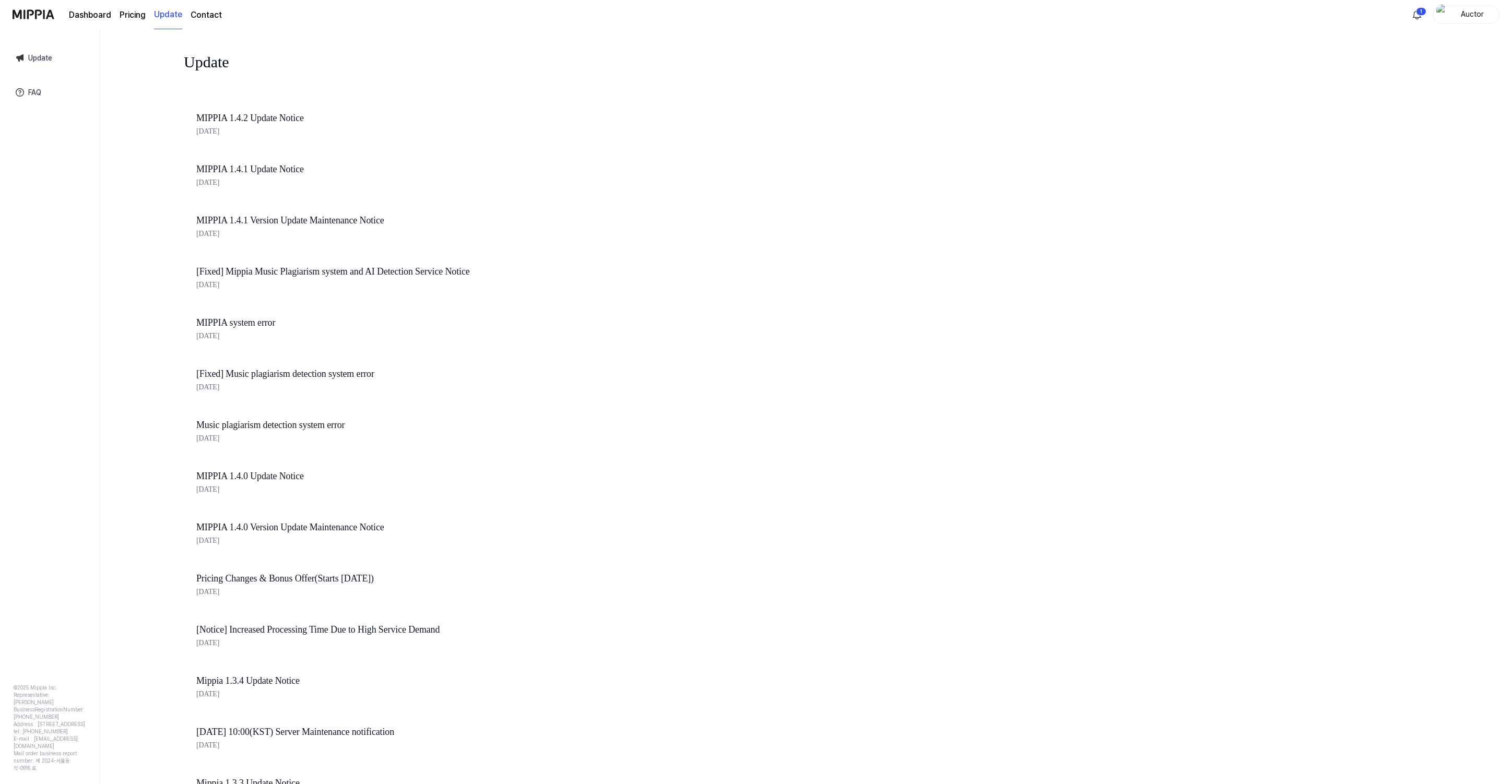
click at [94, 15] on link "Dashboard" at bounding box center [90, 15] width 42 height 12
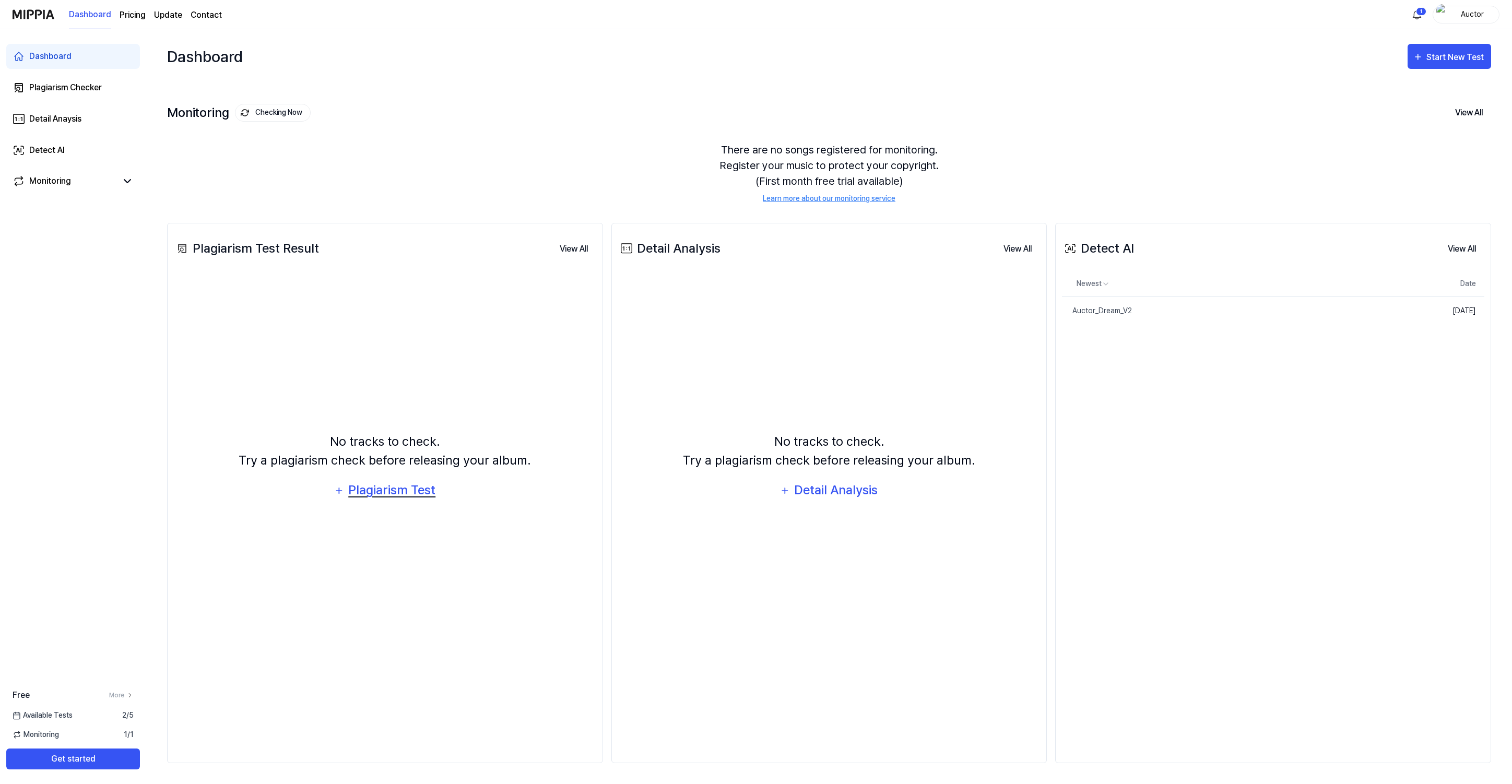
click at [387, 494] on div "Plagiarism Test" at bounding box center [392, 490] width 89 height 20
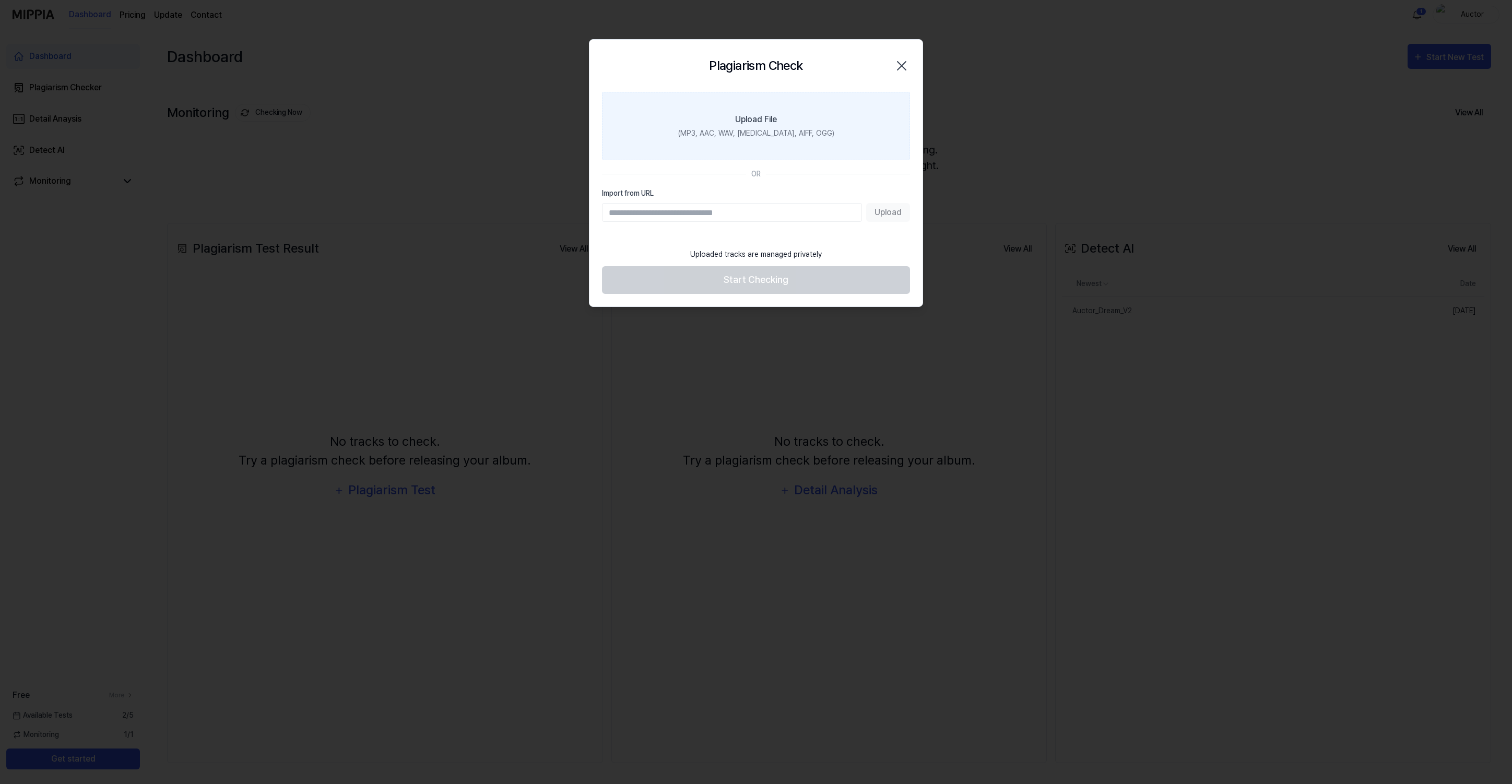
click at [748, 129] on div "(MP3, AAC, WAV, FLAC, AIFF, OGG)" at bounding box center [756, 133] width 156 height 11
click at [0, 0] on input "Upload File (MP3, AAC, WAV, FLAC, AIFF, OGG)" at bounding box center [0, 0] width 0 height 0
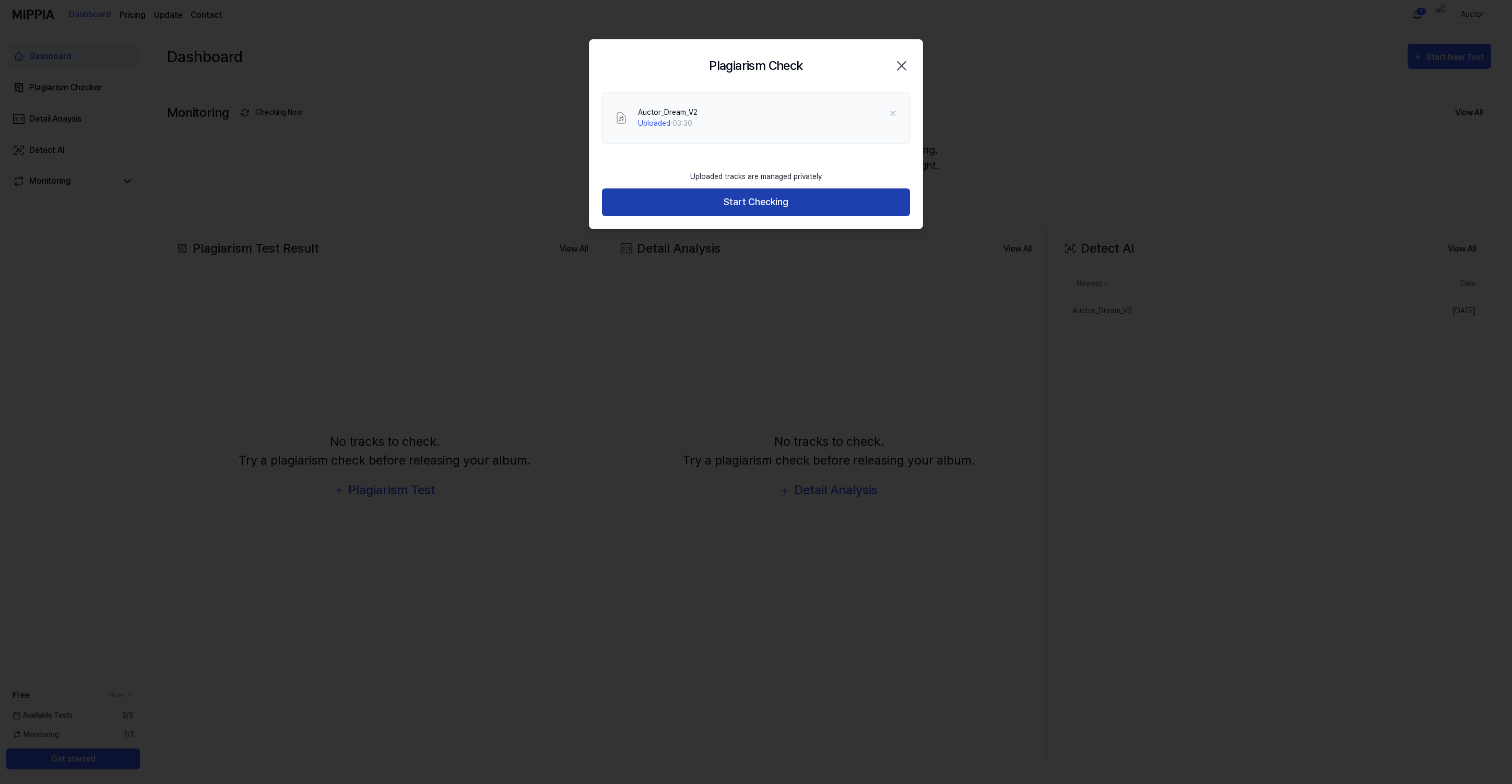
click at [714, 196] on button "Start Checking" at bounding box center [756, 202] width 308 height 27
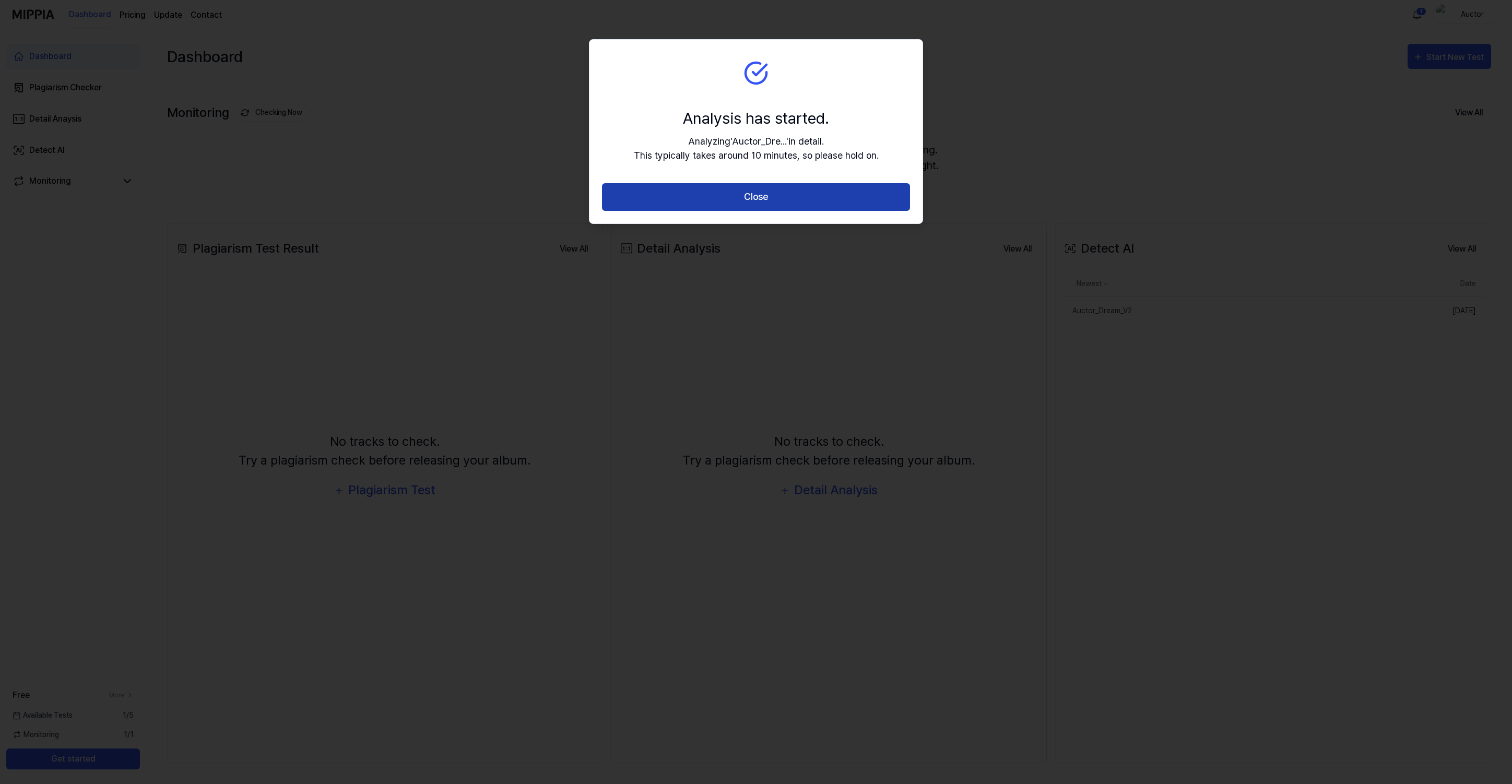
click at [725, 192] on button "Close" at bounding box center [756, 197] width 308 height 27
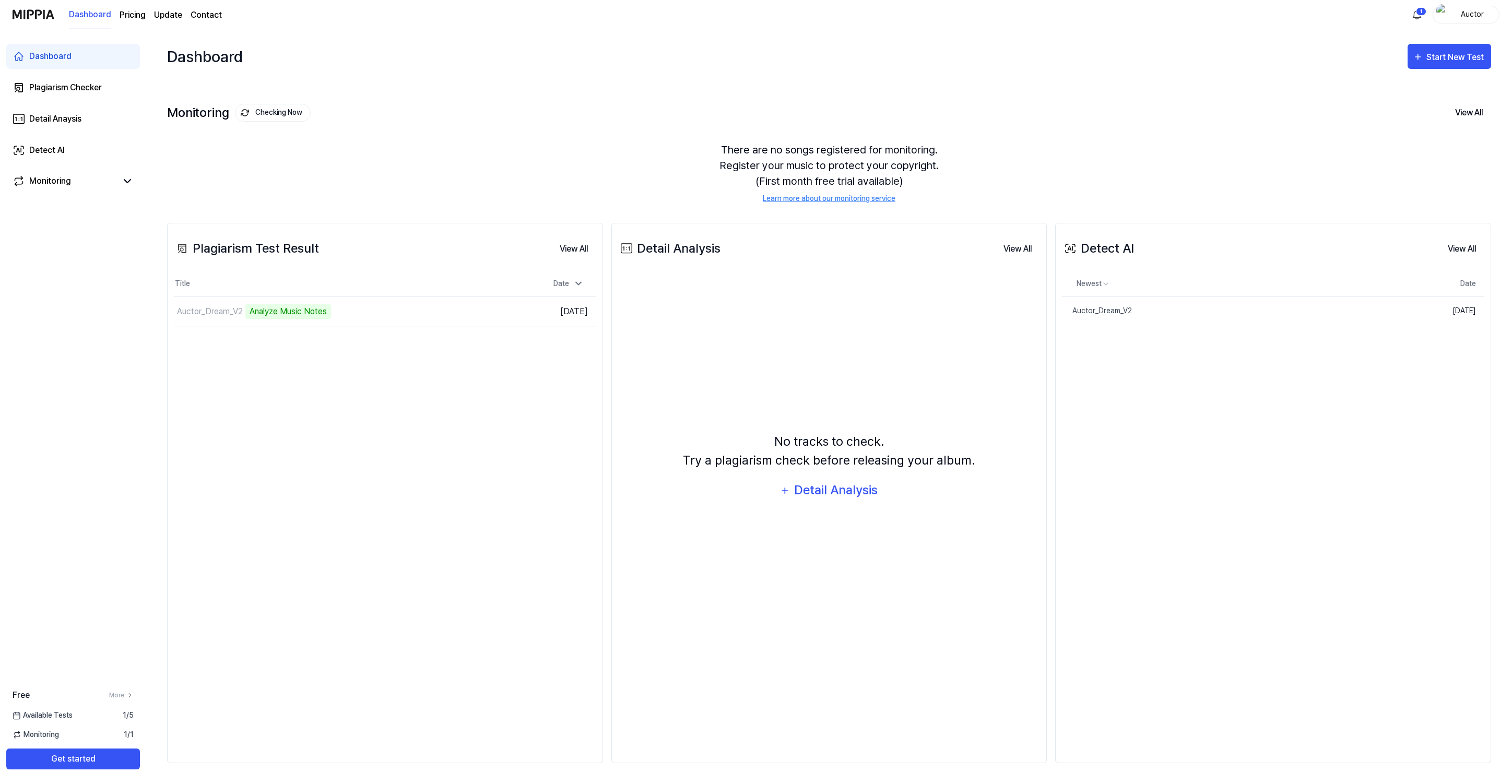
click at [307, 384] on div "Plagiarism Test Result View All Plagiarism Test Result Title Date Auctor_Dream_…" at bounding box center [384, 493] width 436 height 540
click at [1422, 12] on html "Dashboard Pricing Update Contact 1 Auctor Dashboard Plagiarism Checker Detail A…" at bounding box center [756, 392] width 1512 height 784
click at [1419, 12] on html "Dashboard Pricing Update Contact Auctor Dashboard Plagiarism Checker Detail Ana…" at bounding box center [756, 392] width 1512 height 784
click at [464, 311] on td "Auctor_Dream_V2 Analyze Music Notes Go to Results" at bounding box center [332, 311] width 317 height 29
click at [60, 186] on div "Monitoring" at bounding box center [50, 181] width 42 height 12
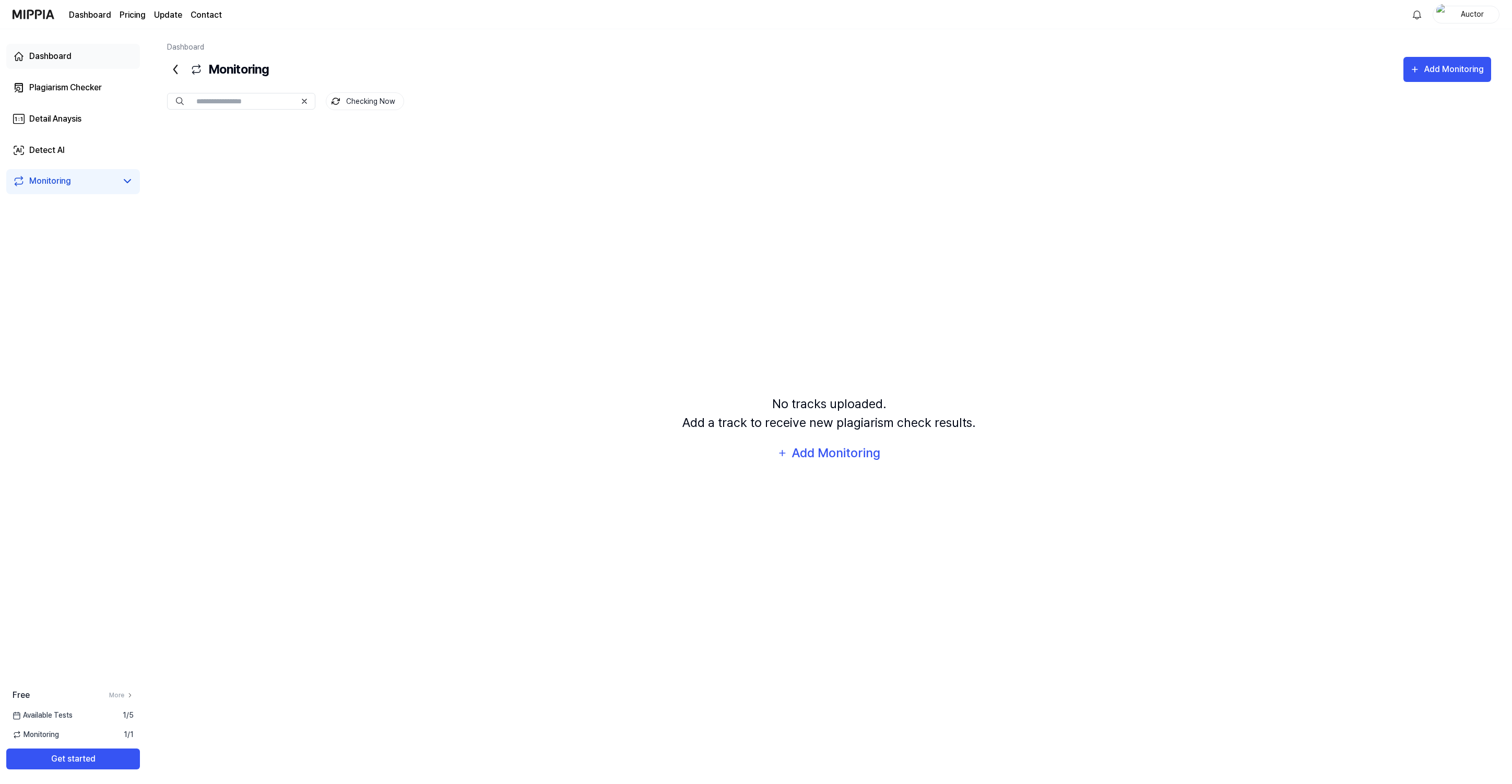
click at [65, 57] on div "Dashboard" at bounding box center [51, 56] width 42 height 12
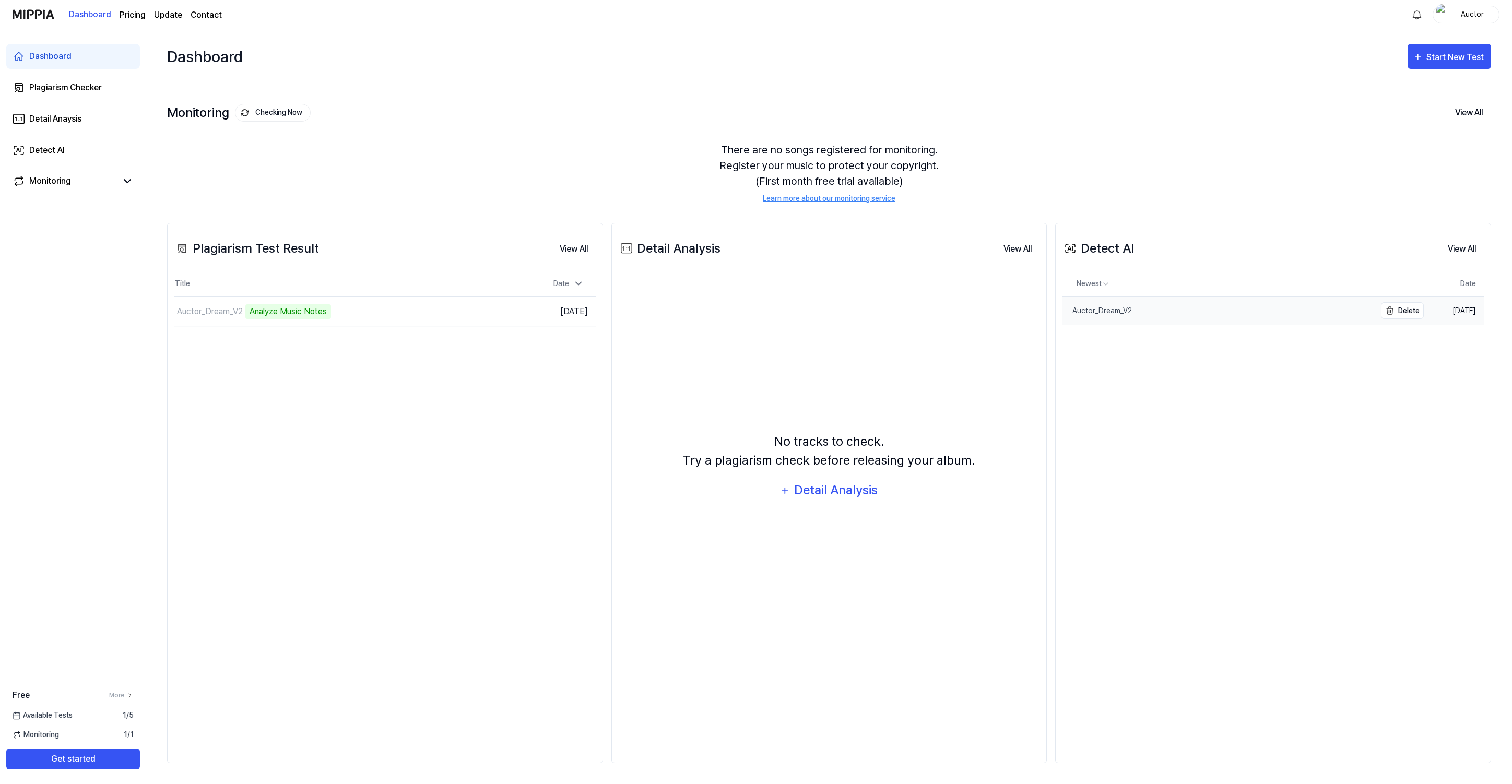
click at [1108, 310] on div "Auctor_Dream_V2" at bounding box center [1097, 311] width 70 height 11
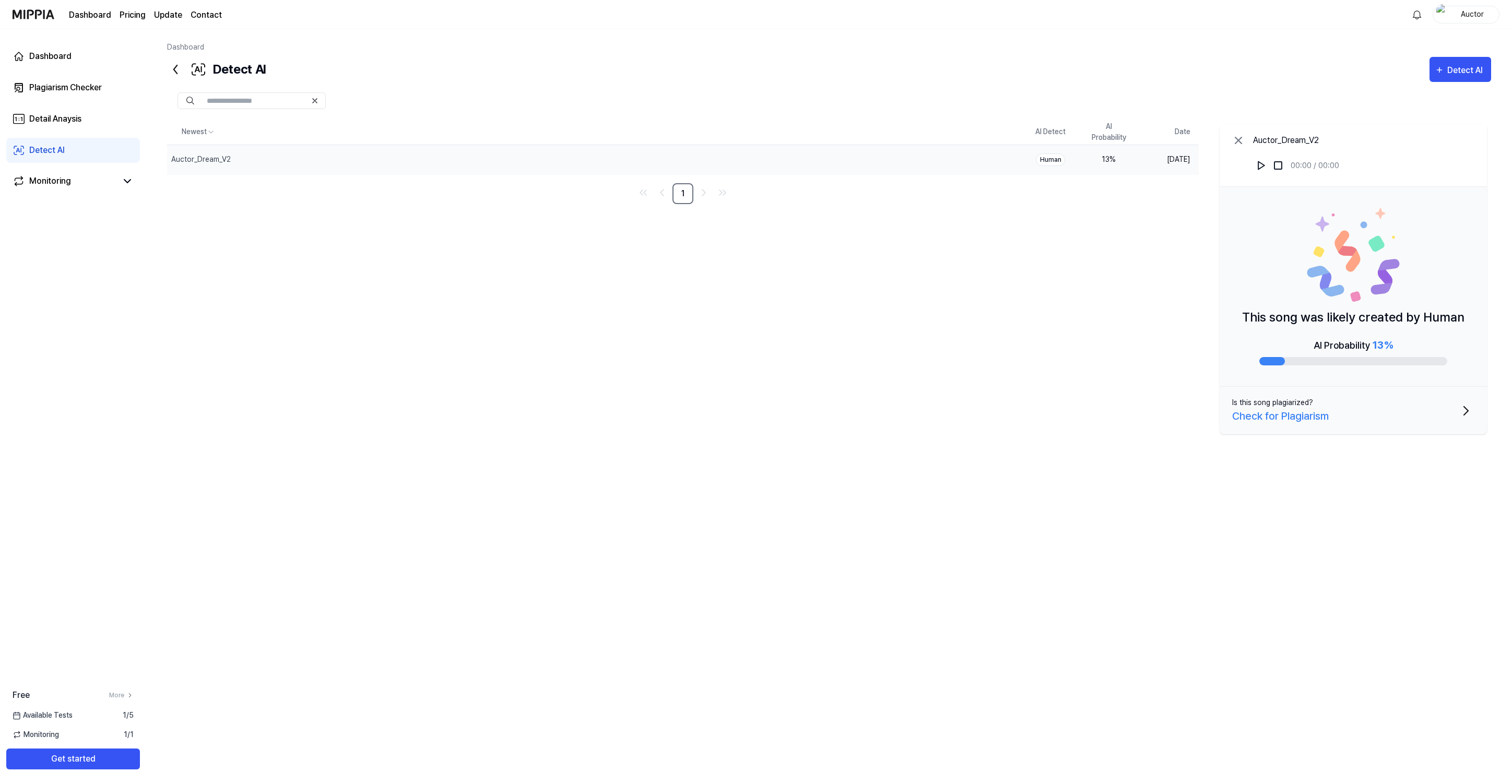
click at [177, 69] on icon at bounding box center [175, 69] width 16 height 16
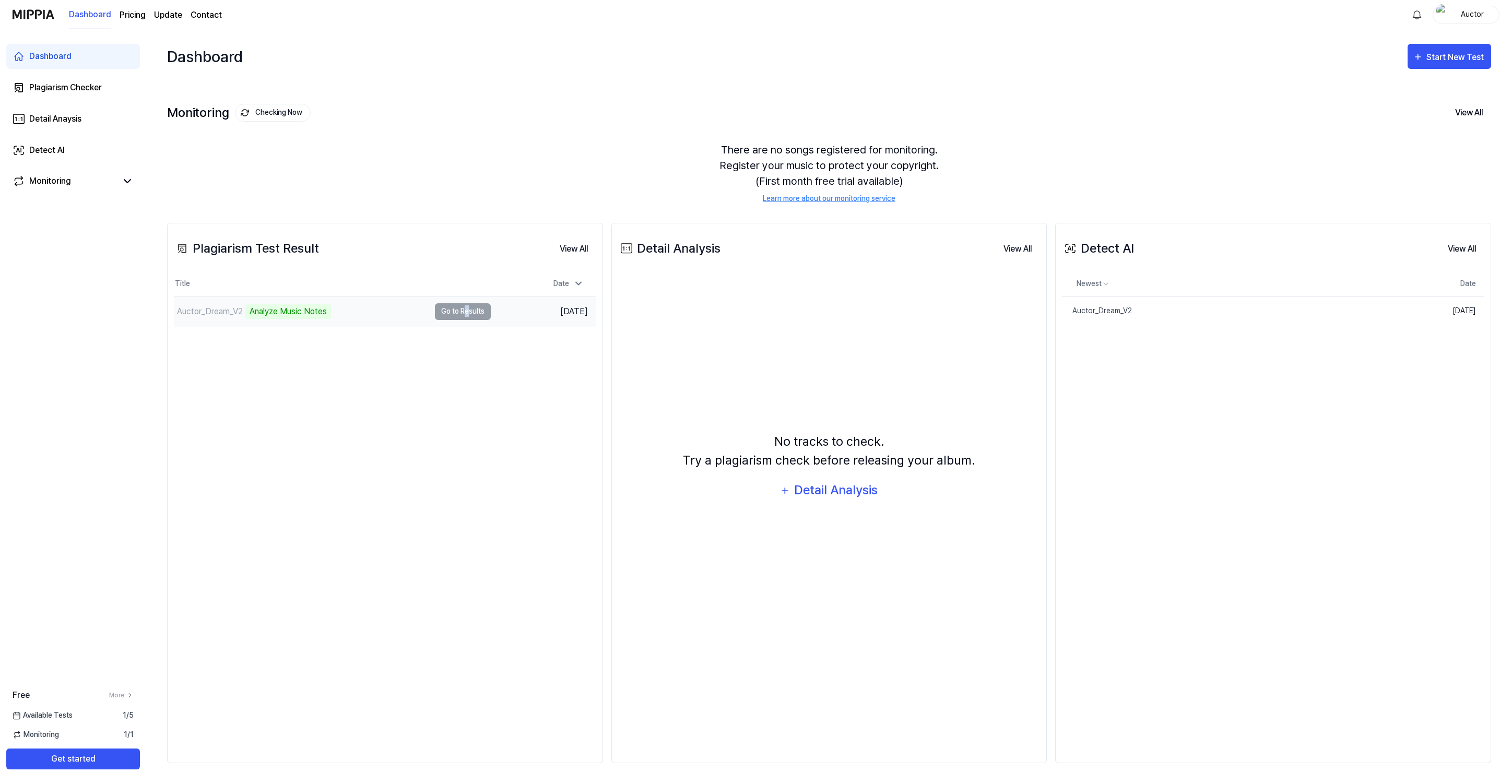
click at [466, 315] on td "Auctor_Dream_V2 Analyze Music Notes Go to Results" at bounding box center [332, 311] width 317 height 29
click at [220, 312] on div "Auctor_Dream_V2" at bounding box center [210, 311] width 66 height 12
click at [313, 298] on div "Auctor_Dream_V2 5%" at bounding box center [302, 311] width 256 height 29
click at [453, 312] on button "Go to Results" at bounding box center [463, 311] width 56 height 16
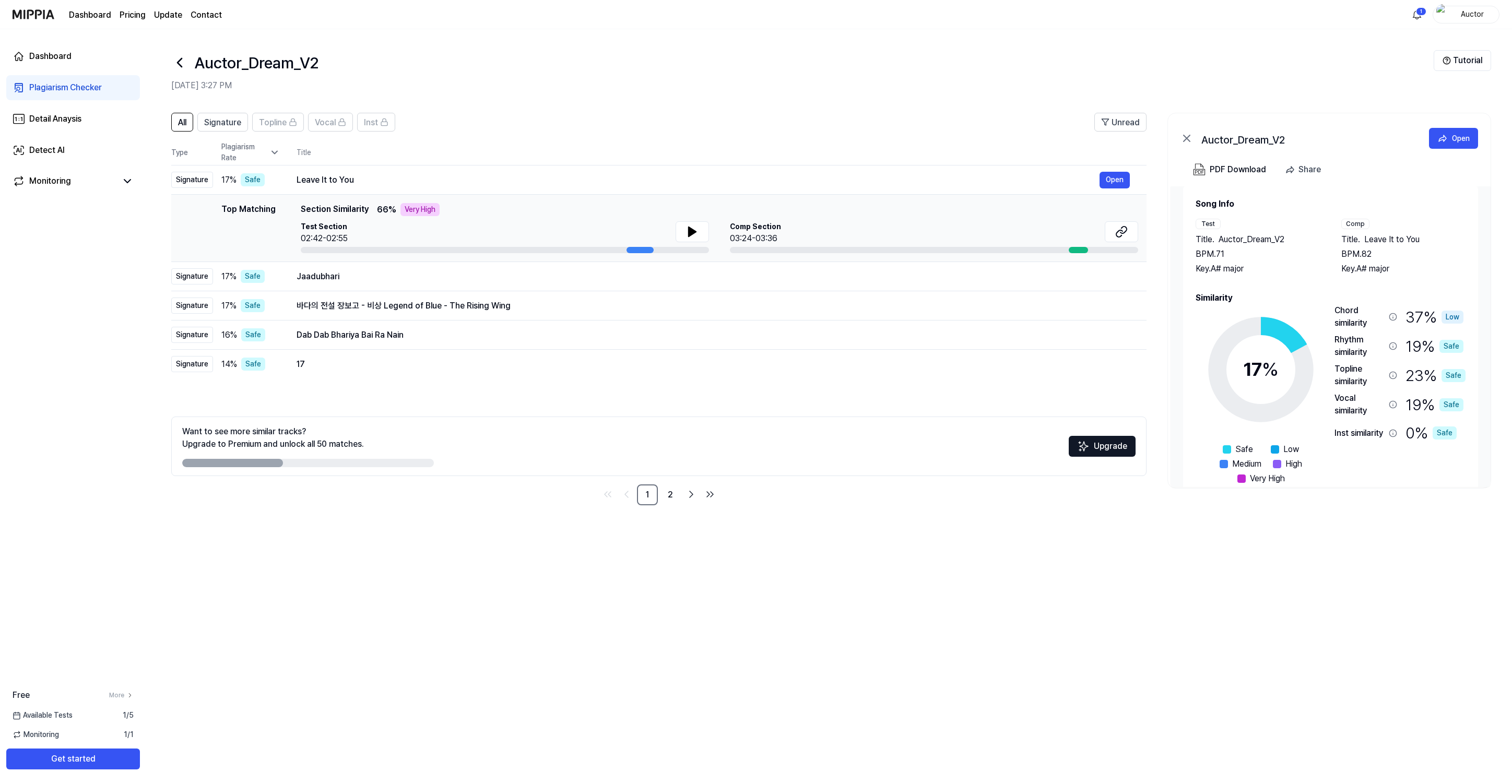
scroll to position [32, 0]
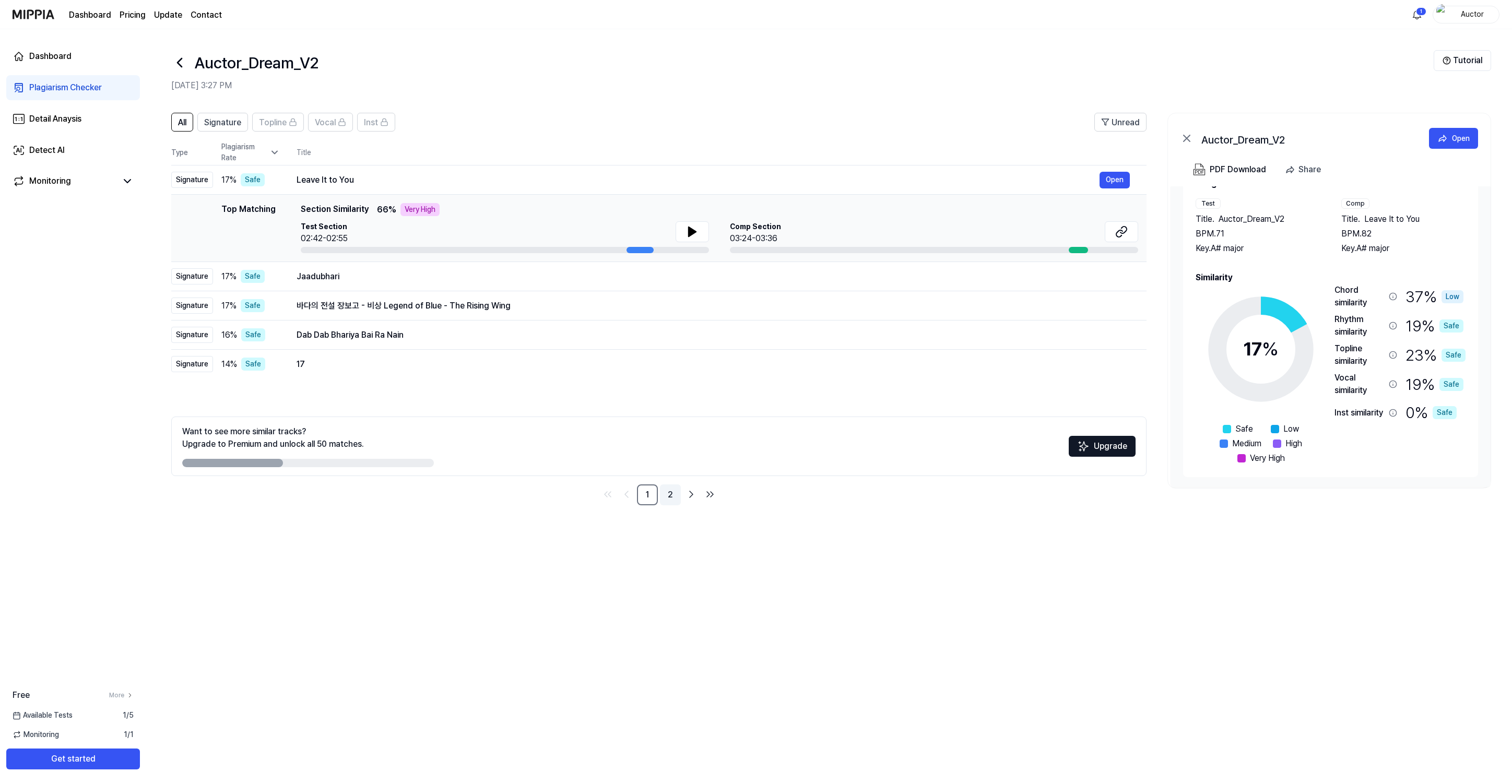
click at [666, 496] on link "2" at bounding box center [670, 495] width 21 height 21
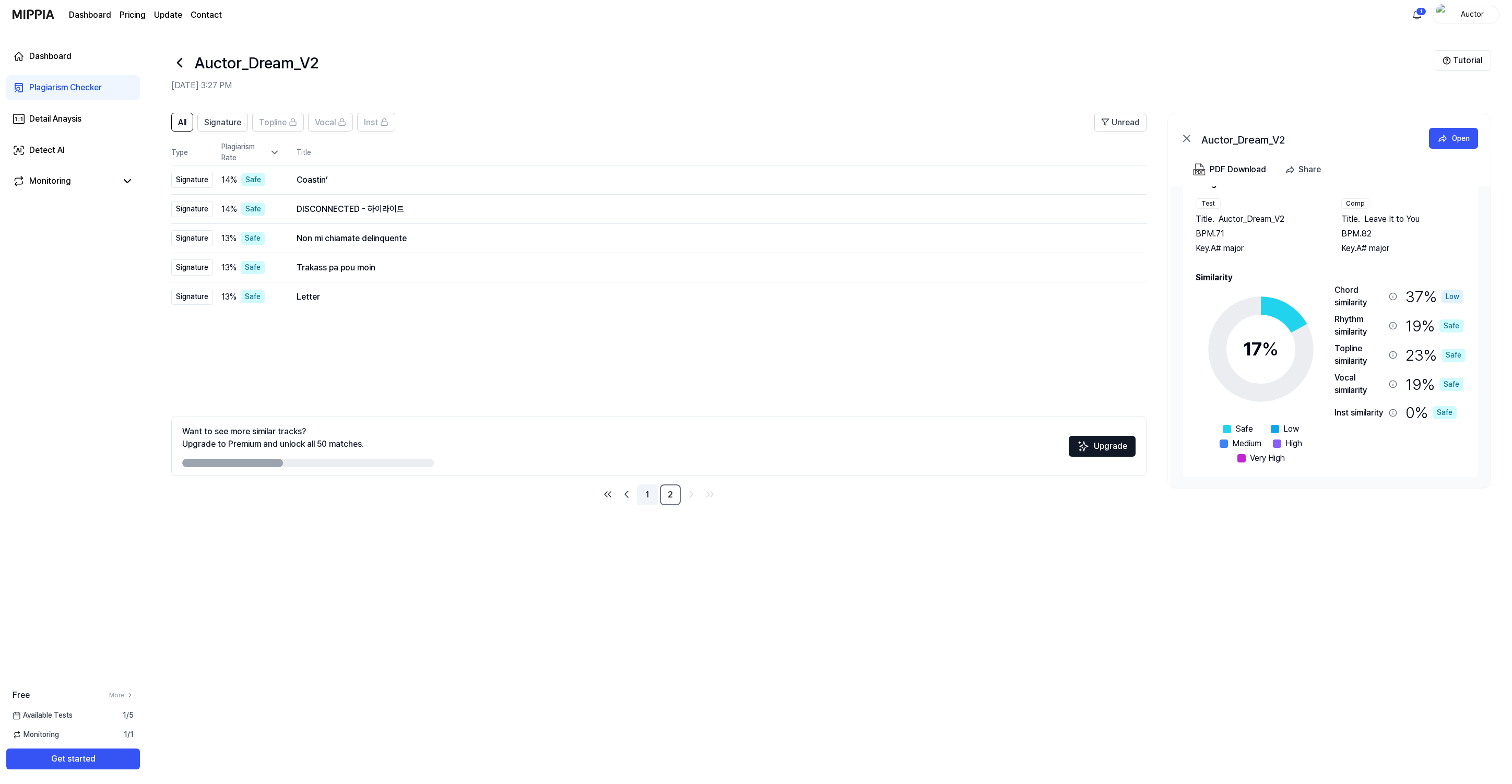
click at [647, 499] on link "1" at bounding box center [647, 495] width 21 height 21
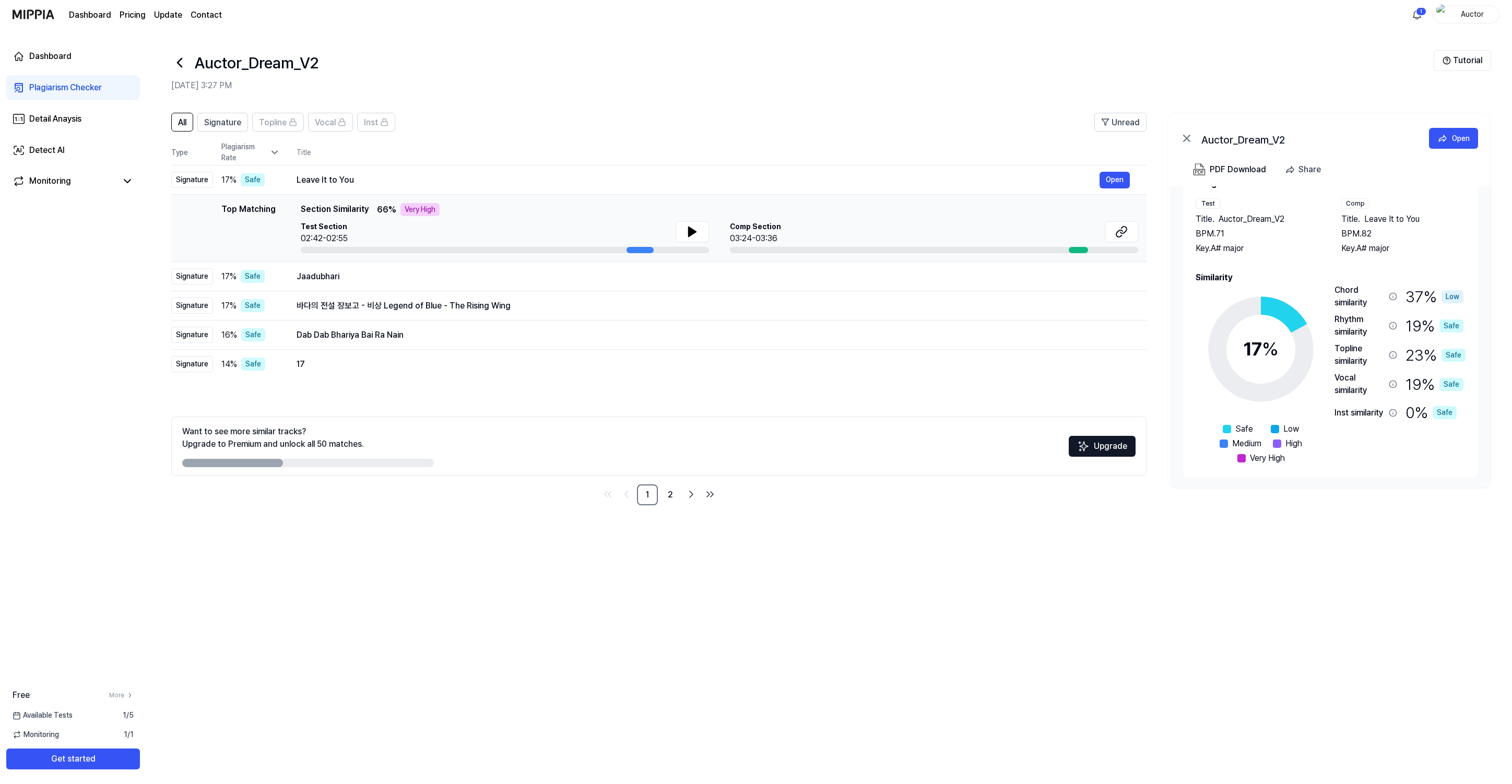
click at [805, 78] on div "Auctor_Dream_V2 [DATE] 3:27 PM" at bounding box center [802, 70] width 1262 height 42
